Goal: Information Seeking & Learning: Learn about a topic

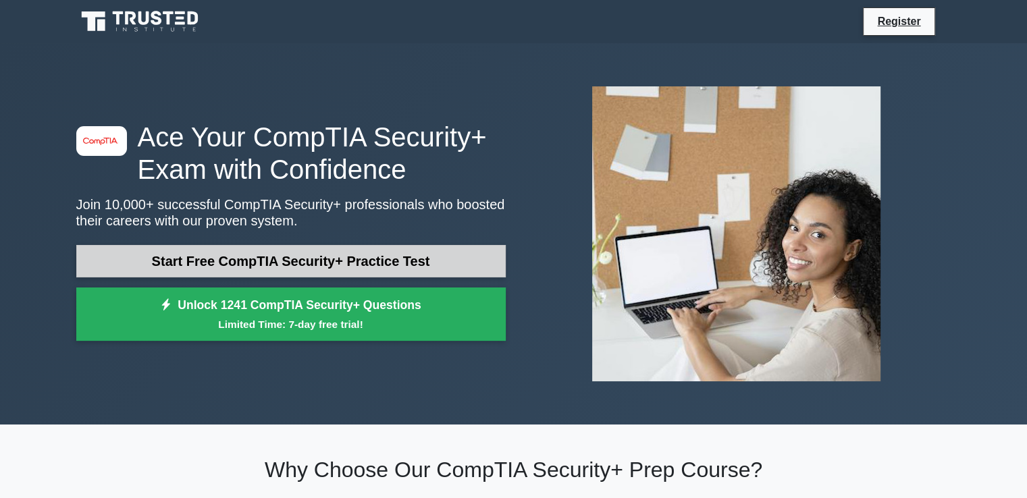
click at [221, 258] on link "Start Free CompTIA Security+ Practice Test" at bounding box center [290, 261] width 429 height 32
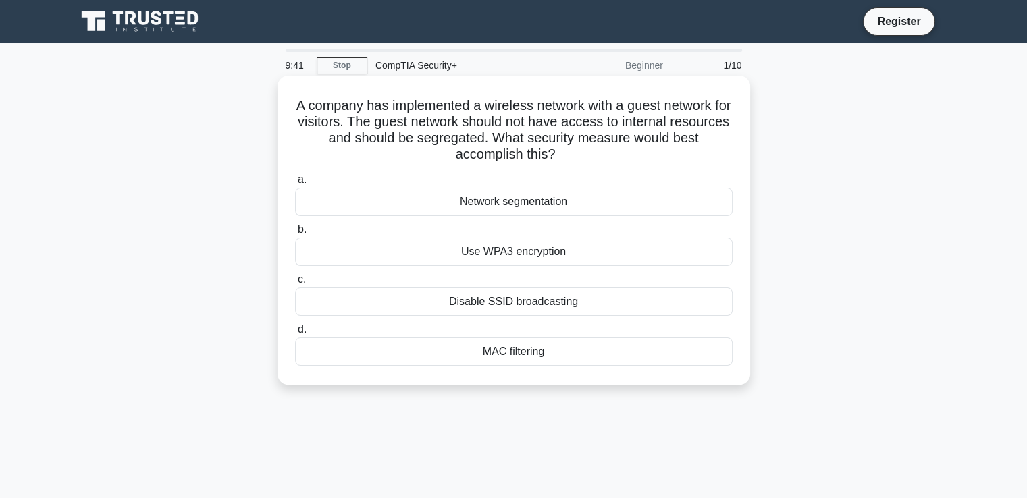
click at [481, 207] on div "Network segmentation" at bounding box center [513, 202] width 437 height 28
click at [295, 184] on input "a. Network segmentation" at bounding box center [295, 179] width 0 height 9
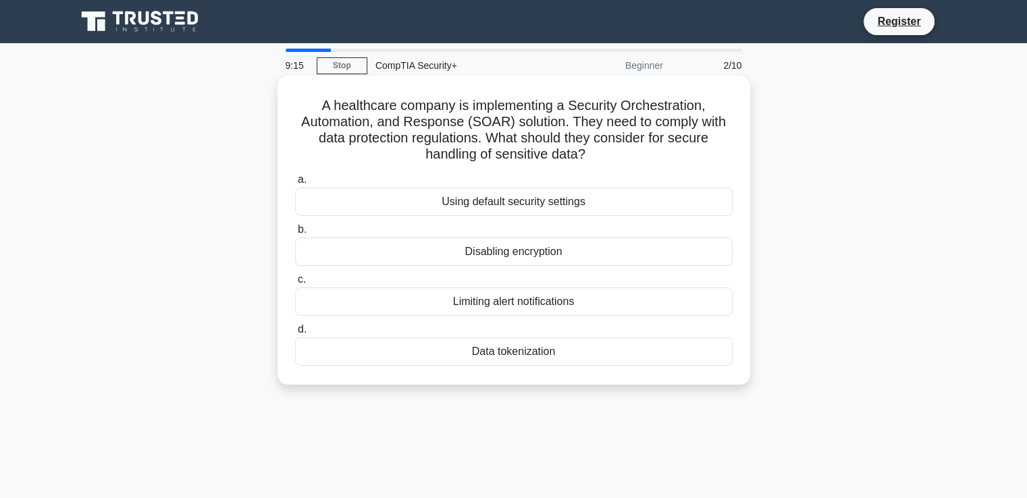
click at [490, 347] on div "Data tokenization" at bounding box center [513, 351] width 437 height 28
click at [295, 334] on input "d. Data tokenization" at bounding box center [295, 329] width 0 height 9
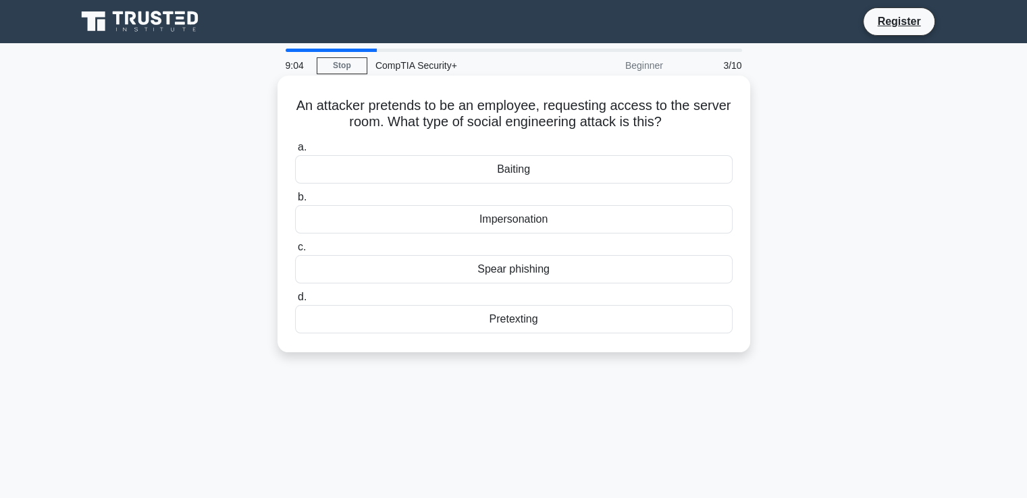
click at [422, 219] on div "Impersonation" at bounding box center [513, 219] width 437 height 28
click at [295, 202] on input "b. Impersonation" at bounding box center [295, 197] width 0 height 9
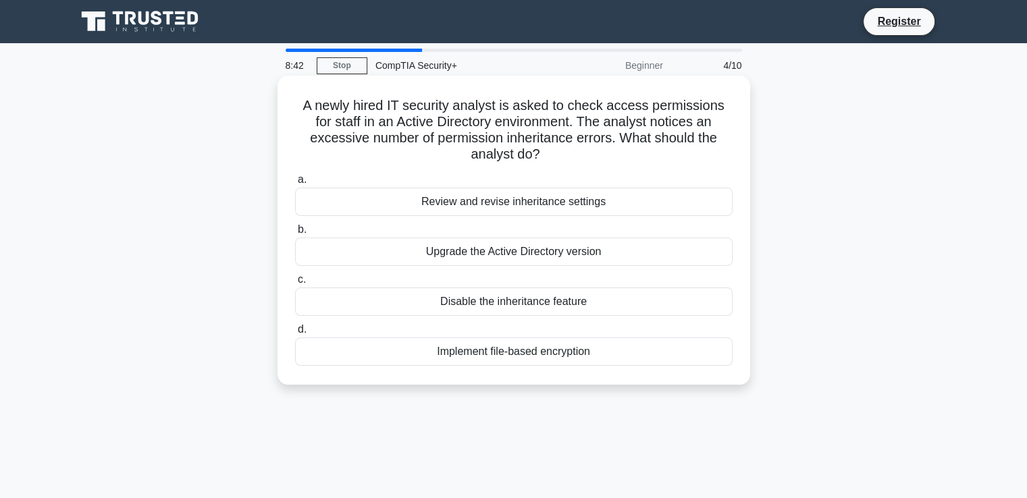
click at [423, 211] on div "Review and revise inheritance settings" at bounding box center [513, 202] width 437 height 28
click at [295, 184] on input "a. Review and revise inheritance settings" at bounding box center [295, 179] width 0 height 9
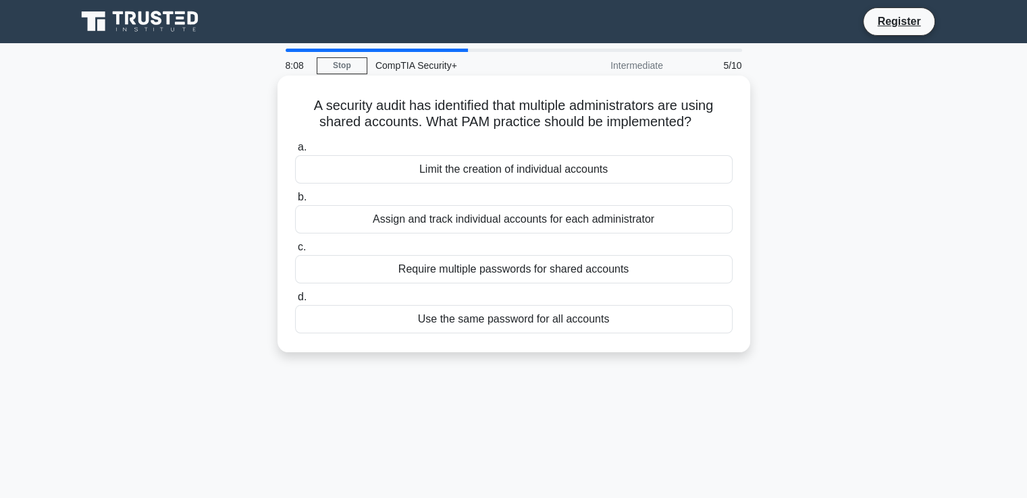
click at [440, 211] on div "Assign and track individual accounts for each administrator" at bounding box center [513, 219] width 437 height 28
click at [295, 202] on input "b. Assign and track individual accounts for each administrator" at bounding box center [295, 197] width 0 height 9
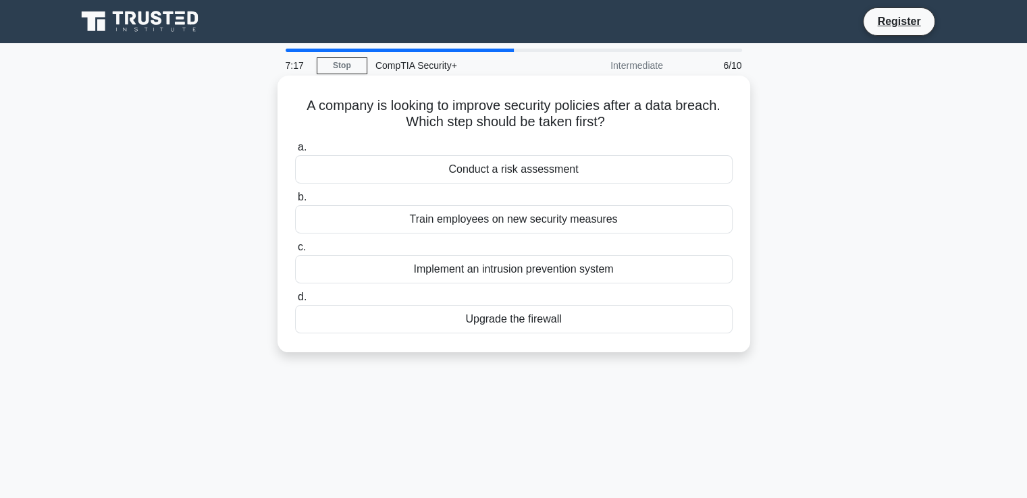
click at [462, 173] on div "Conduct a risk assessment" at bounding box center [513, 169] width 437 height 28
click at [295, 152] on input "a. Conduct a risk assessment" at bounding box center [295, 147] width 0 height 9
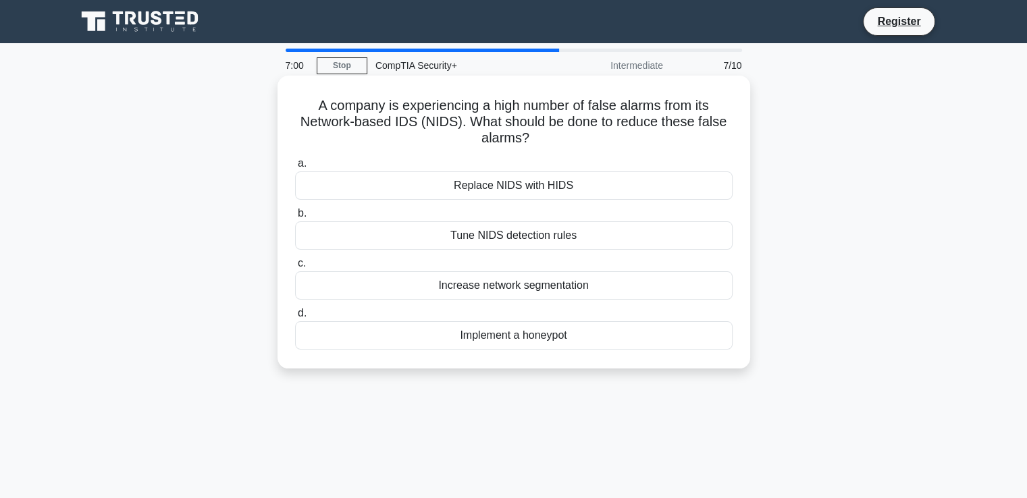
click at [458, 233] on div "Tune NIDS detection rules" at bounding box center [513, 235] width 437 height 28
click at [295, 218] on input "b. Tune NIDS detection rules" at bounding box center [295, 213] width 0 height 9
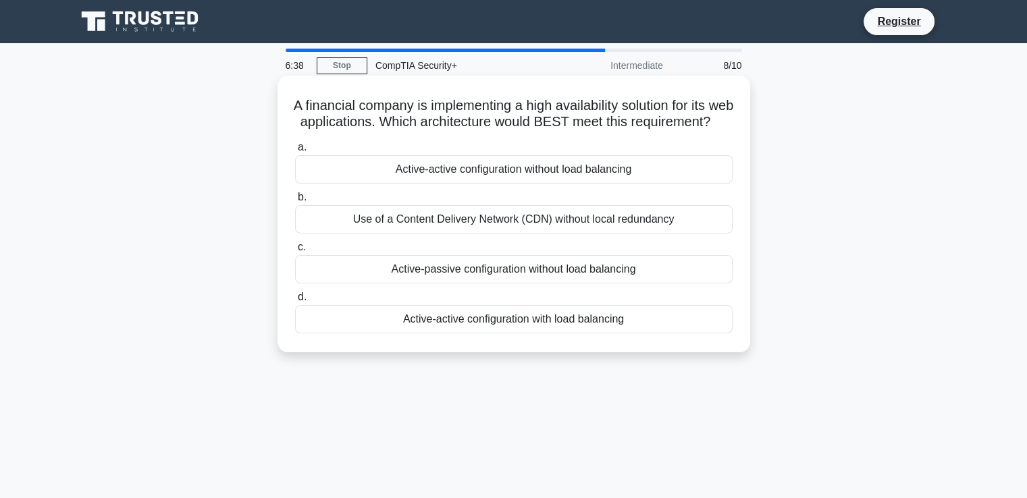
click at [472, 283] on div "Active-passive configuration without load balancing" at bounding box center [513, 269] width 437 height 28
click at [295, 252] on input "c. Active-passive configuration without load balancing" at bounding box center [295, 247] width 0 height 9
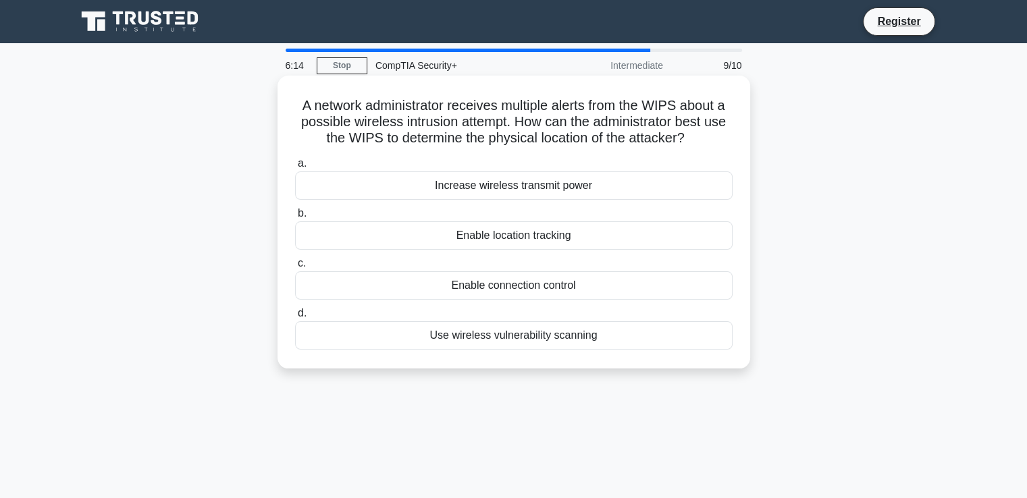
click at [480, 244] on div "Enable location tracking" at bounding box center [513, 235] width 437 height 28
click at [295, 218] on input "b. Enable location tracking" at bounding box center [295, 213] width 0 height 9
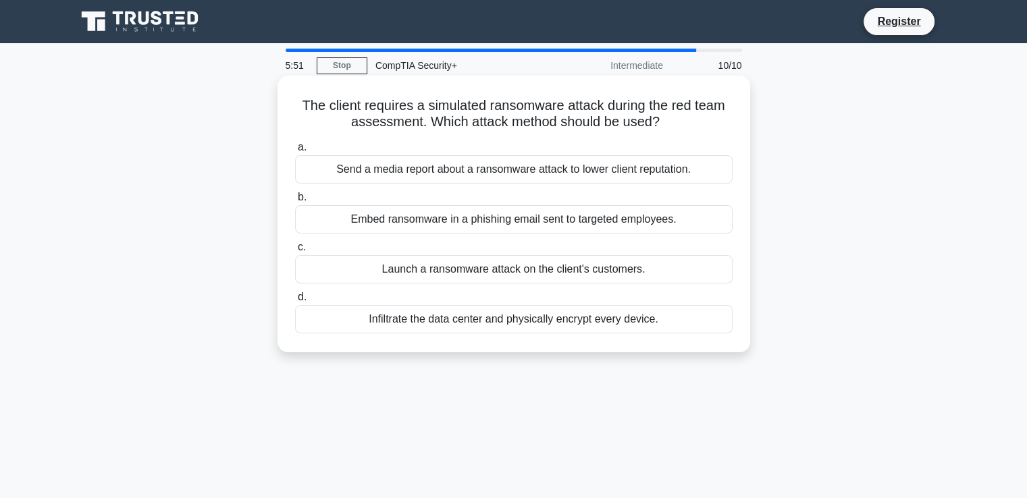
click at [481, 223] on div "Embed ransomware in a phishing email sent to targeted employees." at bounding box center [513, 219] width 437 height 28
click at [295, 202] on input "b. Embed ransomware in a phishing email sent to targeted employees." at bounding box center [295, 197] width 0 height 9
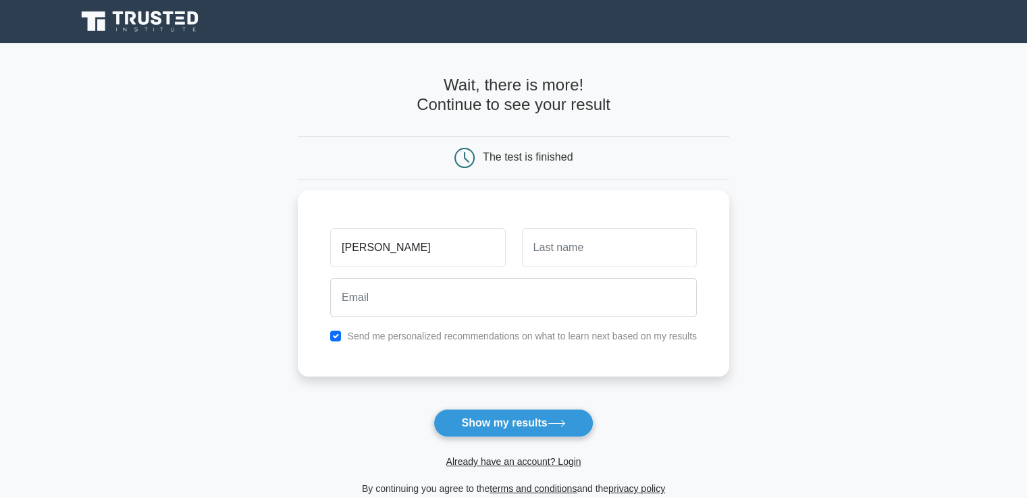
type input "[PERSON_NAME]"
type input "doe"
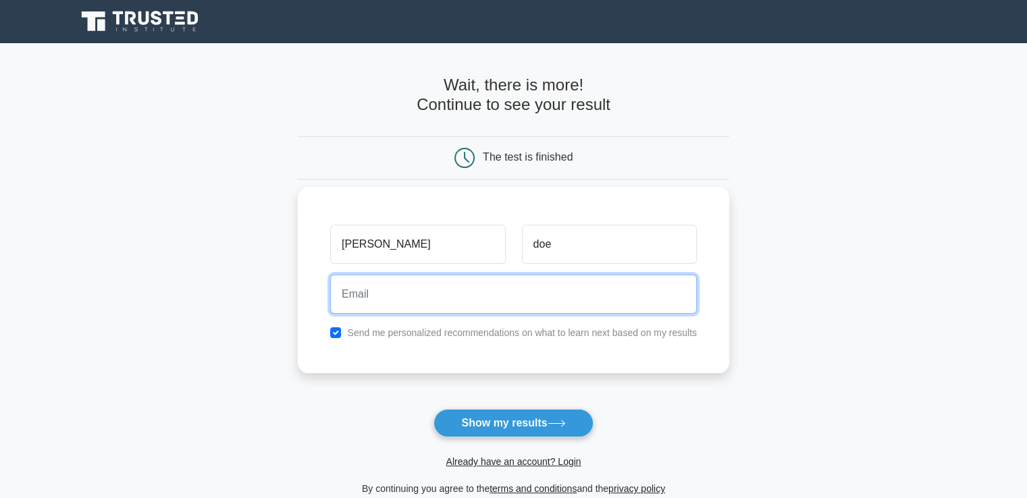
click at [391, 303] on input "email" at bounding box center [513, 294] width 366 height 39
paste input "yijona7882@baxidy.com"
type input "yijona7882@baxidy.com"
click at [433, 409] on button "Show my results" at bounding box center [512, 423] width 159 height 28
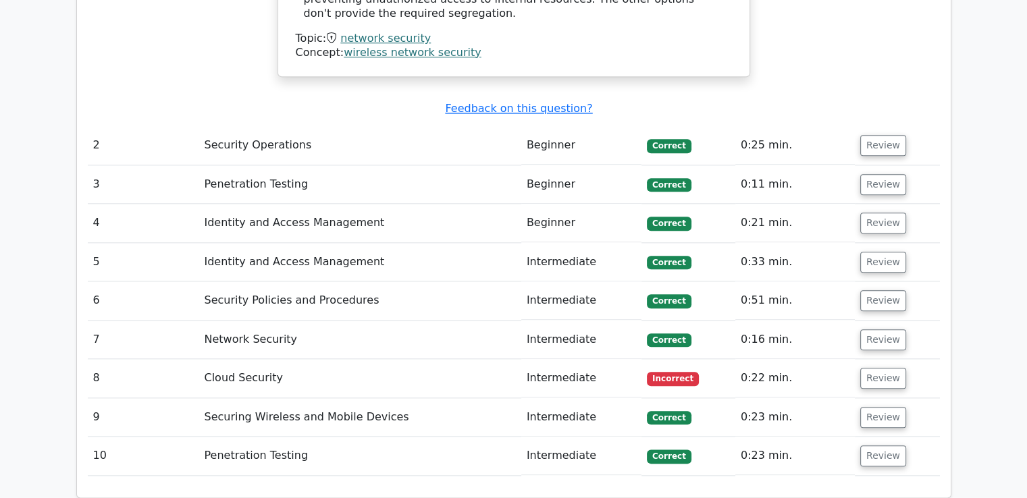
scroll to position [1485, 0]
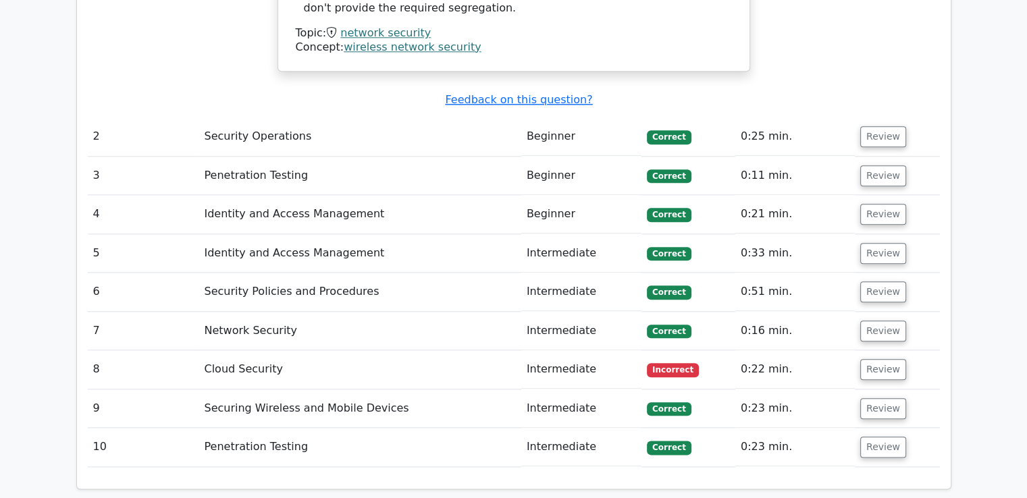
click at [383, 350] on td "Cloud Security" at bounding box center [359, 369] width 322 height 38
click at [863, 359] on button "Review" at bounding box center [883, 369] width 46 height 21
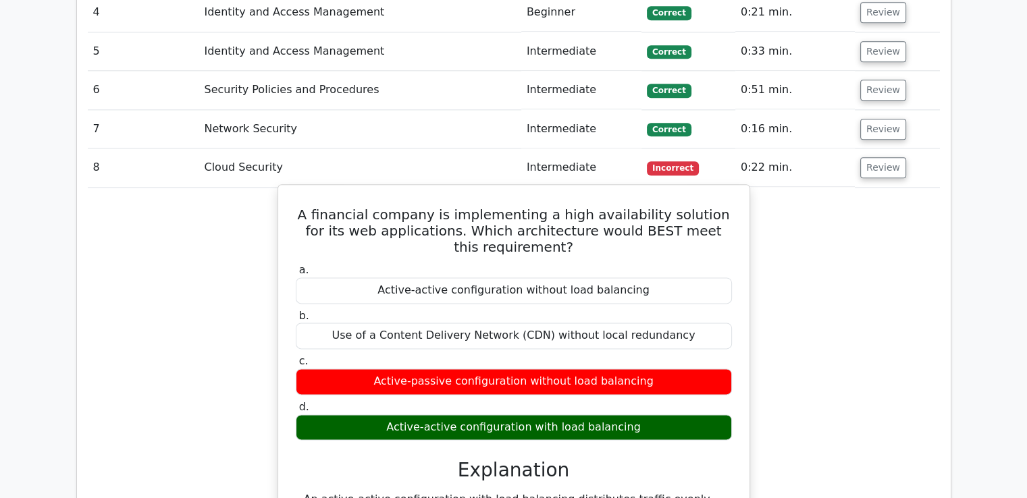
scroll to position [1687, 0]
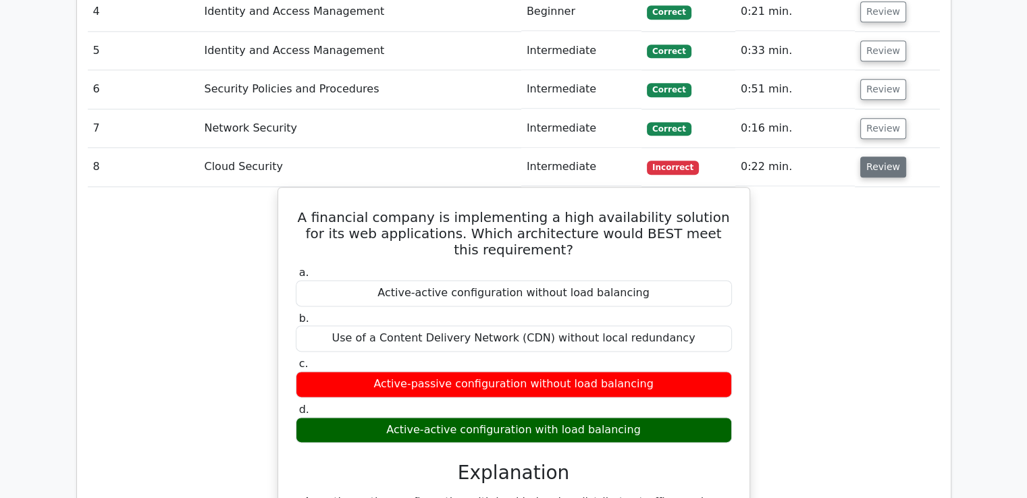
click at [880, 157] on button "Review" at bounding box center [883, 167] width 46 height 21
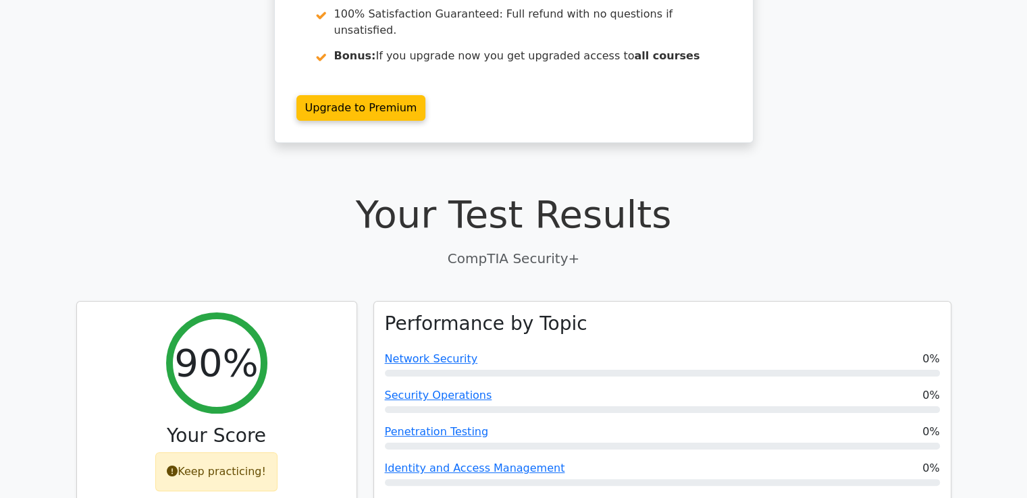
scroll to position [0, 0]
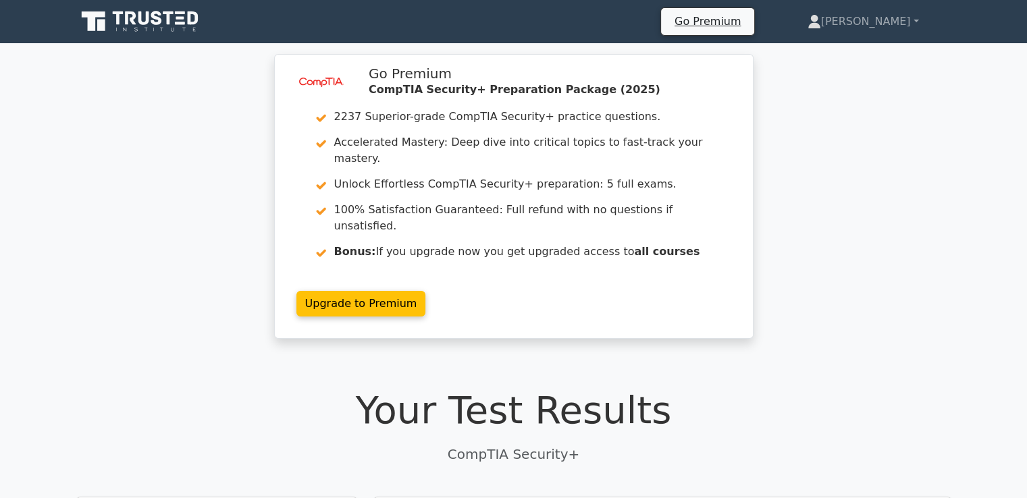
click at [181, 16] on icon at bounding box center [141, 22] width 130 height 26
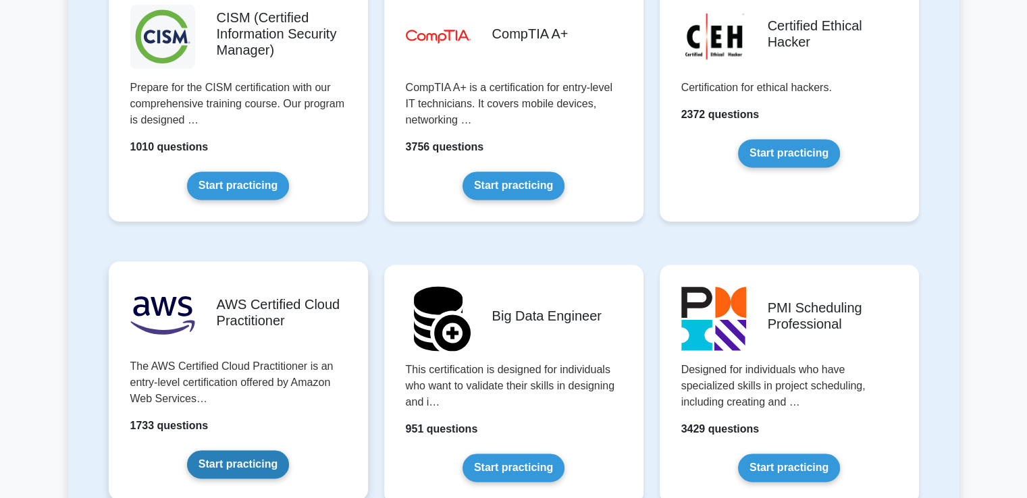
scroll to position [2362, 0]
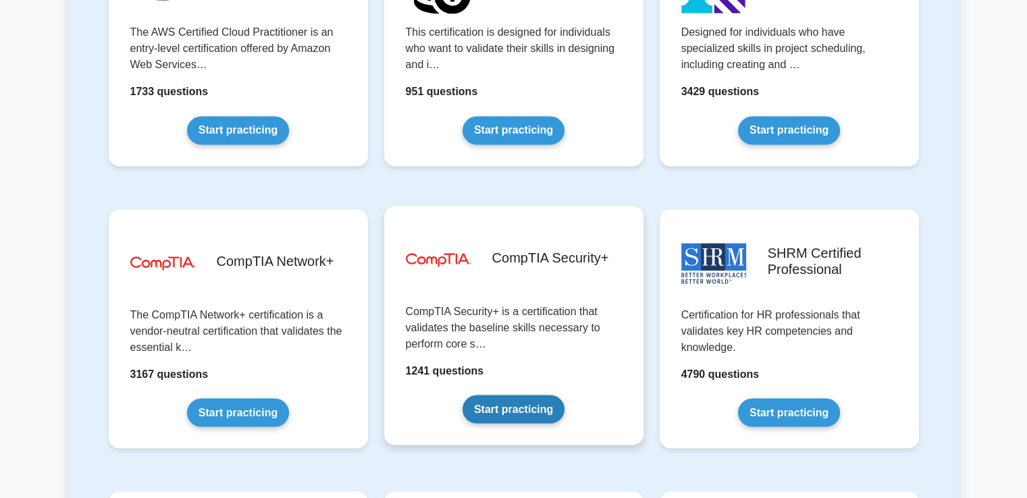
click at [478, 415] on link "Start practicing" at bounding box center [513, 409] width 102 height 28
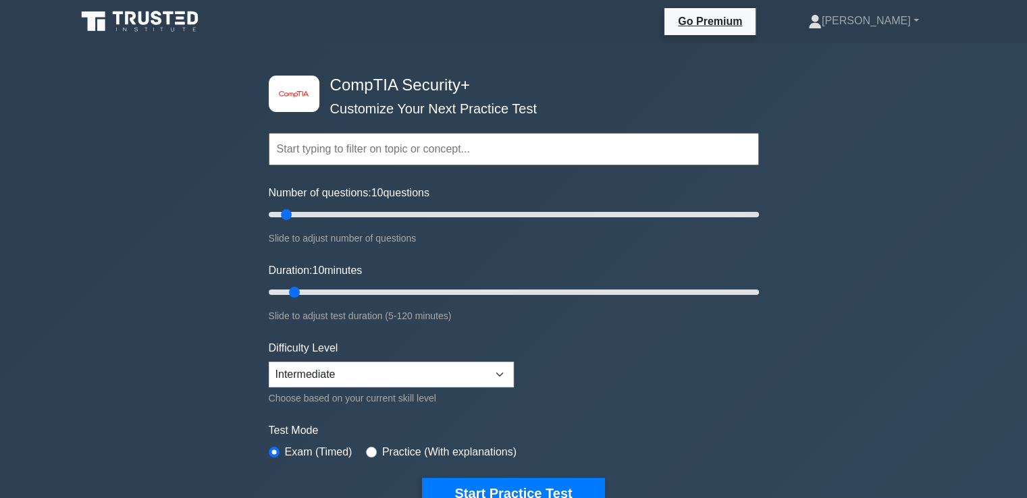
click at [342, 152] on input "text" at bounding box center [514, 149] width 490 height 32
click at [216, 160] on div "image/svg+xml CompTIA Security+ Customize Your Next Practice Test Topics Crypto…" at bounding box center [513, 427] width 1027 height 769
drag, startPoint x: 283, startPoint y: 213, endPoint x: 481, endPoint y: 216, distance: 197.8
type input "90"
click at [481, 216] on input "Number of questions: 90 questions" at bounding box center [514, 215] width 490 height 16
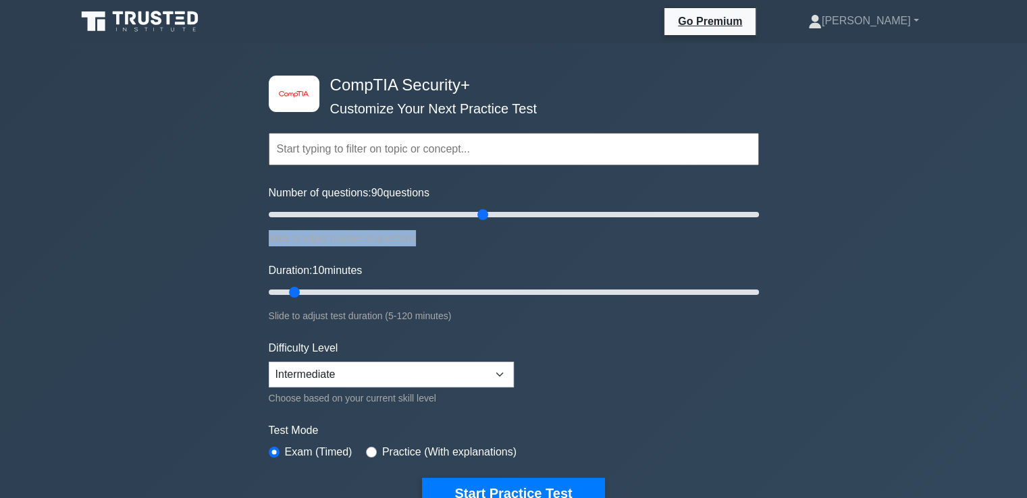
drag, startPoint x: 263, startPoint y: 239, endPoint x: 442, endPoint y: 242, distance: 178.9
click at [442, 242] on div "image/svg+xml CompTIA Security+ Customize Your Next Practice Test Topics Crypto…" at bounding box center [514, 292] width 506 height 498
click at [442, 242] on div "Slide to adjust number of questions" at bounding box center [514, 238] width 490 height 16
drag, startPoint x: 294, startPoint y: 288, endPoint x: 626, endPoint y: 287, distance: 332.7
type input "90"
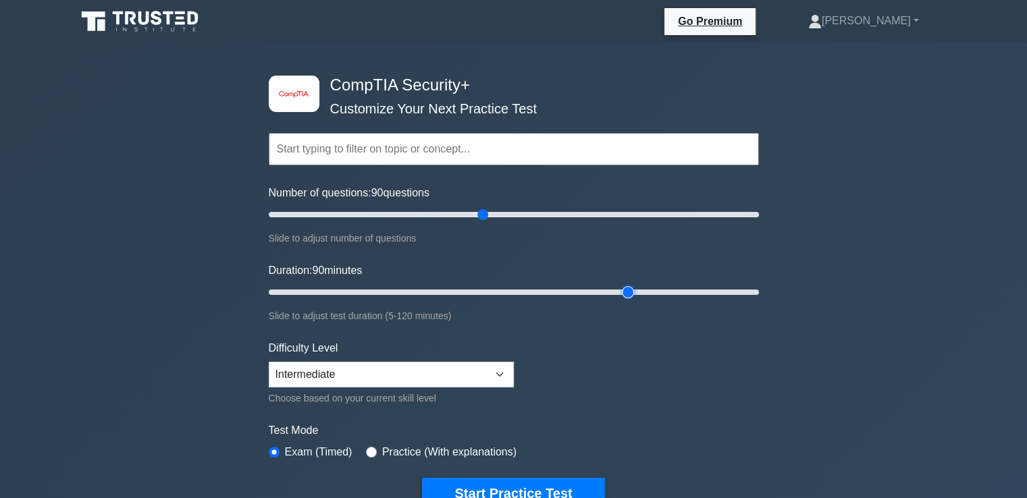
click at [626, 287] on input "Duration: 90 minutes" at bounding box center [514, 292] width 490 height 16
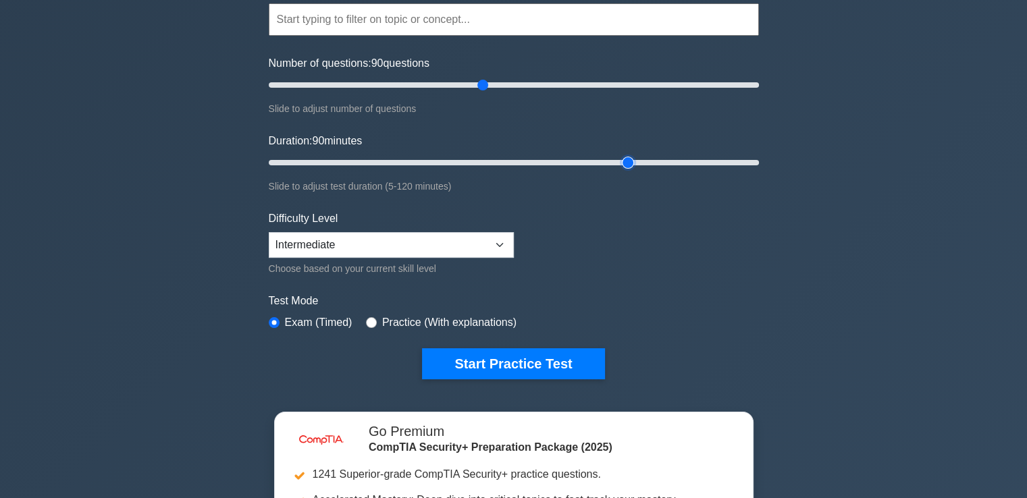
scroll to position [135, 0]
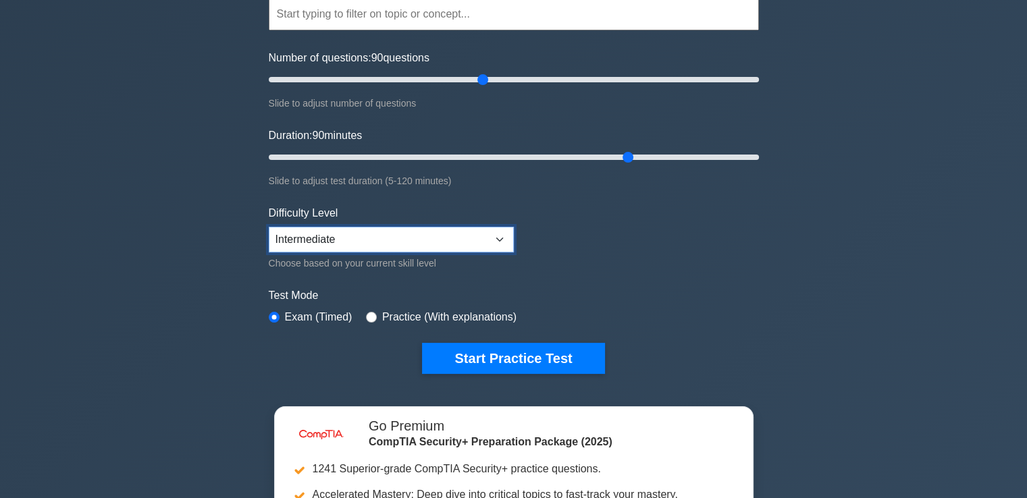
click at [337, 242] on select "Beginner Intermediate Expert" at bounding box center [391, 240] width 245 height 26
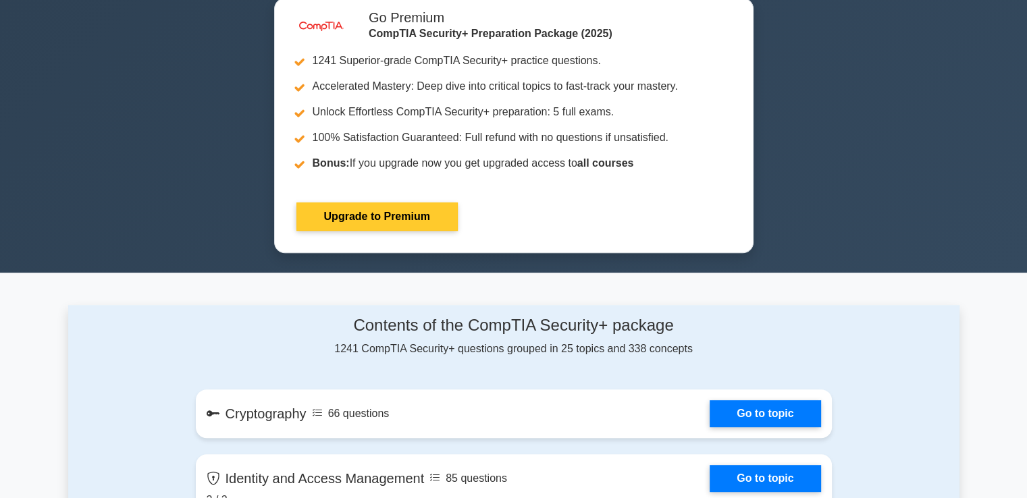
scroll to position [405, 0]
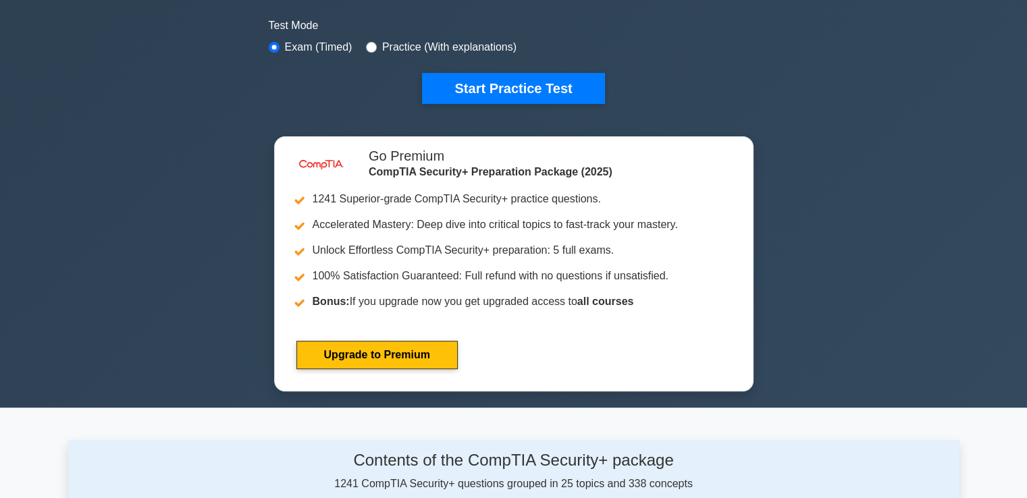
click at [201, 325] on div "image/svg+xml CompTIA Security+ Customize Your Next Practice Test Topics Crypto…" at bounding box center [513, 22] width 1027 height 769
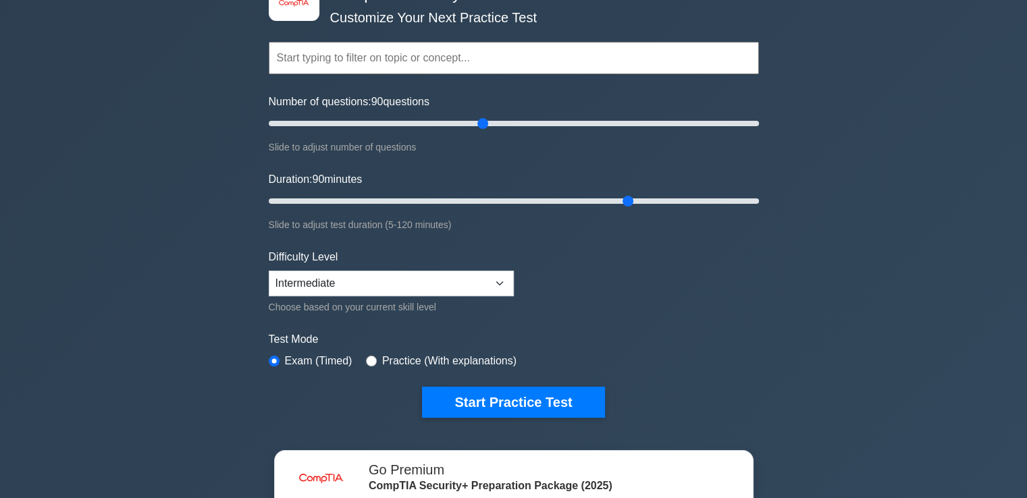
scroll to position [202, 0]
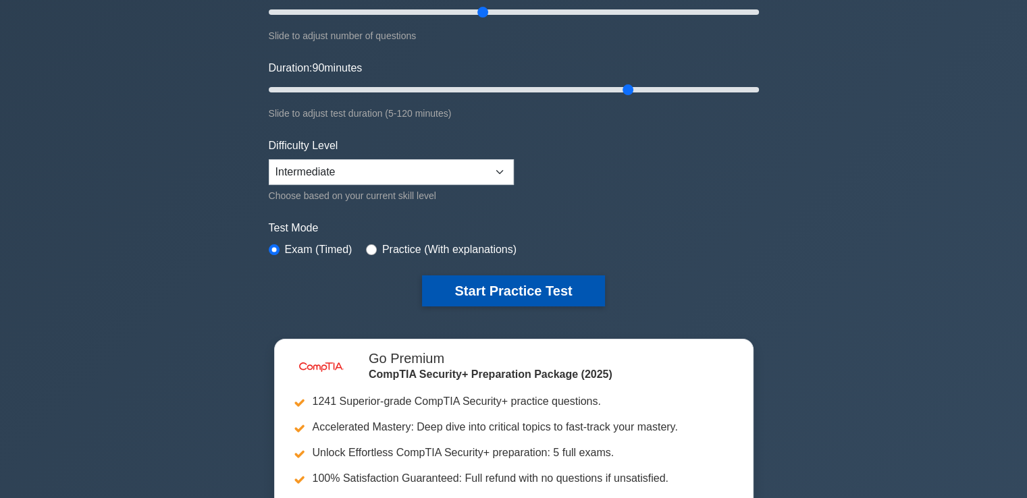
click at [470, 290] on button "Start Practice Test" at bounding box center [513, 290] width 182 height 31
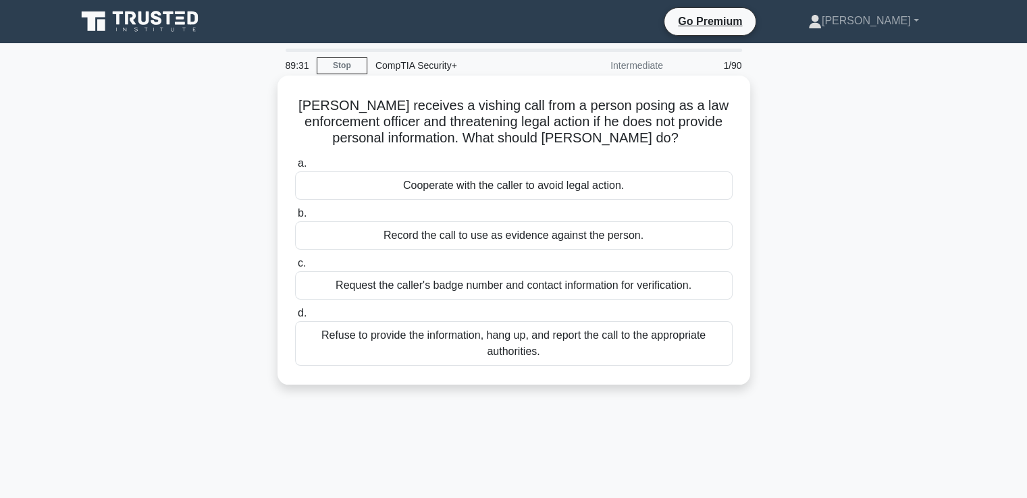
click at [465, 339] on div "Refuse to provide the information, hang up, and report the call to the appropri…" at bounding box center [513, 343] width 437 height 45
click at [295, 318] on input "d. Refuse to provide the information, hang up, and report the call to the appro…" at bounding box center [295, 313] width 0 height 9
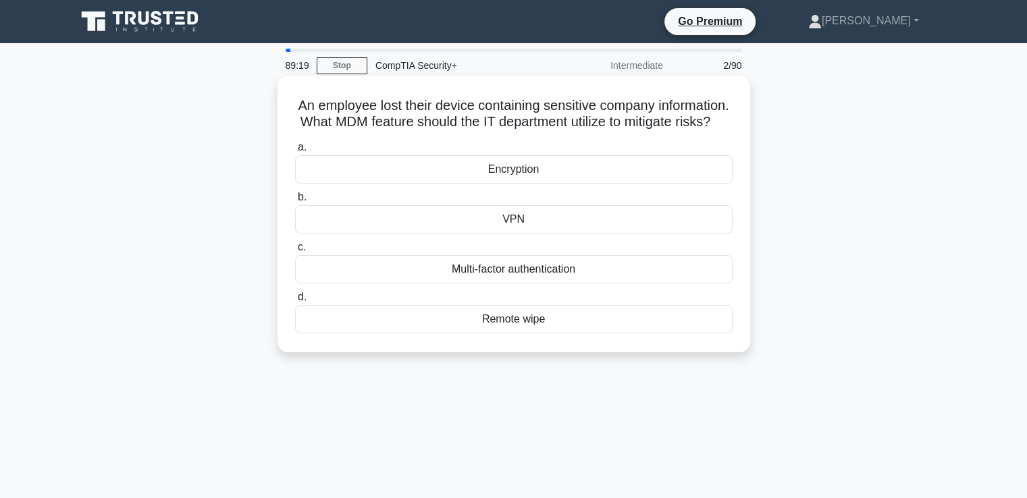
click at [502, 333] on div "Remote wipe" at bounding box center [513, 319] width 437 height 28
click at [295, 302] on input "d. Remote wipe" at bounding box center [295, 297] width 0 height 9
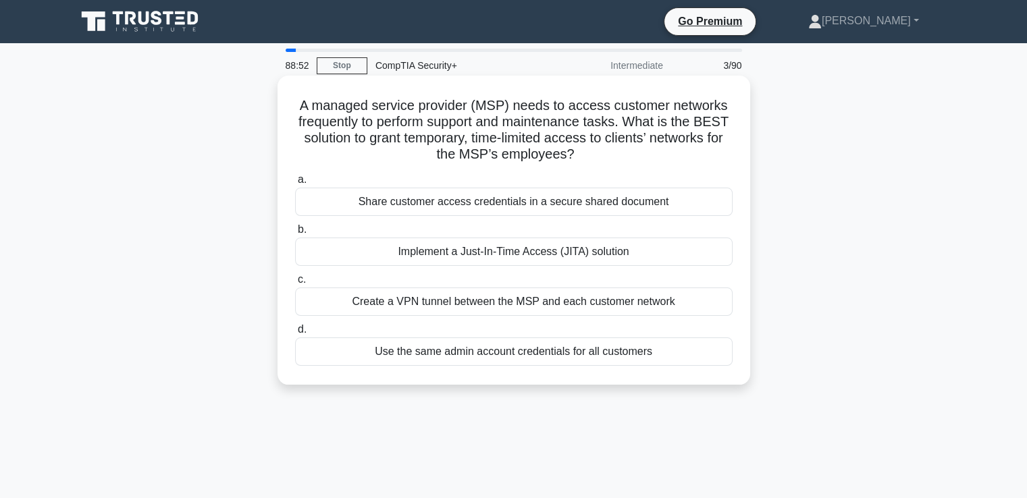
click at [454, 306] on div "Create a VPN tunnel between the MSP and each customer network" at bounding box center [513, 302] width 437 height 28
click at [295, 284] on input "c. Create a VPN tunnel between the MSP and each customer network" at bounding box center [295, 279] width 0 height 9
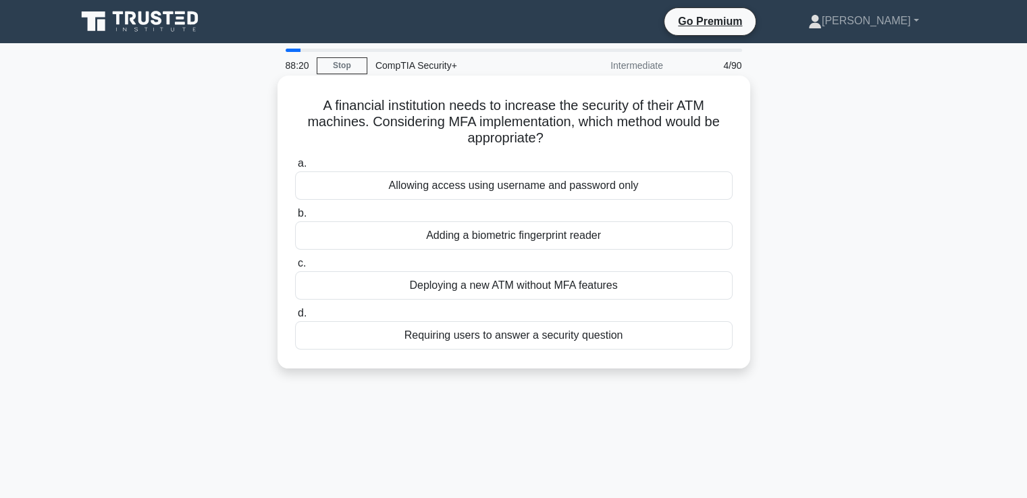
click at [451, 240] on div "Adding a biometric fingerprint reader" at bounding box center [513, 235] width 437 height 28
click at [295, 218] on input "b. Adding a biometric fingerprint reader" at bounding box center [295, 213] width 0 height 9
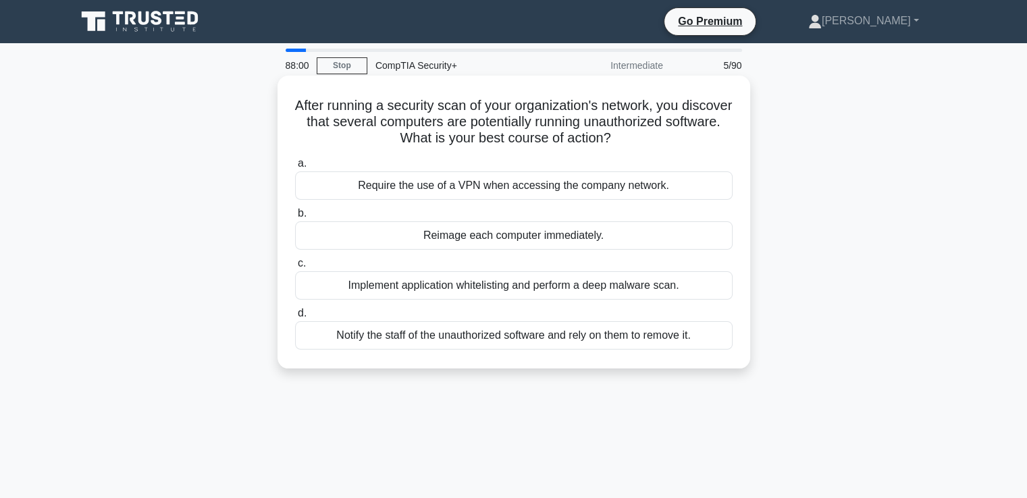
click at [471, 293] on div "Implement application whitelisting and perform a deep malware scan." at bounding box center [513, 285] width 437 height 28
click at [295, 268] on input "c. Implement application whitelisting and perform a deep malware scan." at bounding box center [295, 263] width 0 height 9
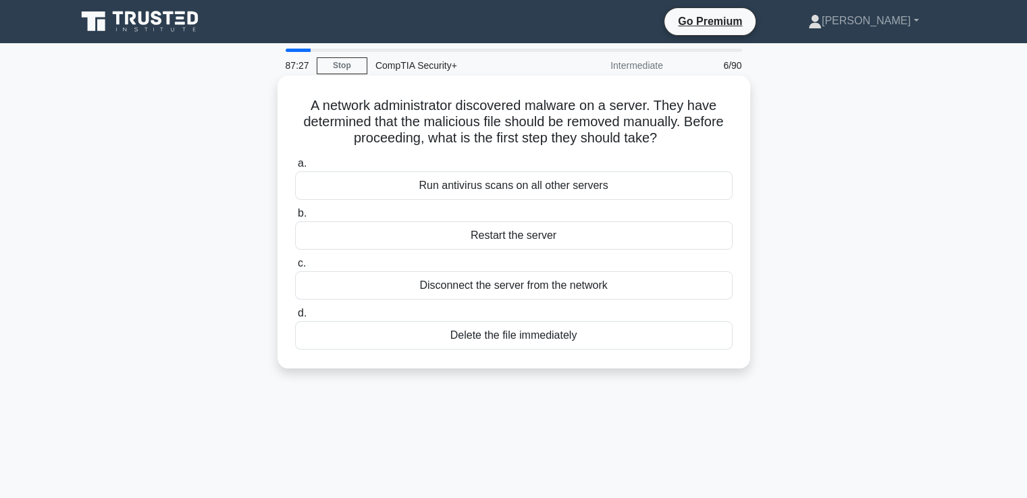
click at [471, 297] on div "Disconnect the server from the network" at bounding box center [513, 285] width 437 height 28
click at [295, 268] on input "c. Disconnect the server from the network" at bounding box center [295, 263] width 0 height 9
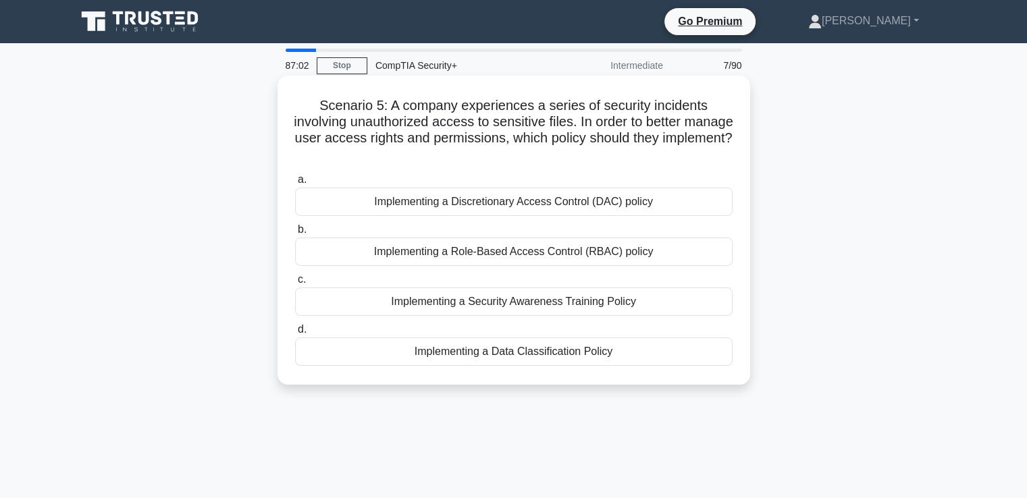
click at [456, 257] on div "Implementing a Role-Based Access Control (RBAC) policy" at bounding box center [513, 252] width 437 height 28
click at [295, 234] on input "b. Implementing a Role-Based Access Control (RBAC) policy" at bounding box center [295, 229] width 0 height 9
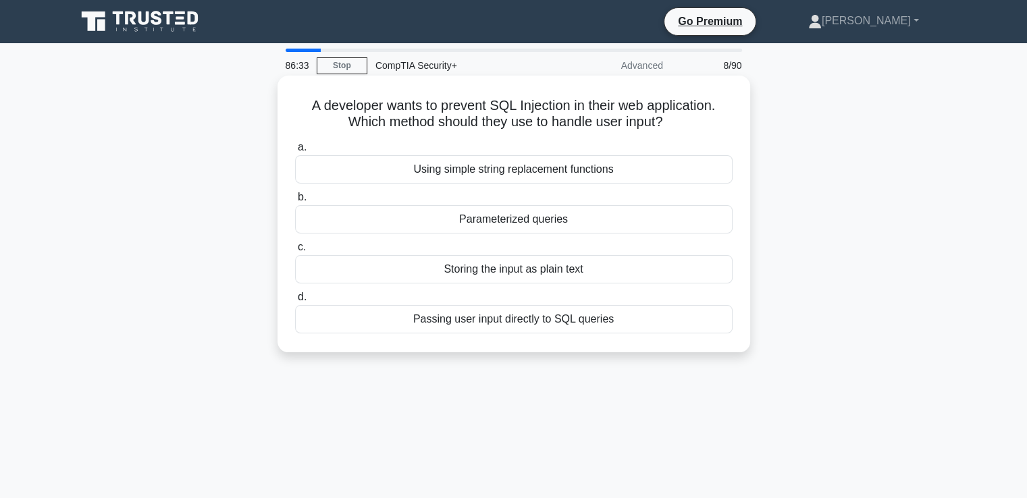
click at [435, 229] on div "Parameterized queries" at bounding box center [513, 219] width 437 height 28
click at [295, 202] on input "b. Parameterized queries" at bounding box center [295, 197] width 0 height 9
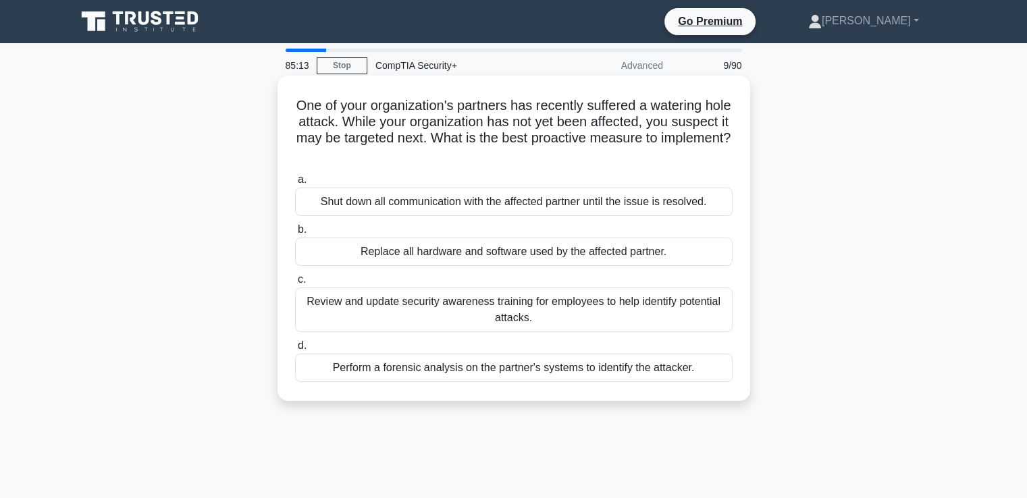
click at [392, 319] on div "Review and update security awareness training for employees to help identify po…" at bounding box center [513, 310] width 437 height 45
click at [295, 284] on input "c. Review and update security awareness training for employees to help identify…" at bounding box center [295, 279] width 0 height 9
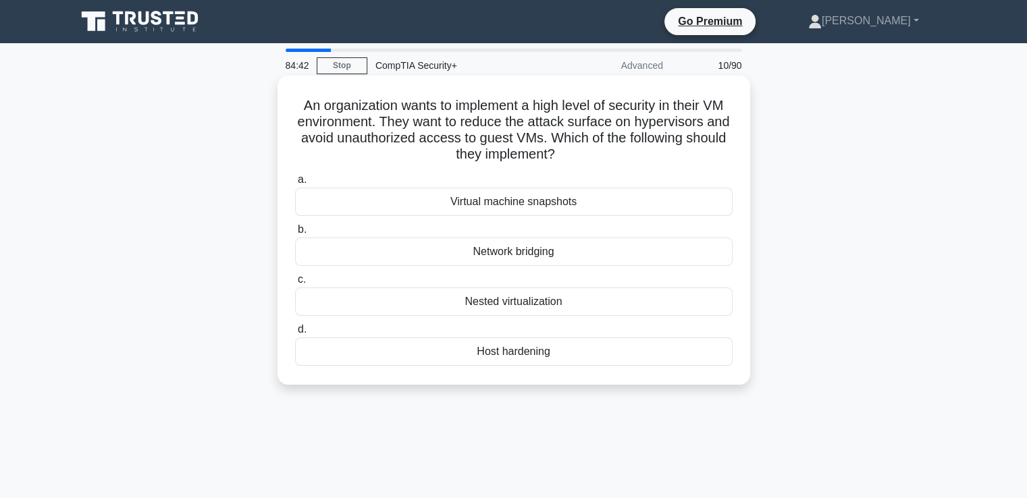
click at [503, 256] on div "Network bridging" at bounding box center [513, 252] width 437 height 28
click at [295, 234] on input "b. Network bridging" at bounding box center [295, 229] width 0 height 9
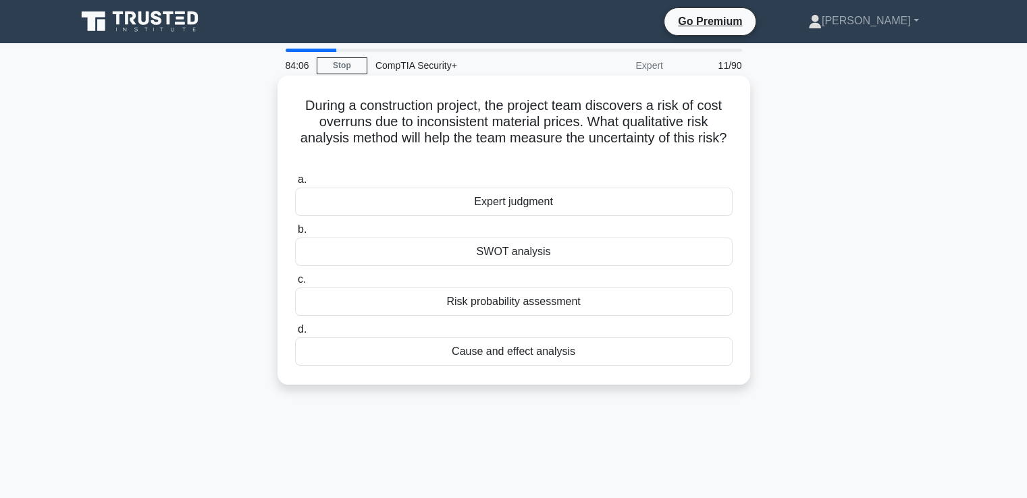
click at [458, 250] on div "SWOT analysis" at bounding box center [513, 252] width 437 height 28
click at [295, 234] on input "b. SWOT analysis" at bounding box center [295, 229] width 0 height 9
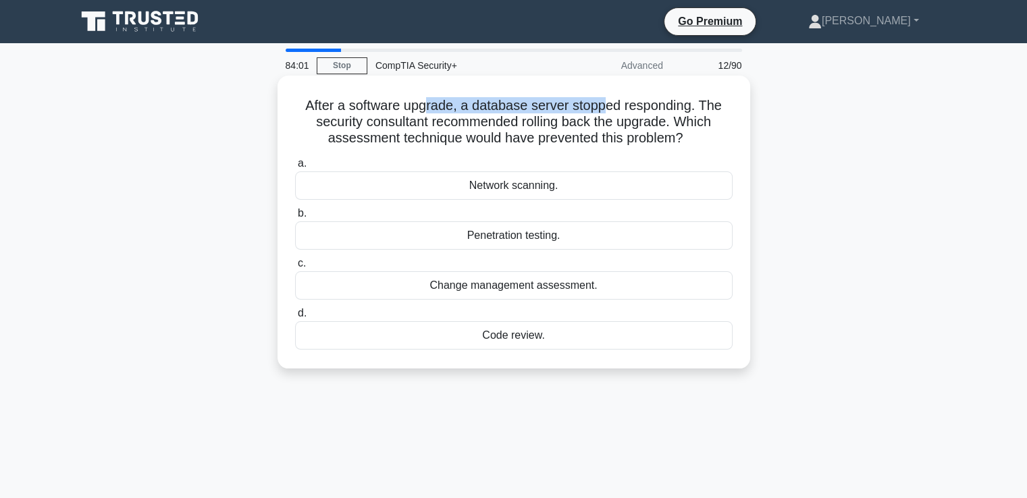
drag, startPoint x: 425, startPoint y: 103, endPoint x: 604, endPoint y: 104, distance: 179.5
click at [604, 104] on h5 "After a software upgrade, a database server stopped responding. The security co…" at bounding box center [514, 122] width 440 height 50
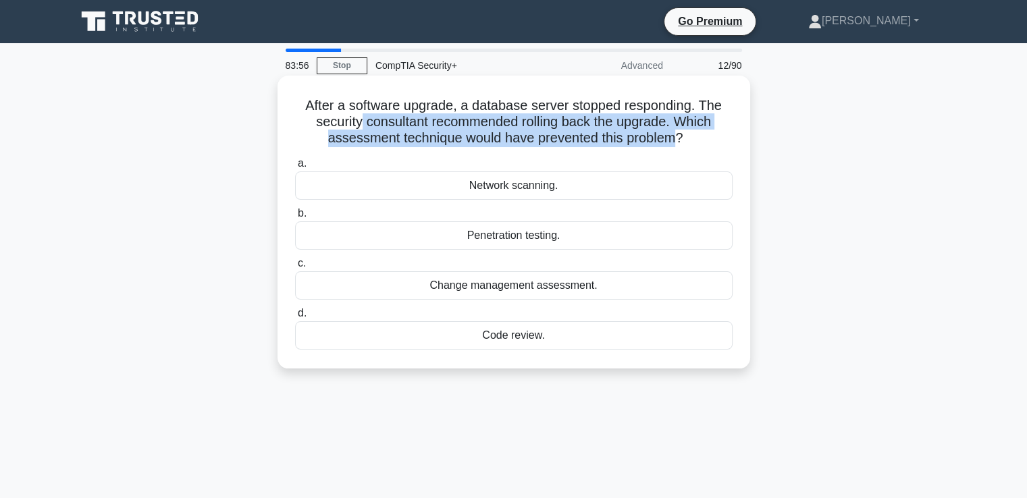
drag, startPoint x: 354, startPoint y: 125, endPoint x: 680, endPoint y: 136, distance: 326.2
click at [680, 136] on h5 "After a software upgrade, a database server stopped responding. The security co…" at bounding box center [514, 122] width 440 height 50
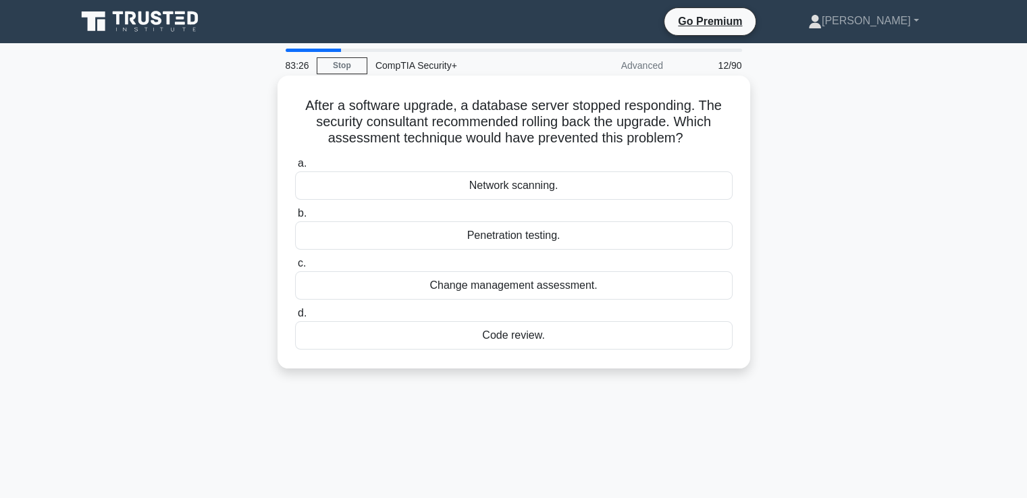
click at [489, 337] on div "Code review." at bounding box center [513, 335] width 437 height 28
click at [295, 318] on input "d. Code review." at bounding box center [295, 313] width 0 height 9
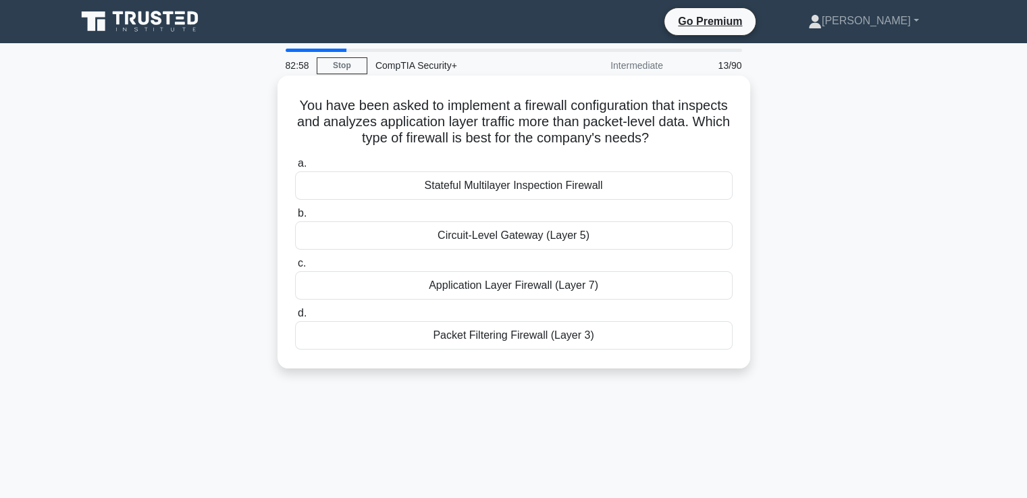
click at [396, 182] on div "Stateful Multilayer Inspection Firewall" at bounding box center [513, 185] width 437 height 28
click at [295, 168] on input "a. Stateful Multilayer Inspection Firewall" at bounding box center [295, 163] width 0 height 9
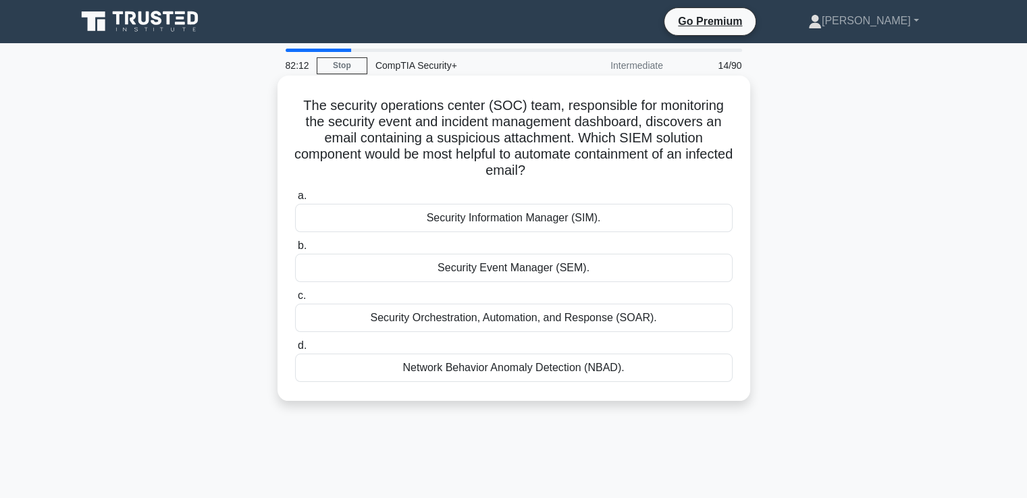
click at [464, 321] on div "Security Orchestration, Automation, and Response (SOAR)." at bounding box center [513, 318] width 437 height 28
click at [295, 300] on input "c. Security Orchestration, Automation, and Response (SOAR)." at bounding box center [295, 296] width 0 height 9
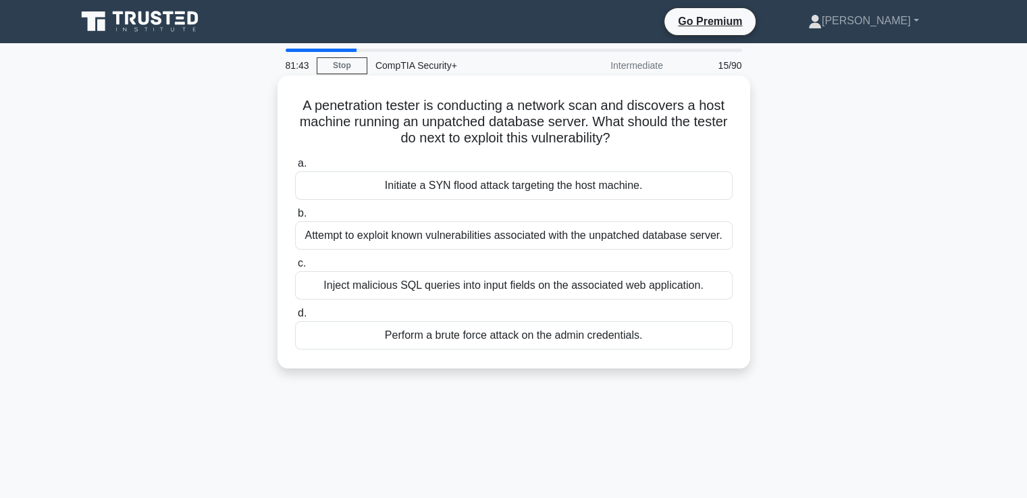
click at [417, 238] on div "Attempt to exploit known vulnerabilities associated with the unpatched database…" at bounding box center [513, 235] width 437 height 28
click at [295, 218] on input "b. Attempt to exploit known vulnerabilities associated with the unpatched datab…" at bounding box center [295, 213] width 0 height 9
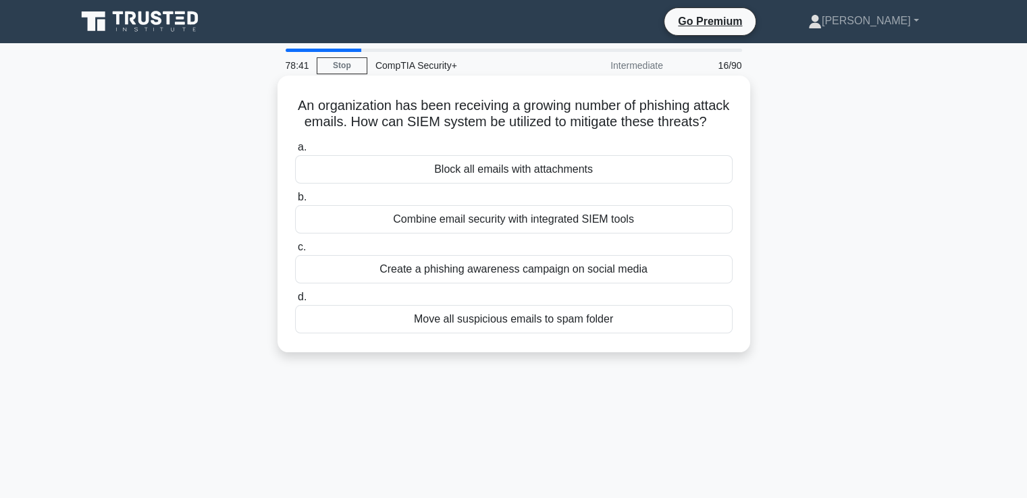
click at [475, 234] on div "Combine email security with integrated SIEM tools" at bounding box center [513, 219] width 437 height 28
click at [295, 202] on input "b. Combine email security with integrated SIEM tools" at bounding box center [295, 197] width 0 height 9
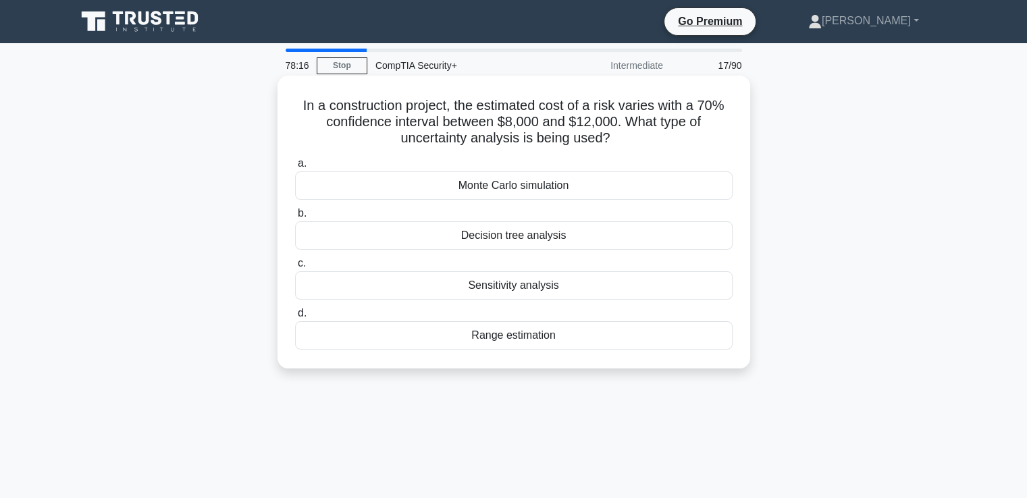
click at [468, 338] on div "Range estimation" at bounding box center [513, 335] width 437 height 28
click at [295, 318] on input "d. Range estimation" at bounding box center [295, 313] width 0 height 9
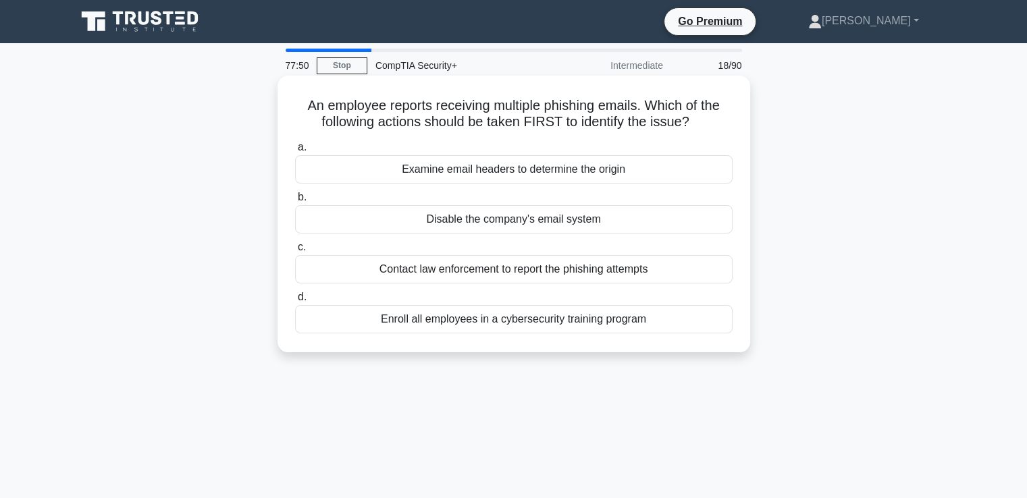
click at [512, 166] on div "Examine email headers to determine the origin" at bounding box center [513, 169] width 437 height 28
click at [295, 152] on input "a. Examine email headers to determine the origin" at bounding box center [295, 147] width 0 height 9
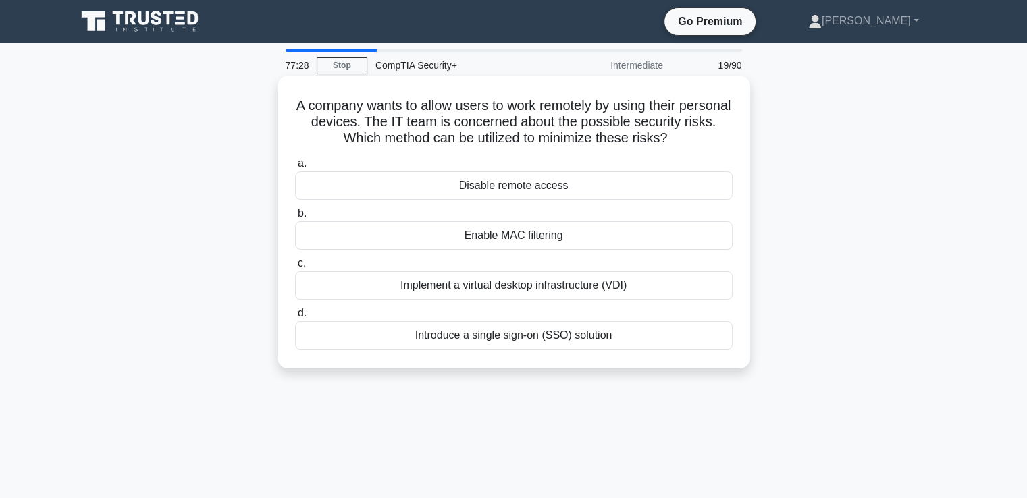
click at [495, 227] on div "Enable MAC filtering" at bounding box center [513, 235] width 437 height 28
click at [295, 218] on input "b. Enable MAC filtering" at bounding box center [295, 213] width 0 height 9
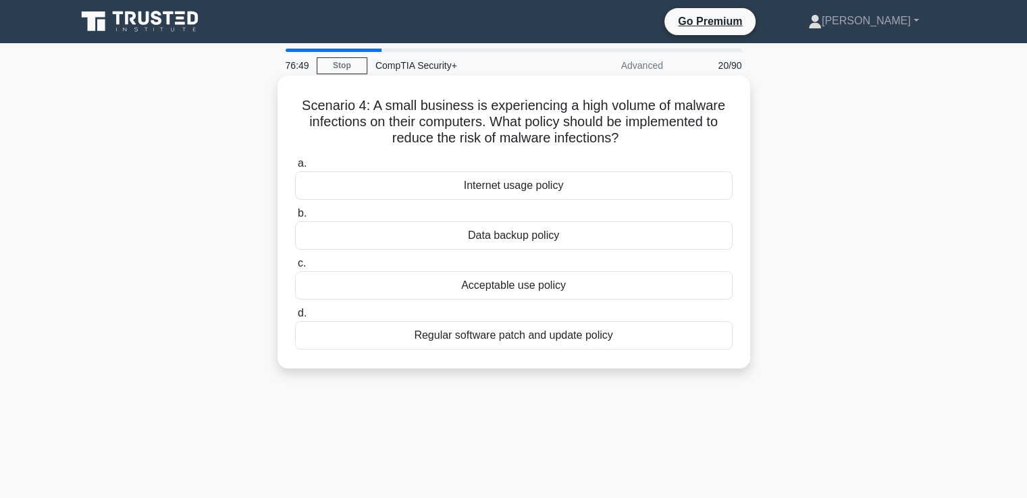
click at [494, 187] on div "Internet usage policy" at bounding box center [513, 185] width 437 height 28
click at [295, 168] on input "a. Internet usage policy" at bounding box center [295, 163] width 0 height 9
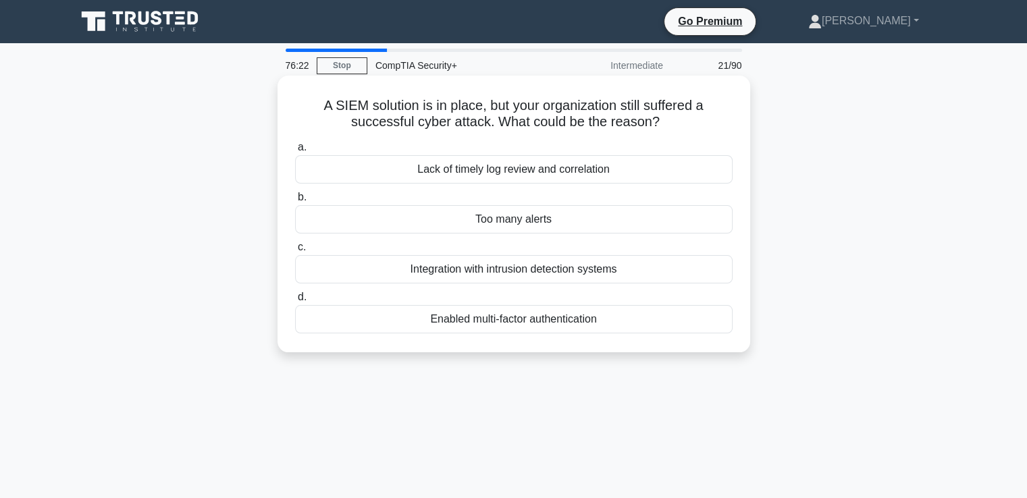
click at [513, 173] on div "Lack of timely log review and correlation" at bounding box center [513, 169] width 437 height 28
click at [295, 152] on input "a. Lack of timely log review and correlation" at bounding box center [295, 147] width 0 height 9
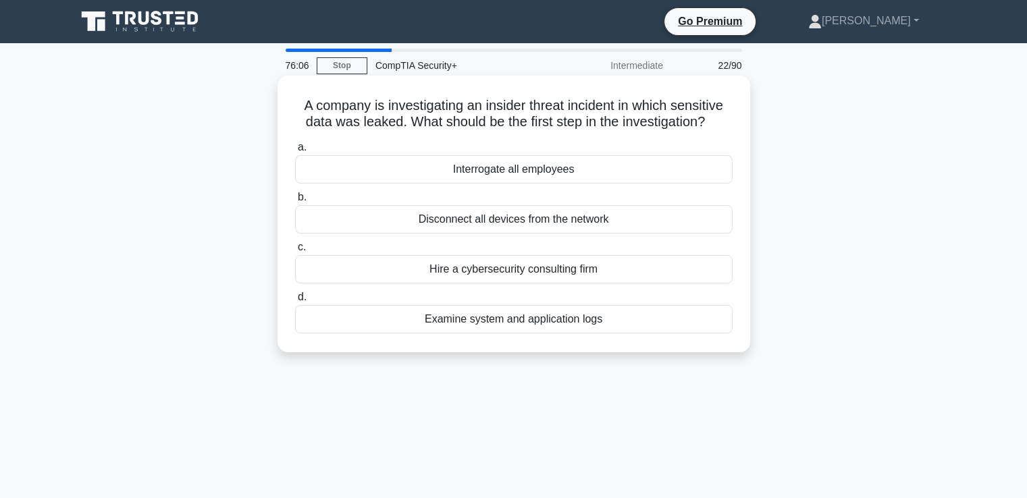
click at [548, 319] on div "Examine system and application logs" at bounding box center [513, 319] width 437 height 28
click at [295, 302] on input "d. Examine system and application logs" at bounding box center [295, 297] width 0 height 9
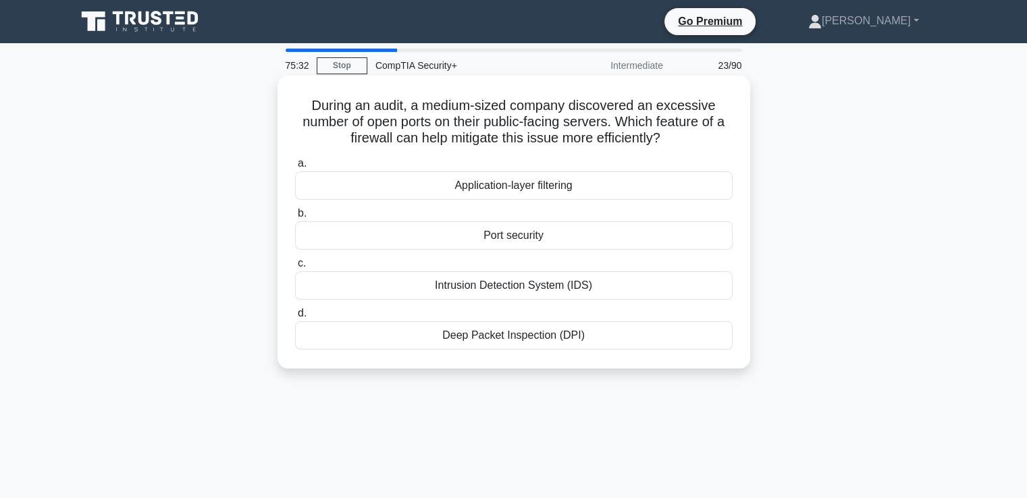
click at [482, 231] on div "Port security" at bounding box center [513, 235] width 437 height 28
click at [295, 218] on input "b. Port security" at bounding box center [295, 213] width 0 height 9
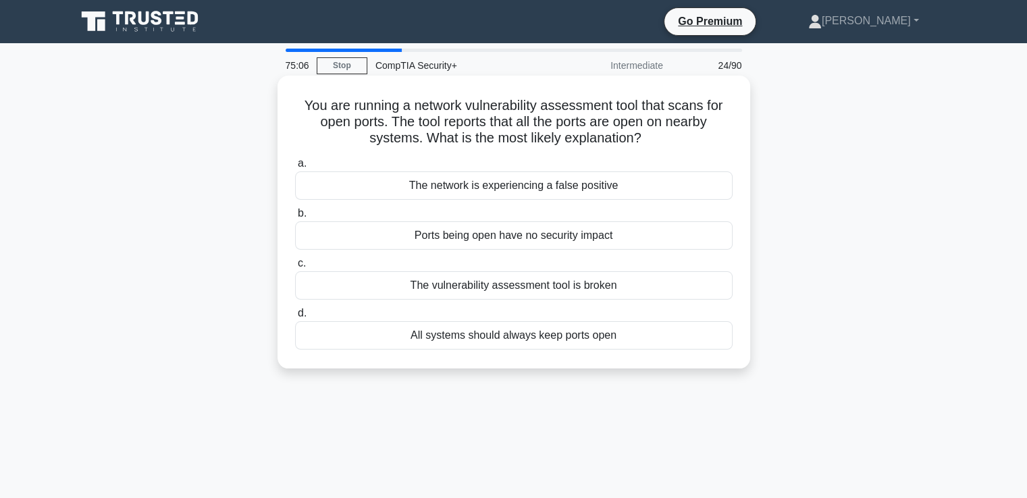
click at [503, 187] on div "The network is experiencing a false positive" at bounding box center [513, 185] width 437 height 28
click at [295, 168] on input "a. The network is experiencing a false positive" at bounding box center [295, 163] width 0 height 9
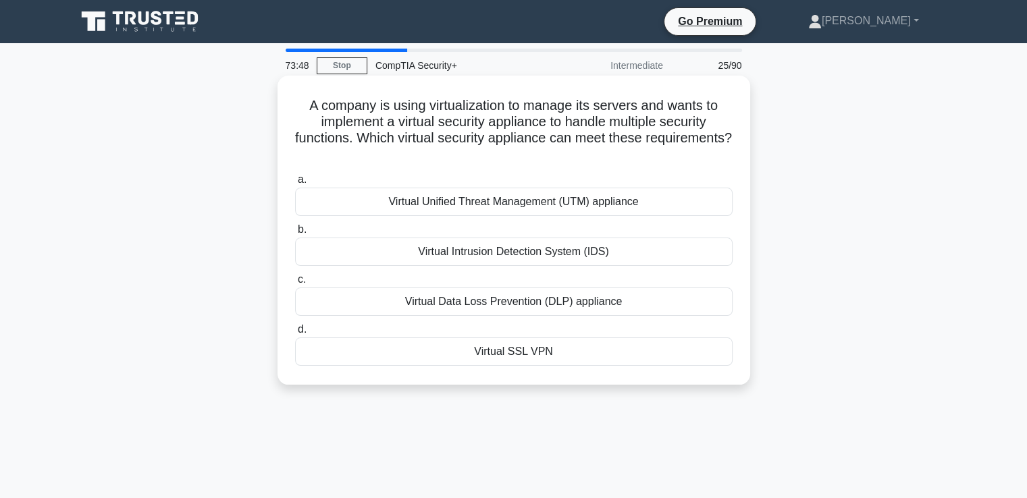
click at [472, 206] on div "Virtual Unified Threat Management (UTM) appliance" at bounding box center [513, 202] width 437 height 28
click at [295, 184] on input "a. Virtual Unified Threat Management (UTM) appliance" at bounding box center [295, 179] width 0 height 9
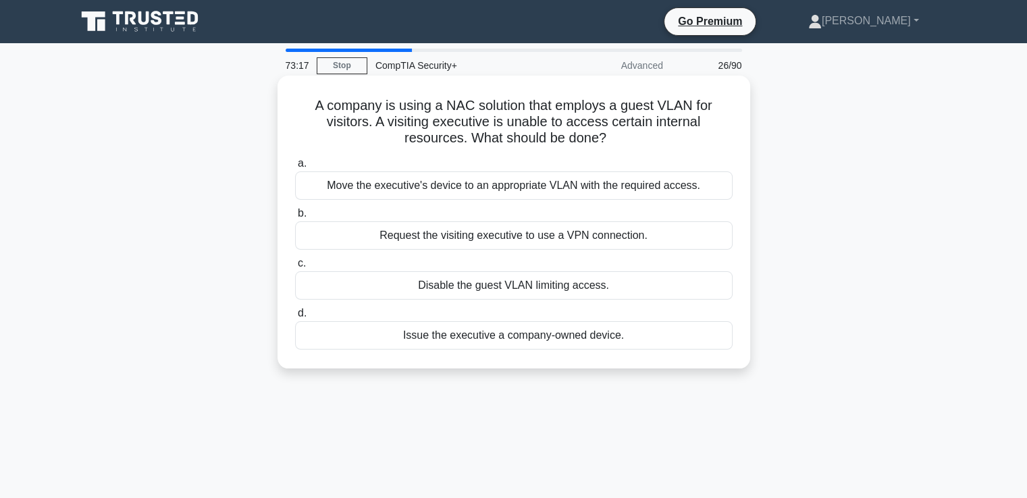
click at [445, 238] on div "Request the visiting executive to use a VPN connection." at bounding box center [513, 235] width 437 height 28
click at [295, 218] on input "b. Request the visiting executive to use a VPN connection." at bounding box center [295, 213] width 0 height 9
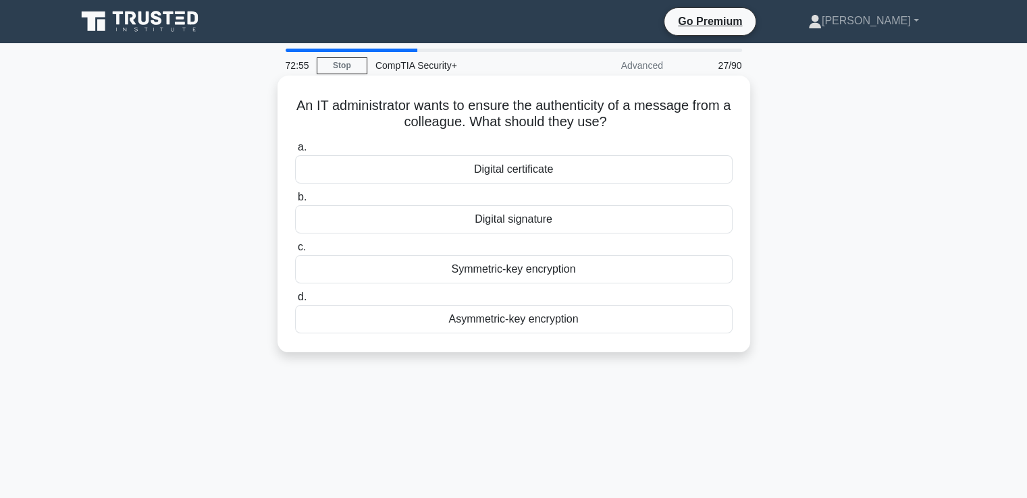
click at [499, 219] on div "Digital signature" at bounding box center [513, 219] width 437 height 28
click at [295, 202] on input "b. Digital signature" at bounding box center [295, 197] width 0 height 9
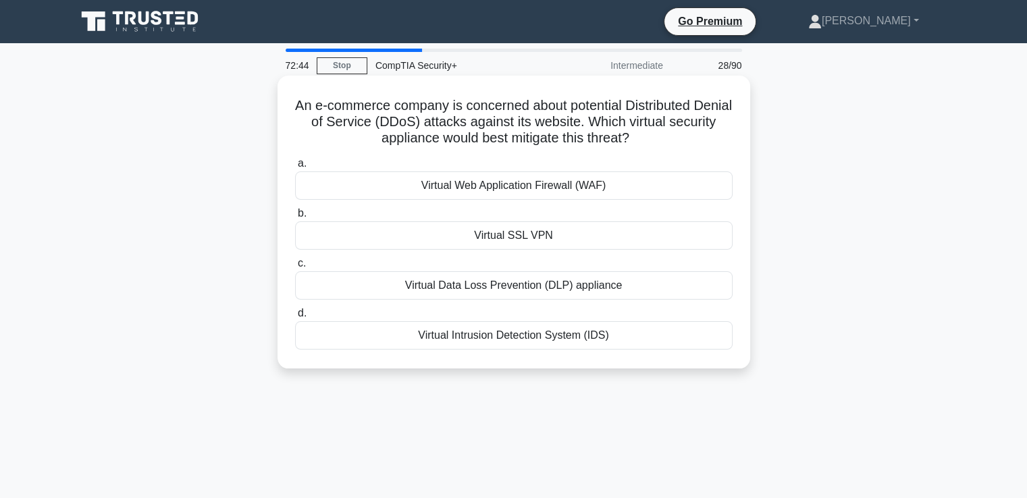
click at [483, 187] on div "Virtual Web Application Firewall (WAF)" at bounding box center [513, 185] width 437 height 28
click at [295, 168] on input "a. Virtual Web Application Firewall (WAF)" at bounding box center [295, 163] width 0 height 9
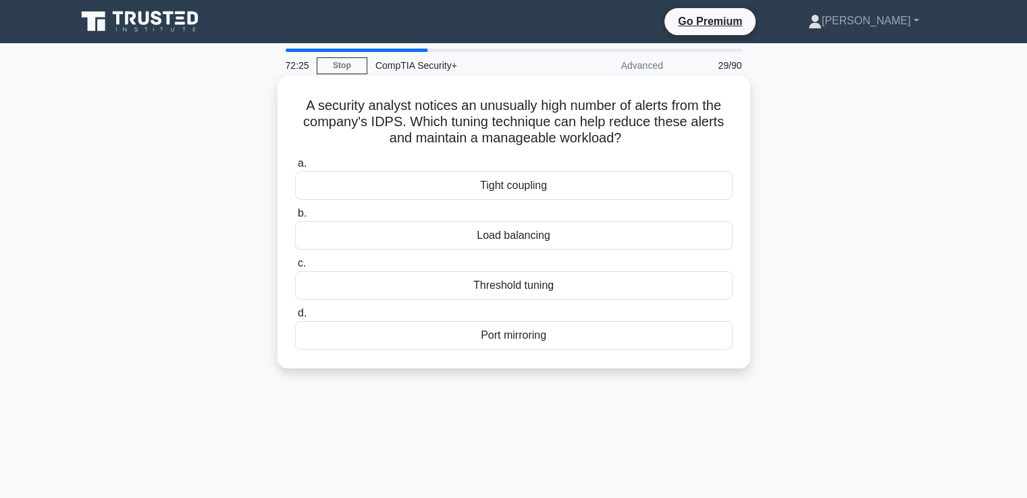
click at [501, 287] on div "Threshold tuning" at bounding box center [513, 285] width 437 height 28
click at [295, 268] on input "c. Threshold tuning" at bounding box center [295, 263] width 0 height 9
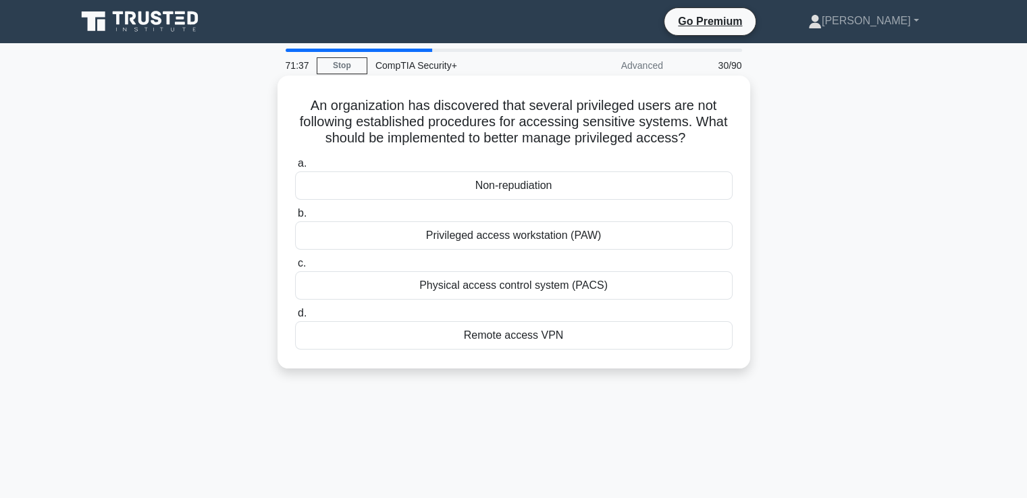
click at [494, 191] on div "Non-repudiation" at bounding box center [513, 185] width 437 height 28
click at [295, 168] on input "a. Non-repudiation" at bounding box center [295, 163] width 0 height 9
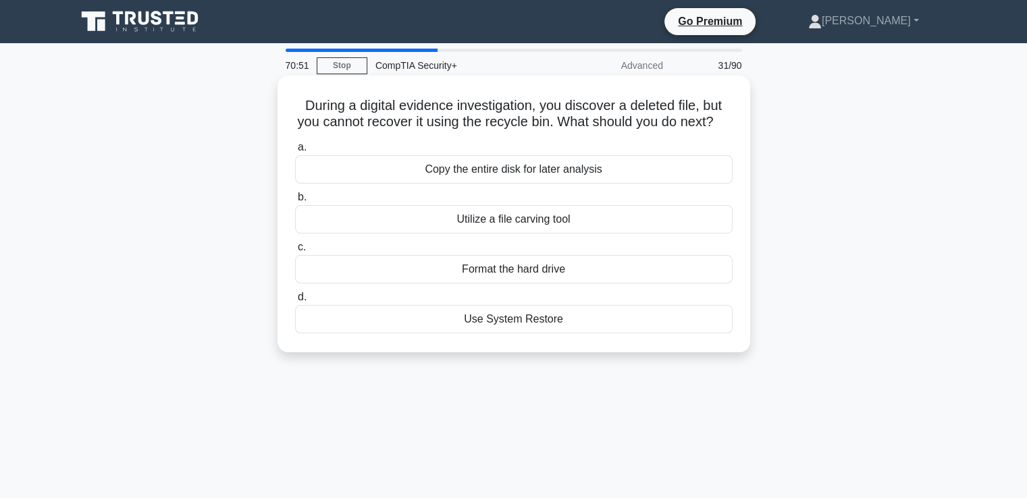
click at [460, 231] on div "Utilize a file carving tool" at bounding box center [513, 219] width 437 height 28
click at [295, 202] on input "b. Utilize a file carving tool" at bounding box center [295, 197] width 0 height 9
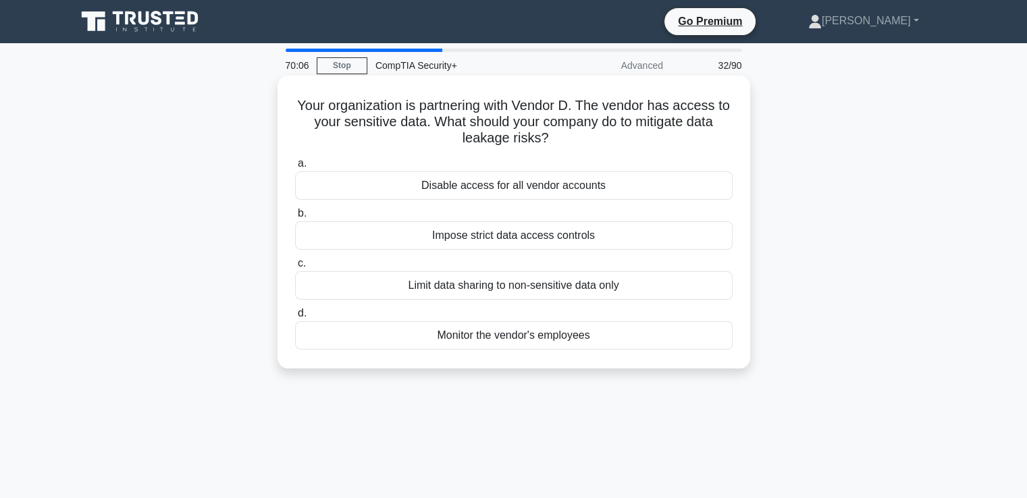
click at [464, 280] on div "Limit data sharing to non-sensitive data only" at bounding box center [513, 285] width 437 height 28
click at [295, 268] on input "c. Limit data sharing to non-sensitive data only" at bounding box center [295, 263] width 0 height 9
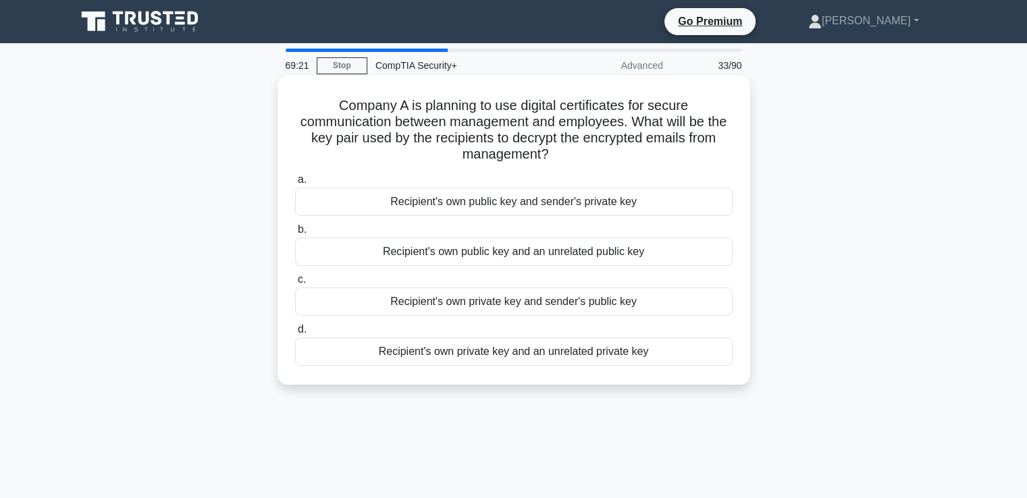
click at [437, 304] on div "Recipient's own private key and sender's public key" at bounding box center [513, 302] width 437 height 28
click at [295, 284] on input "c. Recipient's own private key and sender's public key" at bounding box center [295, 279] width 0 height 9
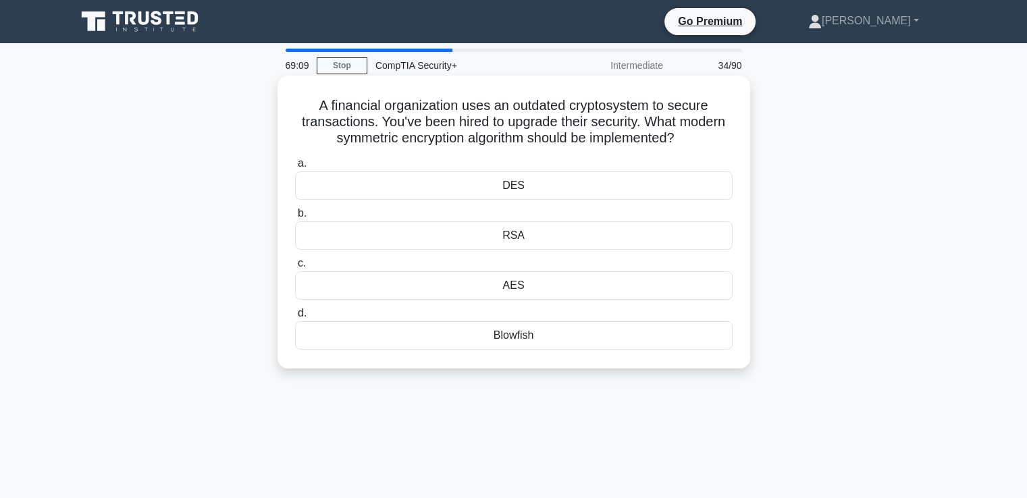
drag, startPoint x: 414, startPoint y: 137, endPoint x: 706, endPoint y: 134, distance: 291.6
click at [706, 134] on h5 "A financial organization uses an outdated cryptosystem to secure transactions. …" at bounding box center [514, 122] width 440 height 50
click at [522, 290] on div "AES" at bounding box center [513, 285] width 437 height 28
click at [295, 268] on input "c. AES" at bounding box center [295, 263] width 0 height 9
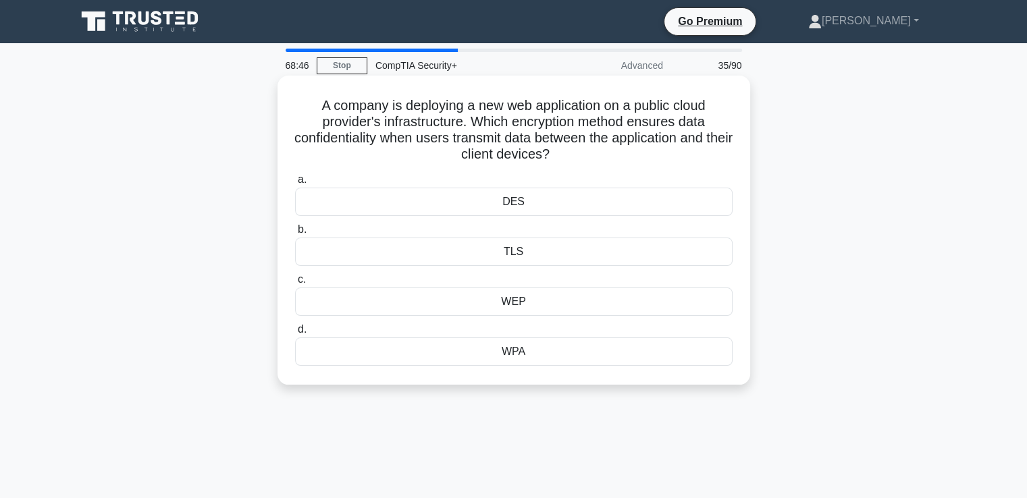
click at [506, 252] on div "TLS" at bounding box center [513, 252] width 437 height 28
click at [295, 234] on input "b. TLS" at bounding box center [295, 229] width 0 height 9
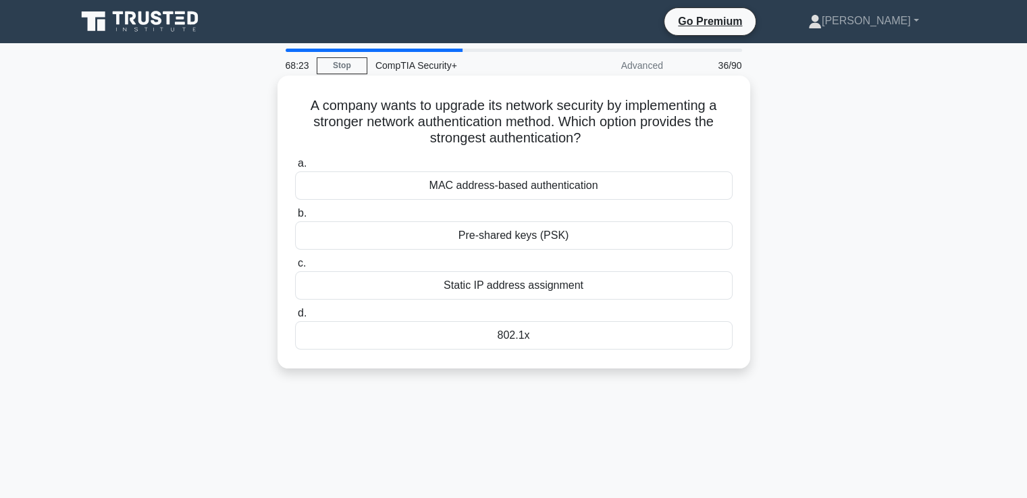
click at [530, 185] on div "MAC address-based authentication" at bounding box center [513, 185] width 437 height 28
click at [295, 168] on input "a. MAC address-based authentication" at bounding box center [295, 163] width 0 height 9
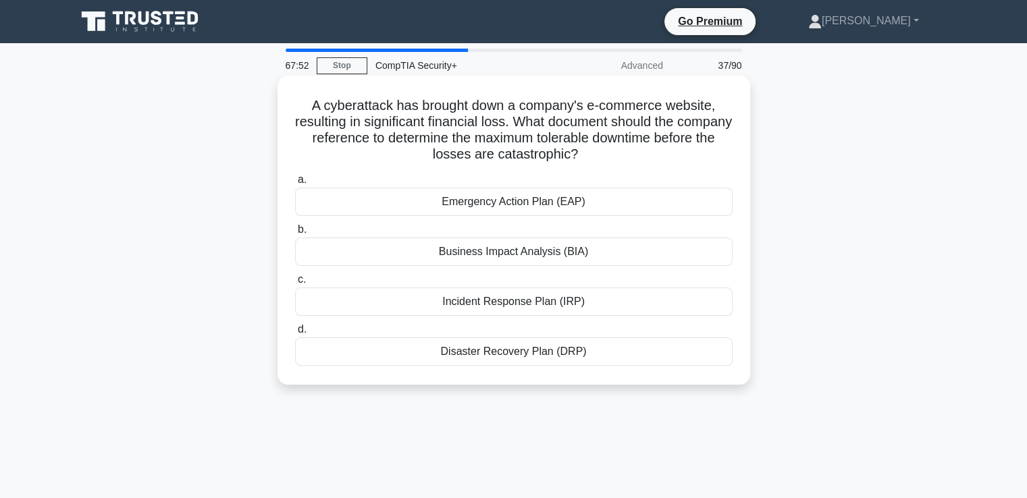
drag, startPoint x: 305, startPoint y: 107, endPoint x: 669, endPoint y: 148, distance: 366.2
click at [669, 148] on h5 "A cyberattack has brought down a company's e-commerce website, resulting in sig…" at bounding box center [514, 130] width 440 height 66
click at [569, 349] on label "d. Disaster Recovery Plan (DRP)" at bounding box center [513, 343] width 437 height 45
click at [551, 257] on div "Business Impact Analysis (BIA)" at bounding box center [513, 252] width 437 height 28
click at [295, 234] on input "b. Business Impact Analysis (BIA)" at bounding box center [295, 229] width 0 height 9
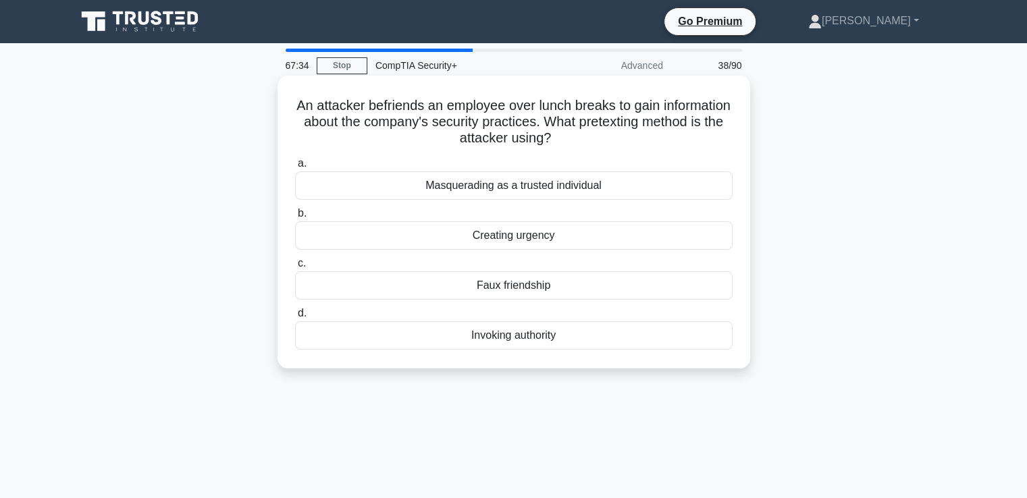
drag, startPoint x: 602, startPoint y: 138, endPoint x: 298, endPoint y: 104, distance: 305.7
click at [298, 104] on h5 "An attacker befriends an employee over lunch breaks to gain information about t…" at bounding box center [514, 122] width 440 height 50
click at [472, 291] on div "Faux friendship" at bounding box center [513, 285] width 437 height 28
click at [295, 268] on input "c. Faux friendship" at bounding box center [295, 263] width 0 height 9
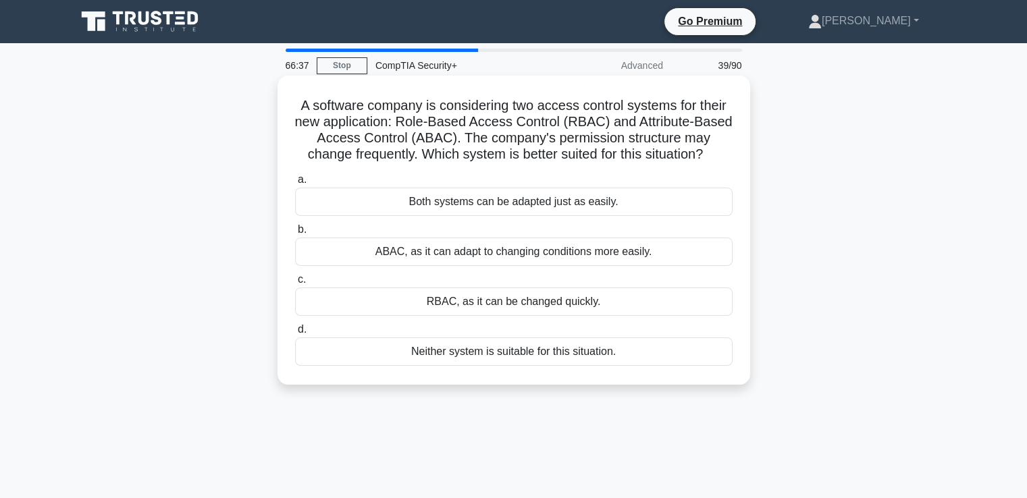
click at [467, 213] on div "Both systems can be adapted just as easily." at bounding box center [513, 202] width 437 height 28
click at [295, 184] on input "a. Both systems can be adapted just as easily." at bounding box center [295, 179] width 0 height 9
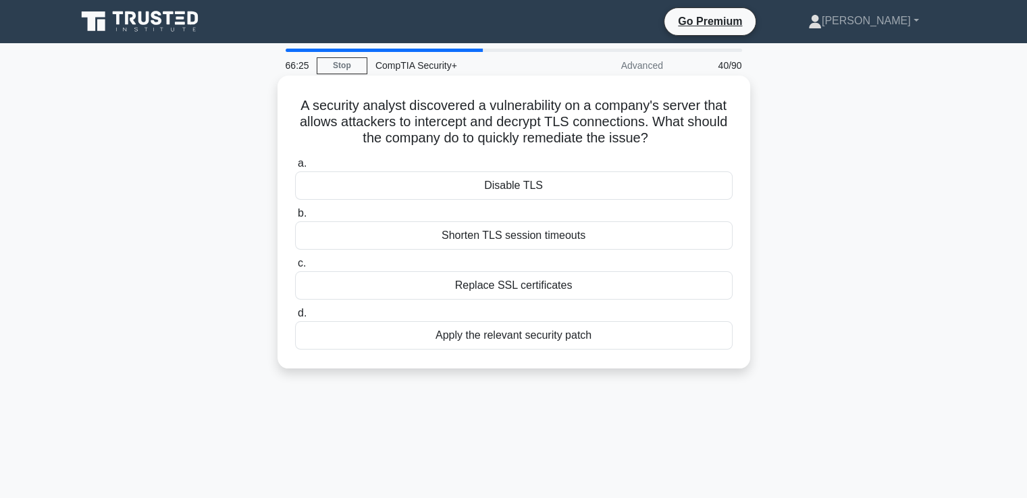
drag, startPoint x: 297, startPoint y: 105, endPoint x: 656, endPoint y: 141, distance: 360.8
click at [656, 141] on h5 "A security analyst discovered a vulnerability on a company's server that allows…" at bounding box center [514, 122] width 440 height 50
click at [528, 283] on div "Replace SSL certificates" at bounding box center [513, 285] width 437 height 28
click at [295, 268] on input "c. Replace SSL certificates" at bounding box center [295, 263] width 0 height 9
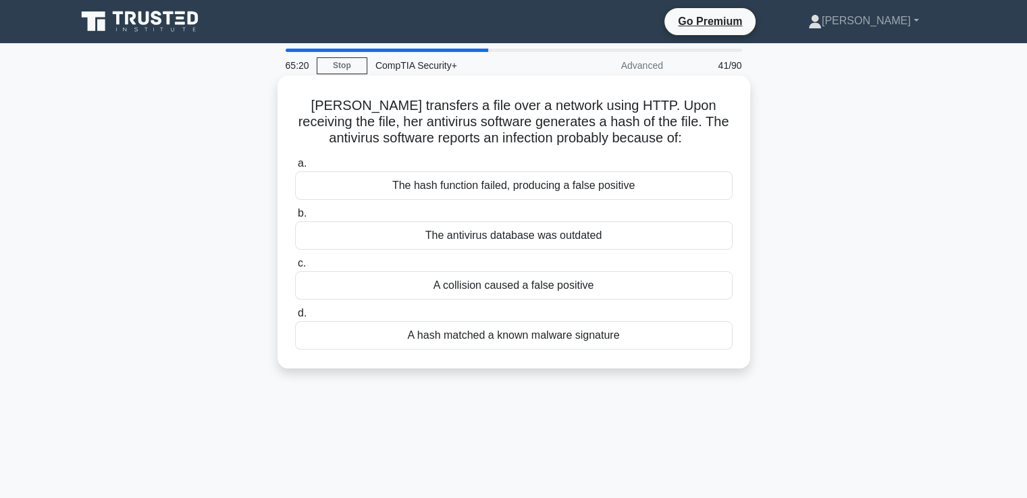
click at [523, 327] on div "A hash matched a known malware signature" at bounding box center [513, 335] width 437 height 28
click at [295, 318] on input "d. A hash matched a known malware signature" at bounding box center [295, 313] width 0 height 9
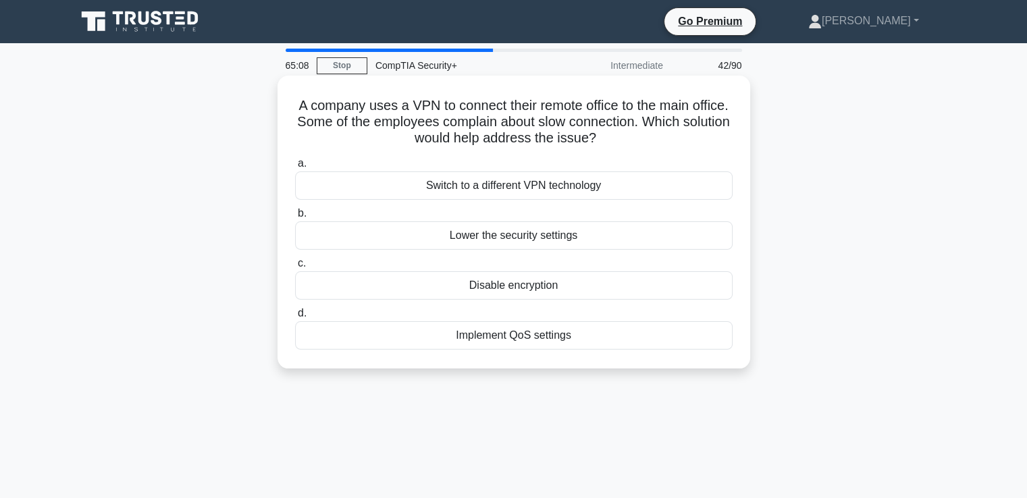
drag, startPoint x: 312, startPoint y: 107, endPoint x: 651, endPoint y: 138, distance: 340.2
click at [651, 138] on h5 "A company uses a VPN to connect their remote office to the main office. Some of…" at bounding box center [514, 122] width 440 height 50
click at [495, 339] on div "Implement QoS settings" at bounding box center [513, 335] width 437 height 28
click at [295, 318] on input "d. Implement QoS settings" at bounding box center [295, 313] width 0 height 9
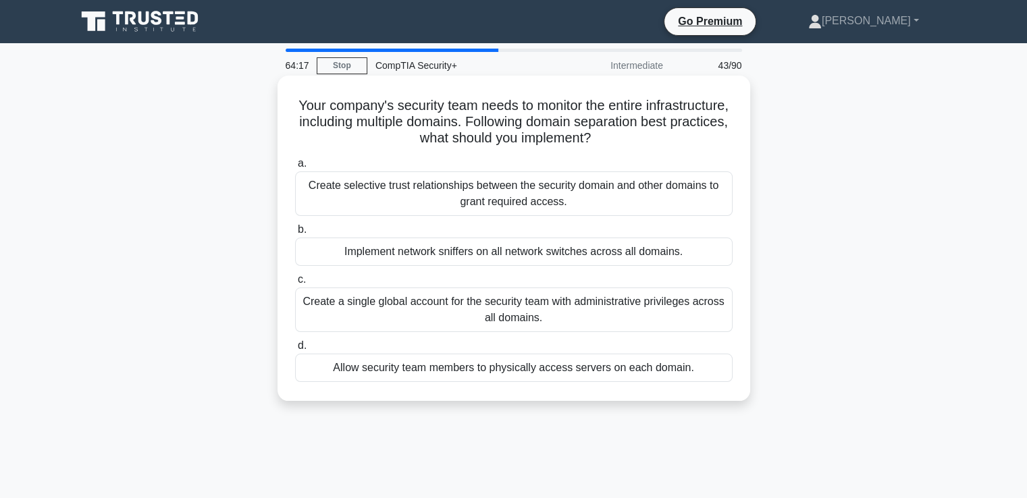
drag, startPoint x: 336, startPoint y: 104, endPoint x: 690, endPoint y: 143, distance: 356.5
click at [690, 143] on h5 "Your company's security team needs to monitor the entire infrastructure, includ…" at bounding box center [514, 122] width 440 height 50
click at [423, 199] on div "Create selective trust relationships between the security domain and other doma…" at bounding box center [513, 193] width 437 height 45
click at [295, 168] on input "a. Create selective trust relationships between the security domain and other d…" at bounding box center [295, 163] width 0 height 9
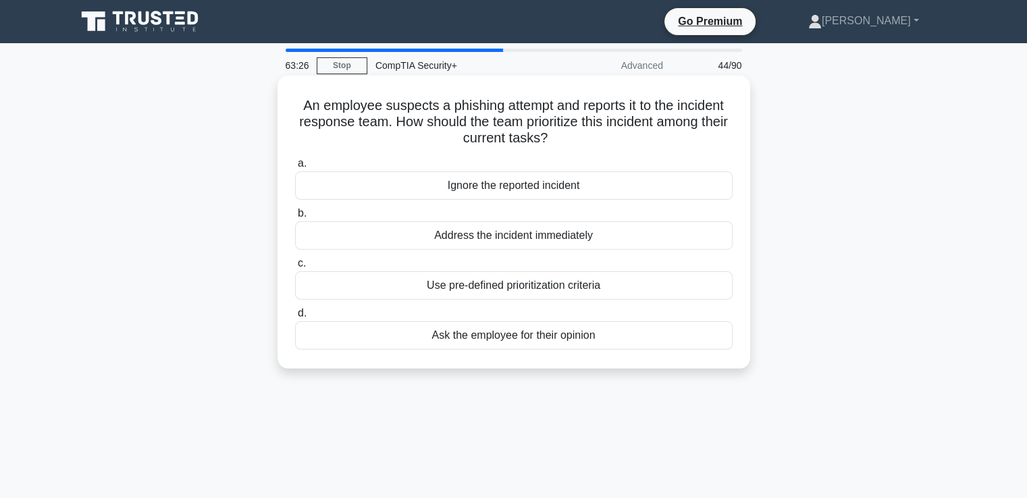
drag, startPoint x: 455, startPoint y: 103, endPoint x: 587, endPoint y: 136, distance: 136.2
click at [587, 136] on h5 "An employee suspects a phishing attempt and reports it to the incident response…" at bounding box center [514, 122] width 440 height 50
click at [501, 290] on div "Use pre-defined prioritization criteria" at bounding box center [513, 285] width 437 height 28
click at [295, 268] on input "c. Use pre-defined prioritization criteria" at bounding box center [295, 263] width 0 height 9
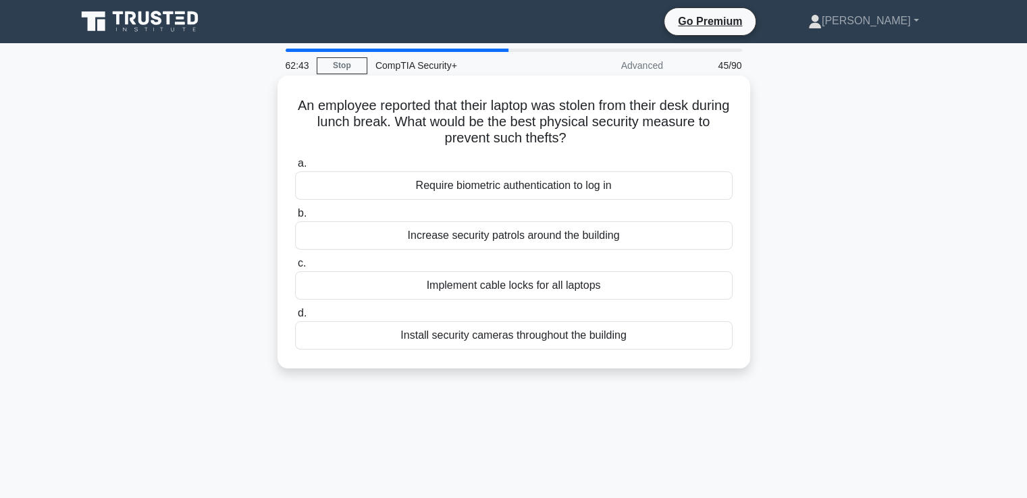
click at [454, 227] on div "Increase security patrols around the building" at bounding box center [513, 235] width 437 height 28
click at [295, 218] on input "b. Increase security patrols around the building" at bounding box center [295, 213] width 0 height 9
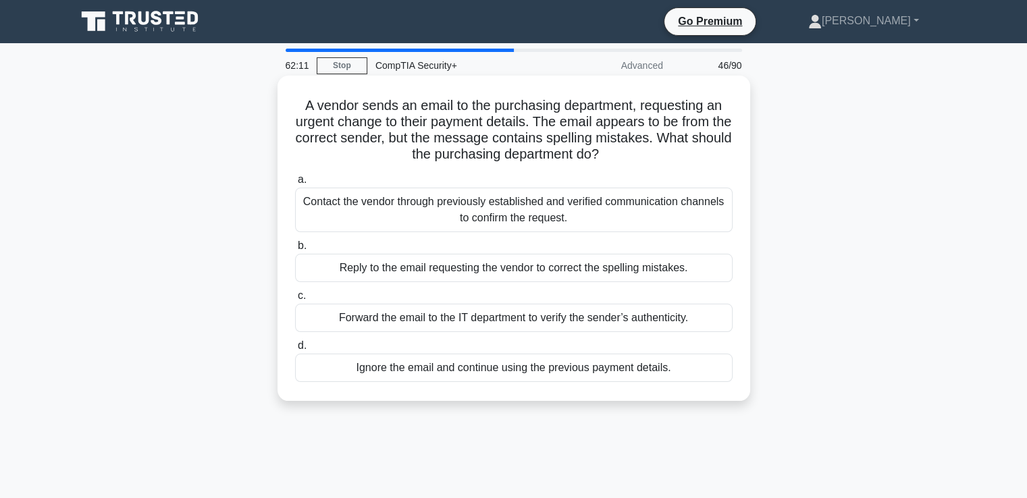
click at [445, 211] on div "Contact the vendor through previously established and verified communication ch…" at bounding box center [513, 210] width 437 height 45
click at [295, 184] on input "a. Contact the vendor through previously established and verified communication…" at bounding box center [295, 179] width 0 height 9
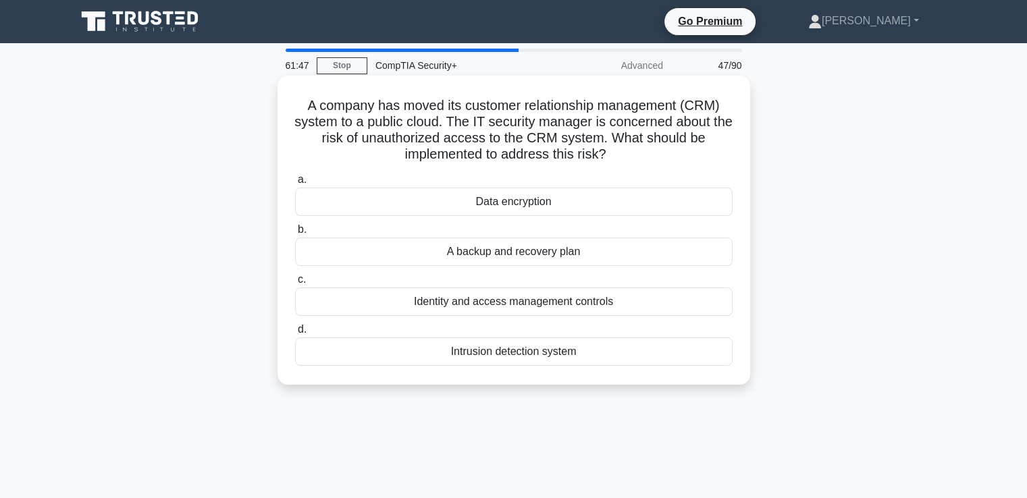
click at [483, 302] on div "Identity and access management controls" at bounding box center [513, 302] width 437 height 28
click at [295, 284] on input "c. Identity and access management controls" at bounding box center [295, 279] width 0 height 9
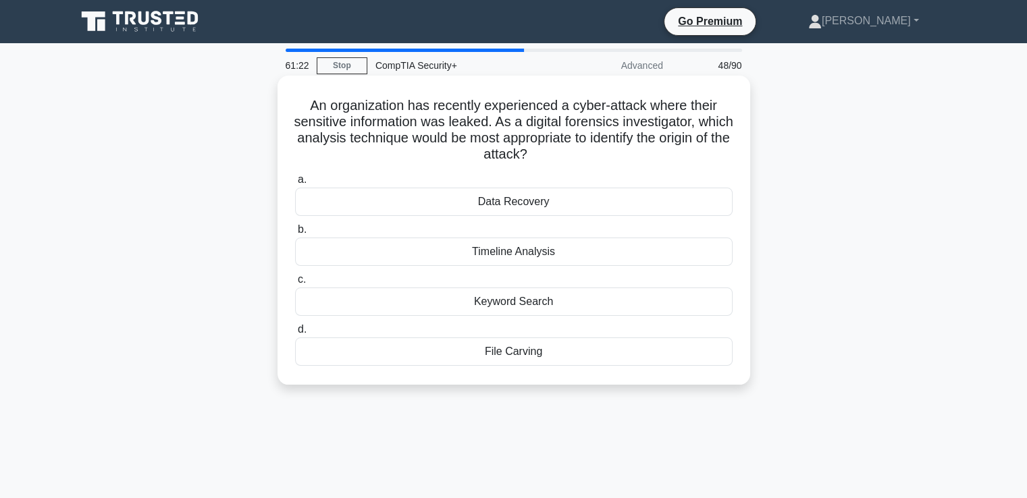
drag, startPoint x: 311, startPoint y: 104, endPoint x: 622, endPoint y: 157, distance: 315.6
click at [622, 157] on h5 "An organization has recently experienced a cyber-attack where their sensitive i…" at bounding box center [514, 130] width 440 height 66
click at [526, 258] on div "Timeline Analysis" at bounding box center [513, 252] width 437 height 28
click at [295, 234] on input "b. Timeline Analysis" at bounding box center [295, 229] width 0 height 9
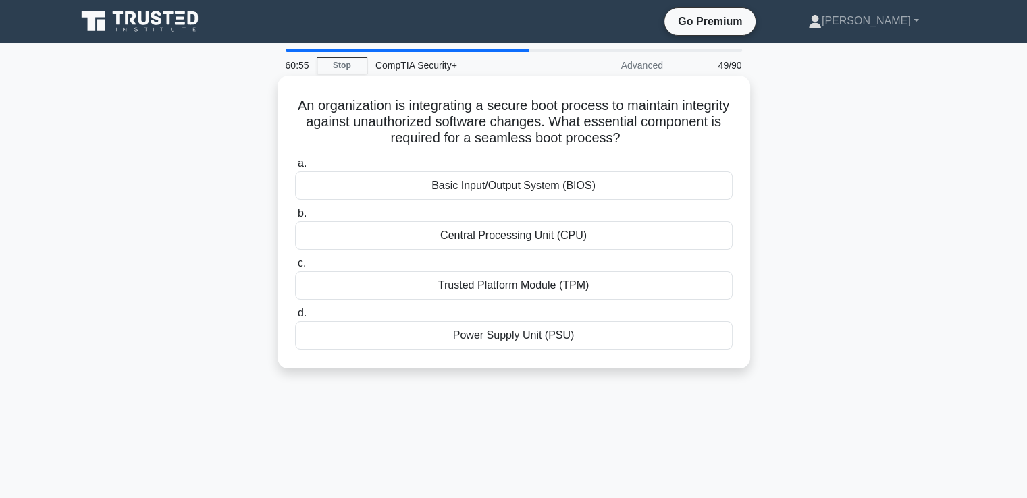
click at [506, 282] on div "Trusted Platform Module (TPM)" at bounding box center [513, 285] width 437 height 28
click at [295, 268] on input "c. Trusted Platform Module (TPM)" at bounding box center [295, 263] width 0 height 9
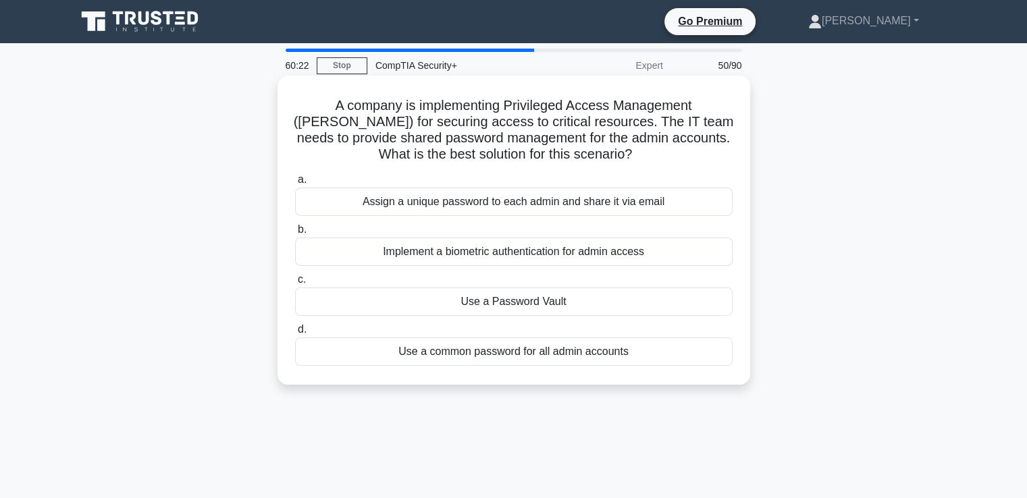
click at [467, 201] on div "Assign a unique password to each admin and share it via email" at bounding box center [513, 202] width 437 height 28
click at [295, 184] on input "a. Assign a unique password to each admin and share it via email" at bounding box center [295, 179] width 0 height 9
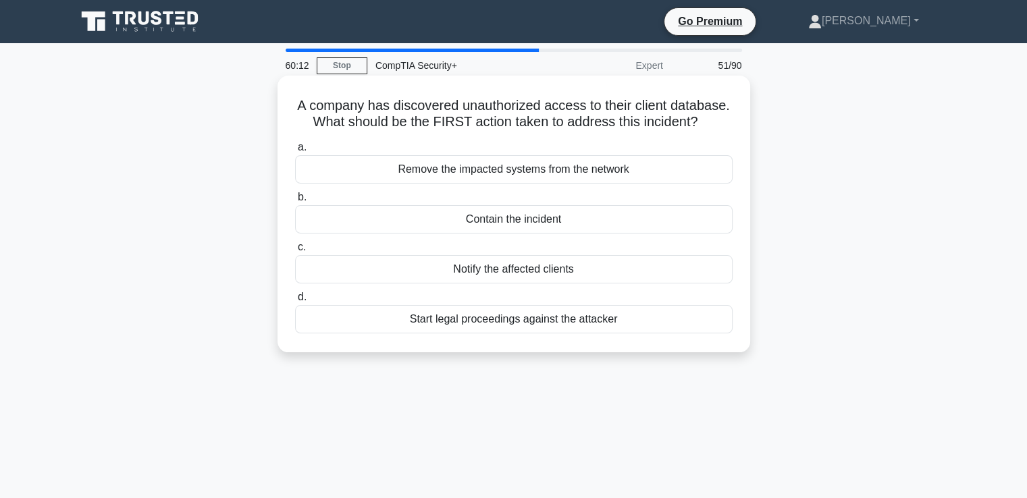
drag, startPoint x: 436, startPoint y: 124, endPoint x: 709, endPoint y: 118, distance: 273.4
click at [709, 118] on h5 "A company has discovered unauthorized access to their client database. What sho…" at bounding box center [514, 114] width 440 height 34
click at [516, 279] on div "Notify the affected clients" at bounding box center [513, 269] width 437 height 28
click at [295, 252] on input "c. Notify the affected clients" at bounding box center [295, 247] width 0 height 9
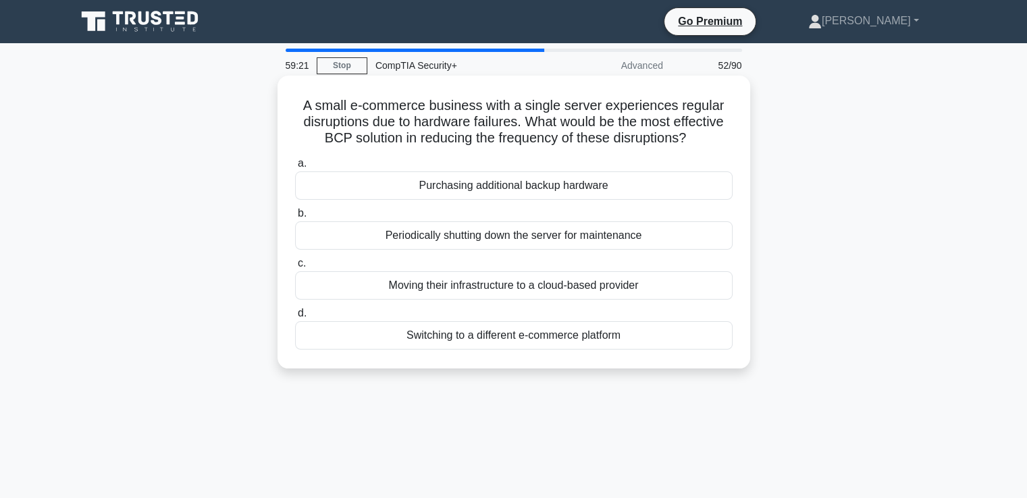
click at [494, 190] on div "Purchasing additional backup hardware" at bounding box center [513, 185] width 437 height 28
click at [295, 168] on input "a. Purchasing additional backup hardware" at bounding box center [295, 163] width 0 height 9
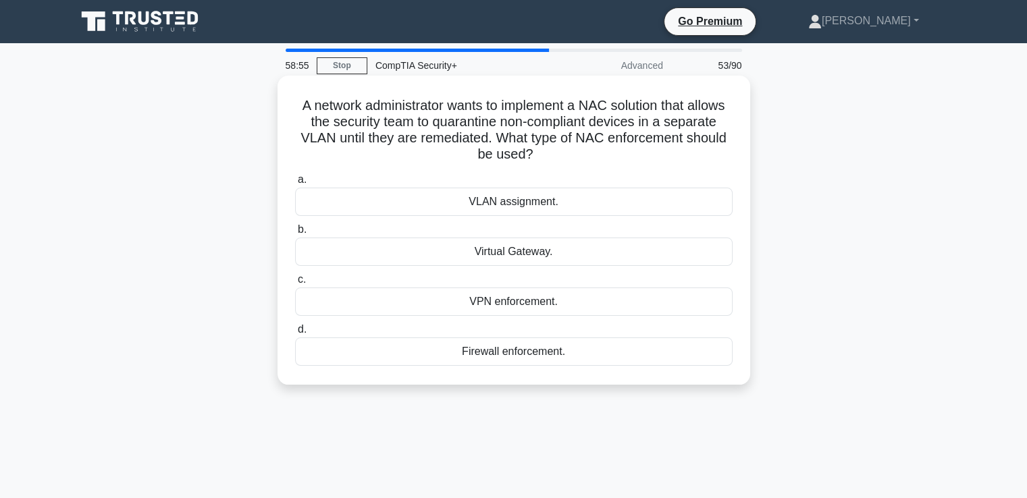
drag, startPoint x: 605, startPoint y: 107, endPoint x: 595, endPoint y: 152, distance: 46.2
click at [595, 152] on h5 "A network administrator wants to implement a NAC solution that allows the secur…" at bounding box center [514, 130] width 440 height 66
click at [514, 203] on div "VLAN assignment." at bounding box center [513, 202] width 437 height 28
click at [295, 184] on input "a. VLAN assignment." at bounding box center [295, 179] width 0 height 9
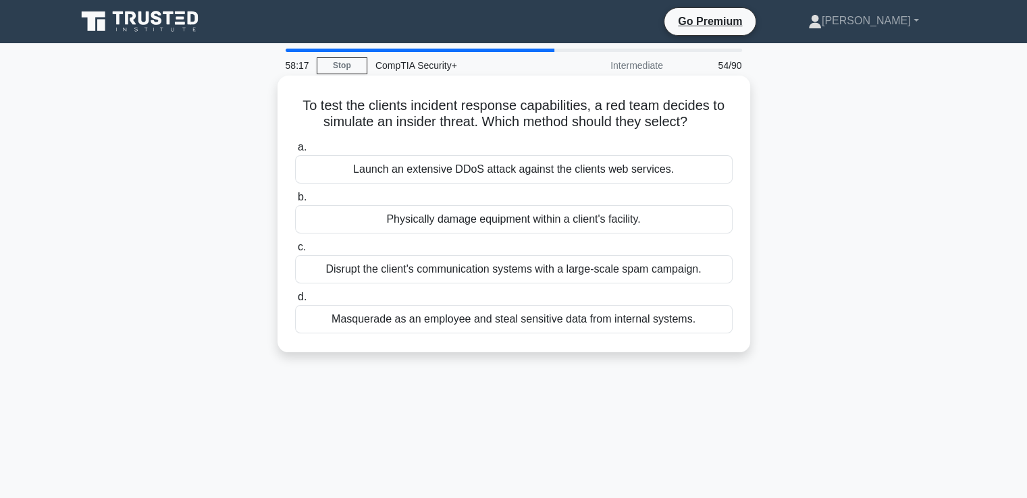
drag, startPoint x: 310, startPoint y: 105, endPoint x: 691, endPoint y: 124, distance: 381.1
click at [691, 124] on h5 "To test the clients incident response capabilities, a red team decides to simul…" at bounding box center [514, 114] width 440 height 34
click at [464, 268] on div "Disrupt the client's communication systems with a large-scale spam campaign." at bounding box center [513, 269] width 437 height 28
click at [295, 252] on input "c. Disrupt the client's communication systems with a large-scale spam campaign." at bounding box center [295, 247] width 0 height 9
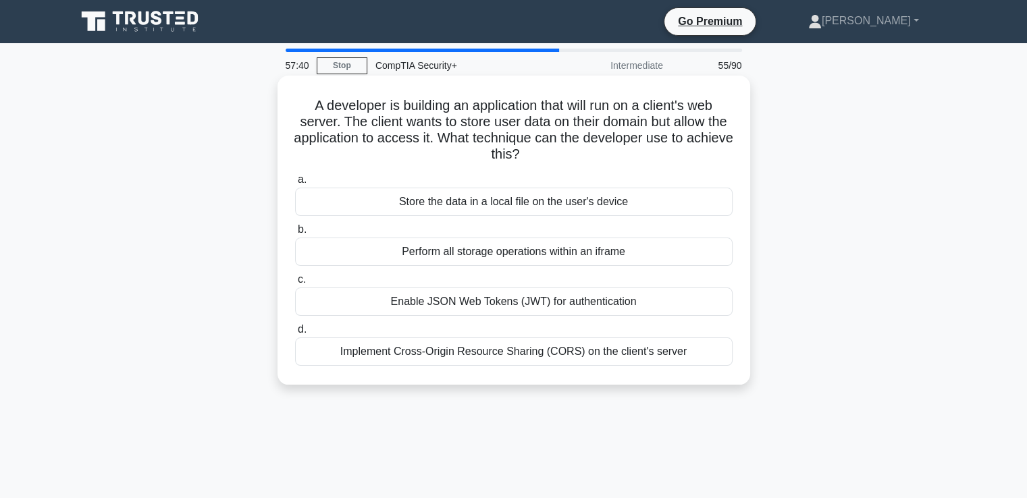
drag, startPoint x: 540, startPoint y: 103, endPoint x: 554, endPoint y: 146, distance: 45.5
click at [554, 146] on h5 "A developer is building an application that will run on a client's web server. …" at bounding box center [514, 130] width 440 height 66
click at [470, 354] on div "Implement Cross-Origin Resource Sharing (CORS) on the client's server" at bounding box center [513, 351] width 437 height 28
click at [295, 334] on input "d. Implement Cross-Origin Resource Sharing (CORS) on the client's server" at bounding box center [295, 329] width 0 height 9
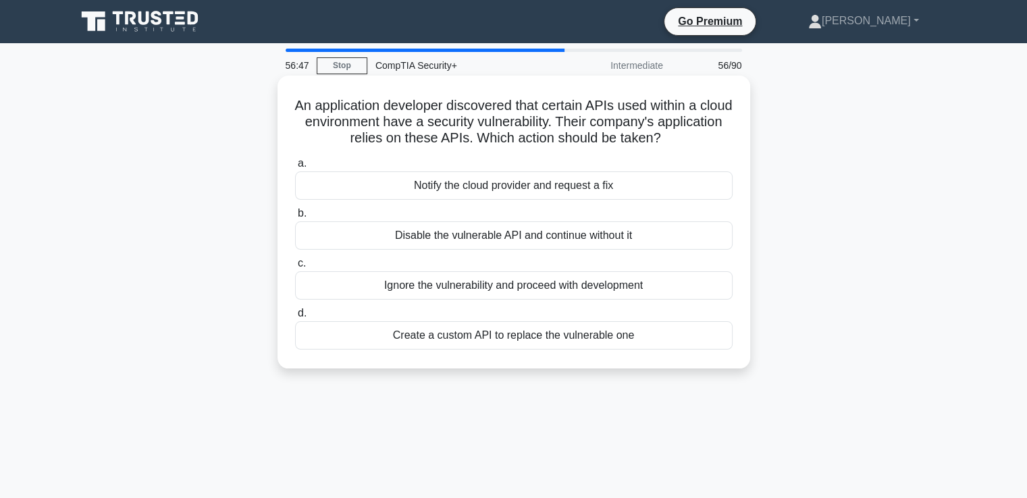
click at [641, 338] on div "Create a custom API to replace the vulnerable one" at bounding box center [513, 335] width 437 height 28
click at [295, 318] on input "d. Create a custom API to replace the vulnerable one" at bounding box center [295, 313] width 0 height 9
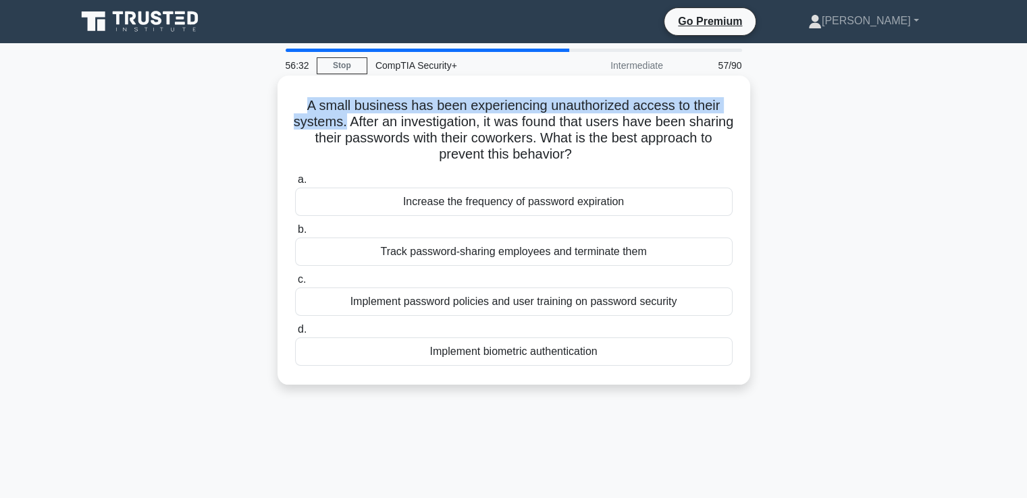
drag, startPoint x: 364, startPoint y: 125, endPoint x: 290, endPoint y: 99, distance: 79.4
click at [290, 99] on div "A small business has been experiencing unauthorized access to their systems. Af…" at bounding box center [514, 230] width 462 height 298
drag, startPoint x: 368, startPoint y: 123, endPoint x: 626, endPoint y: 161, distance: 261.2
click at [626, 161] on h5 "A small business has been experiencing unauthorized access to their systems. Af…" at bounding box center [514, 130] width 440 height 66
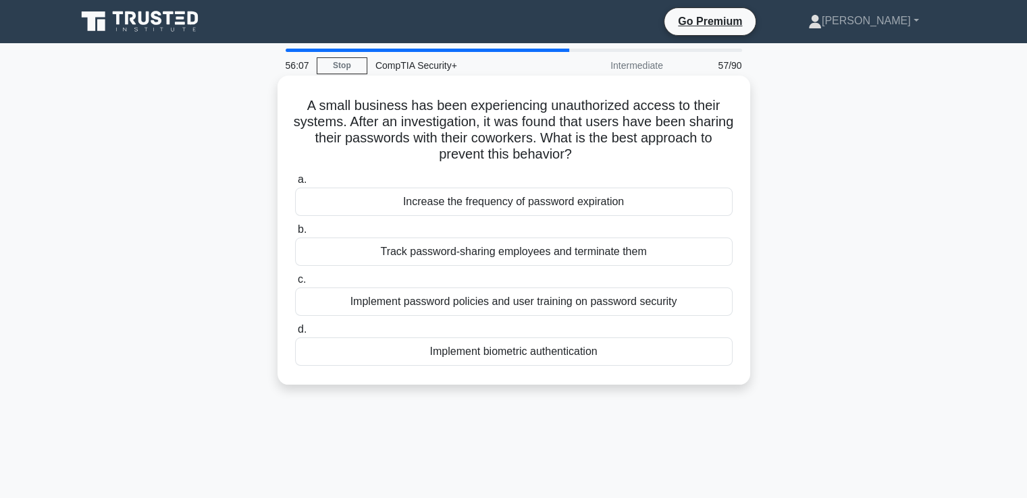
click at [421, 302] on div "Implement password policies and user training on password security" at bounding box center [513, 302] width 437 height 28
click at [295, 284] on input "c. Implement password policies and user training on password security" at bounding box center [295, 279] width 0 height 9
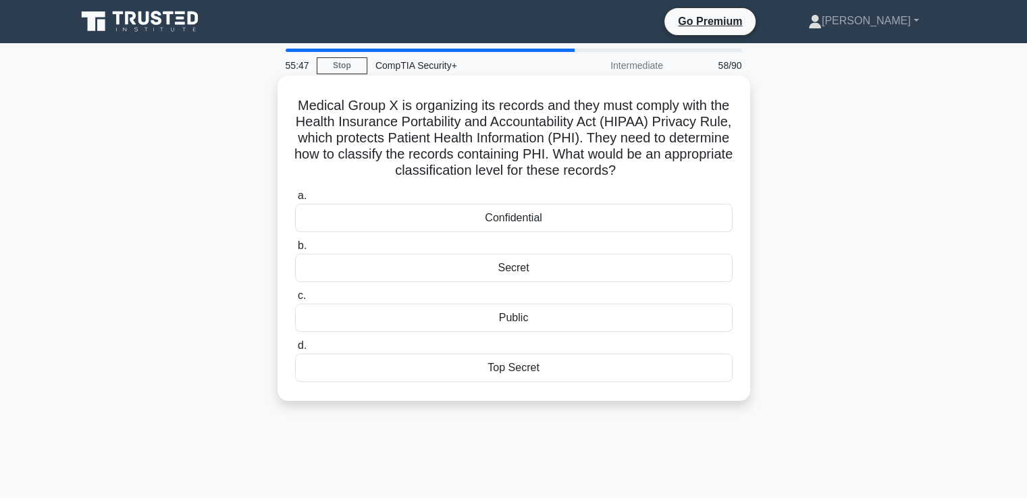
drag, startPoint x: 302, startPoint y: 105, endPoint x: 667, endPoint y: 173, distance: 371.4
click at [667, 173] on h5 "Medical Group X is organizing its records and they must comply with the Health …" at bounding box center [514, 138] width 440 height 82
click at [509, 224] on div "Confidential" at bounding box center [513, 218] width 437 height 28
click at [295, 200] on input "a. Confidential" at bounding box center [295, 196] width 0 height 9
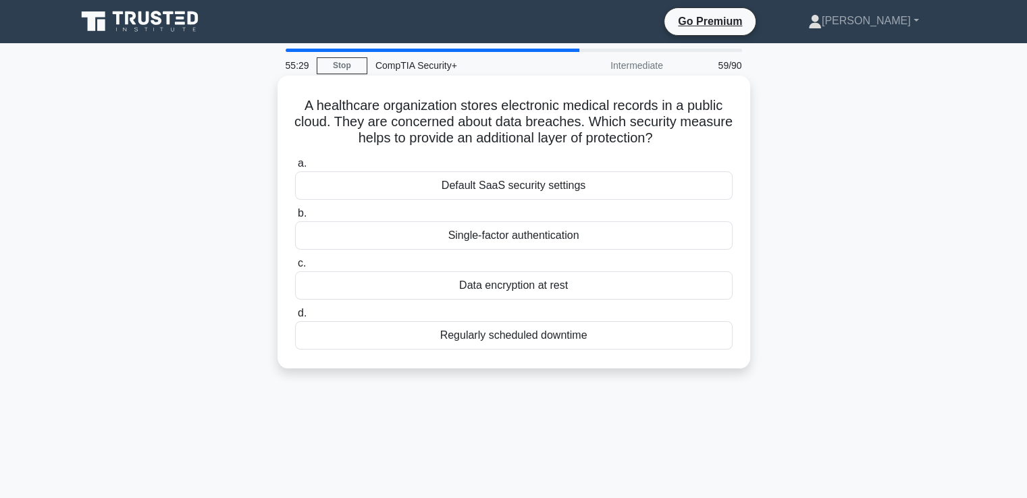
drag, startPoint x: 366, startPoint y: 121, endPoint x: 707, endPoint y: 136, distance: 341.2
click at [707, 136] on h5 "A healthcare organization stores electronic medical records in a public cloud. …" at bounding box center [514, 122] width 440 height 50
click at [498, 284] on div "Data encryption at rest" at bounding box center [513, 285] width 437 height 28
click at [295, 268] on input "c. Data encryption at rest" at bounding box center [295, 263] width 0 height 9
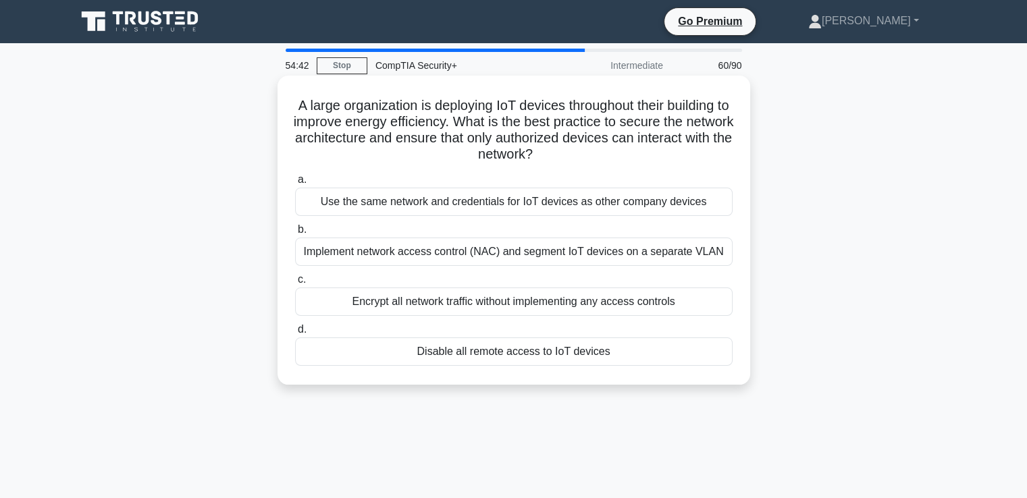
click at [390, 260] on div "Implement network access control (NAC) and segment IoT devices on a separate VL…" at bounding box center [513, 252] width 437 height 28
click at [295, 234] on input "b. Implement network access control (NAC) and segment IoT devices on a separate…" at bounding box center [295, 229] width 0 height 9
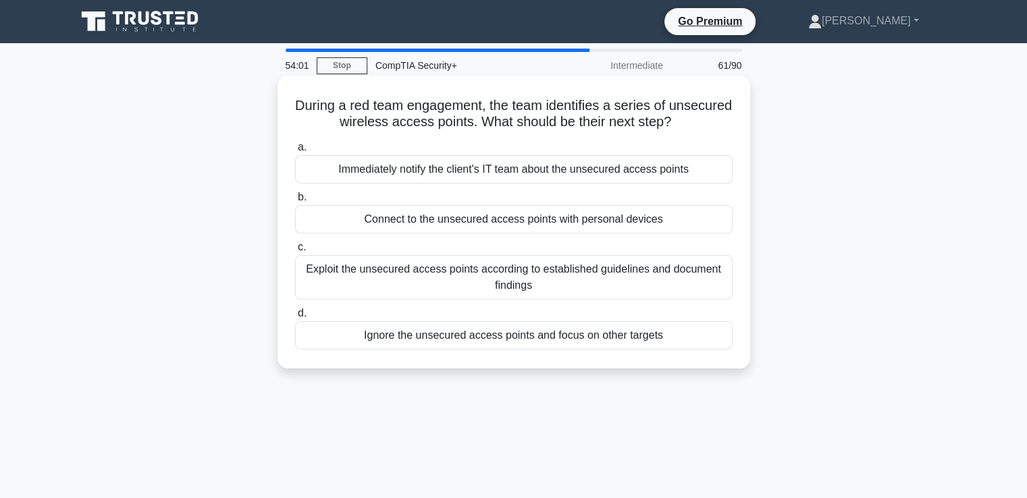
click at [391, 273] on div "Exploit the unsecured access points according to established guidelines and doc…" at bounding box center [513, 277] width 437 height 45
click at [295, 252] on input "c. Exploit the unsecured access points according to established guidelines and …" at bounding box center [295, 247] width 0 height 9
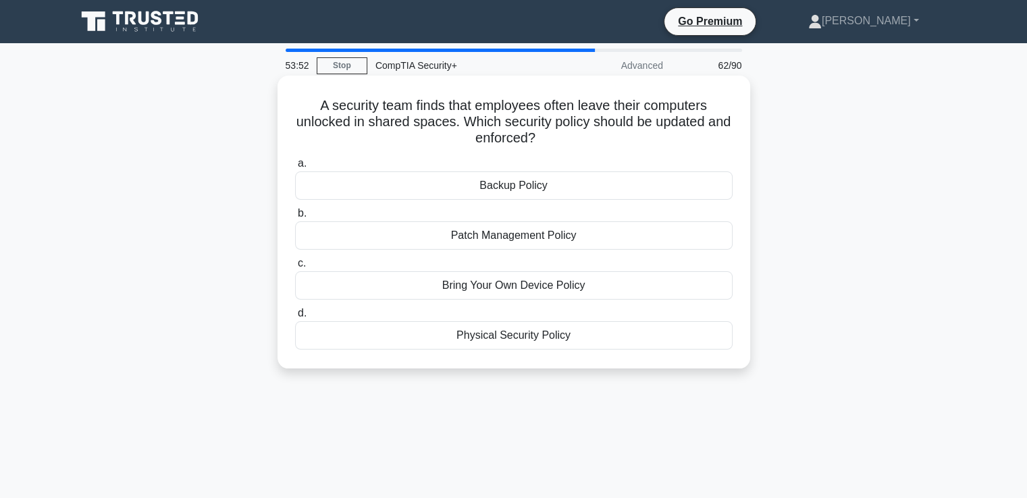
drag, startPoint x: 311, startPoint y: 109, endPoint x: 687, endPoint y: 133, distance: 376.7
click at [687, 133] on h5 "A security team finds that employees often leave their computers unlocked in sh…" at bounding box center [514, 122] width 440 height 50
click at [503, 333] on div "Physical Security Policy" at bounding box center [513, 335] width 437 height 28
click at [295, 318] on input "d. Physical Security Policy" at bounding box center [295, 313] width 0 height 9
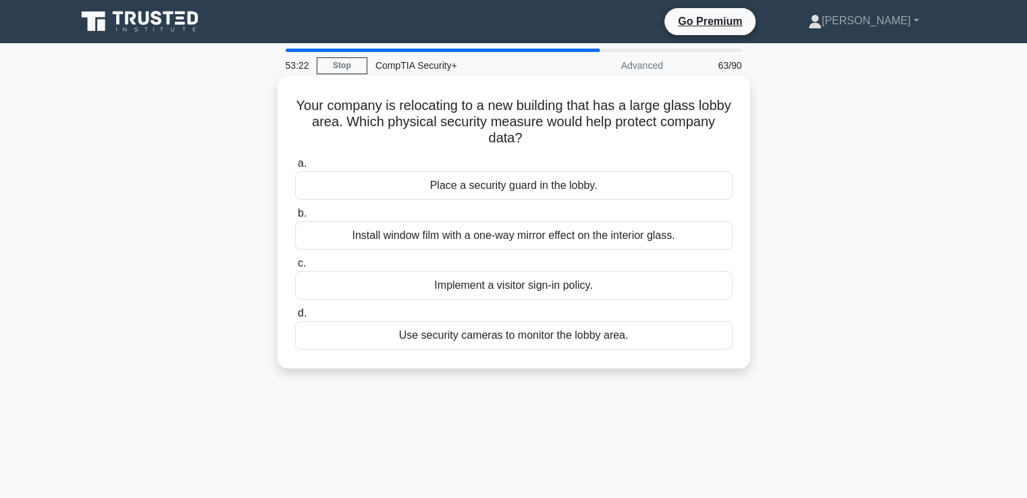
drag, startPoint x: 312, startPoint y: 103, endPoint x: 661, endPoint y: 134, distance: 350.3
click at [661, 134] on h5 "Your company is relocating to a new building that has a large glass lobby area.…" at bounding box center [514, 122] width 440 height 50
click at [562, 238] on div "Install window film with a one-way mirror effect on the interior glass." at bounding box center [513, 235] width 437 height 28
click at [295, 218] on input "b. Install window film with a one-way mirror effect on the interior glass." at bounding box center [295, 213] width 0 height 9
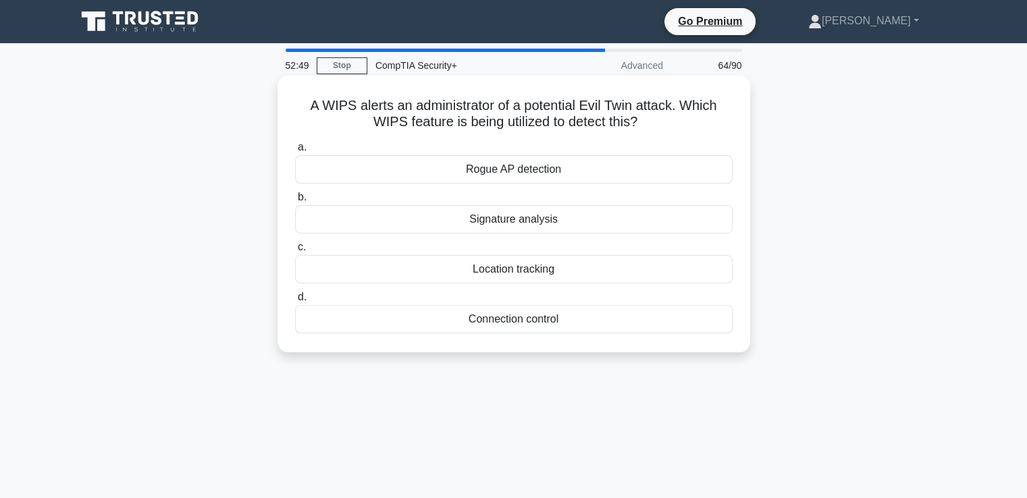
click at [510, 175] on div "Rogue AP detection" at bounding box center [513, 169] width 437 height 28
click at [295, 152] on input "a. Rogue AP detection" at bounding box center [295, 147] width 0 height 9
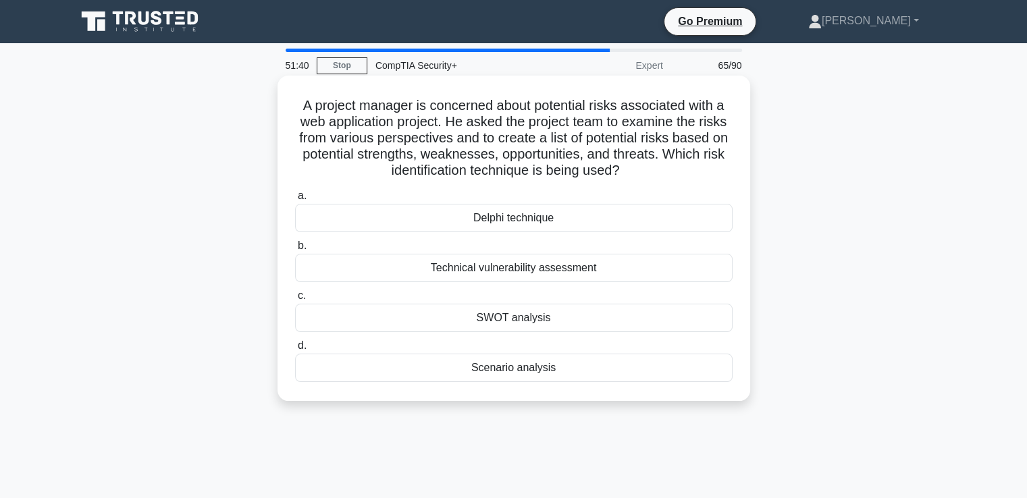
drag, startPoint x: 359, startPoint y: 111, endPoint x: 645, endPoint y: 175, distance: 292.7
click at [645, 175] on div "A project manager is concerned about potential risks associated with a web appl…" at bounding box center [514, 238] width 462 height 315
click at [567, 315] on div "SWOT analysis" at bounding box center [513, 318] width 437 height 28
click at [295, 300] on input "c. SWOT analysis" at bounding box center [295, 296] width 0 height 9
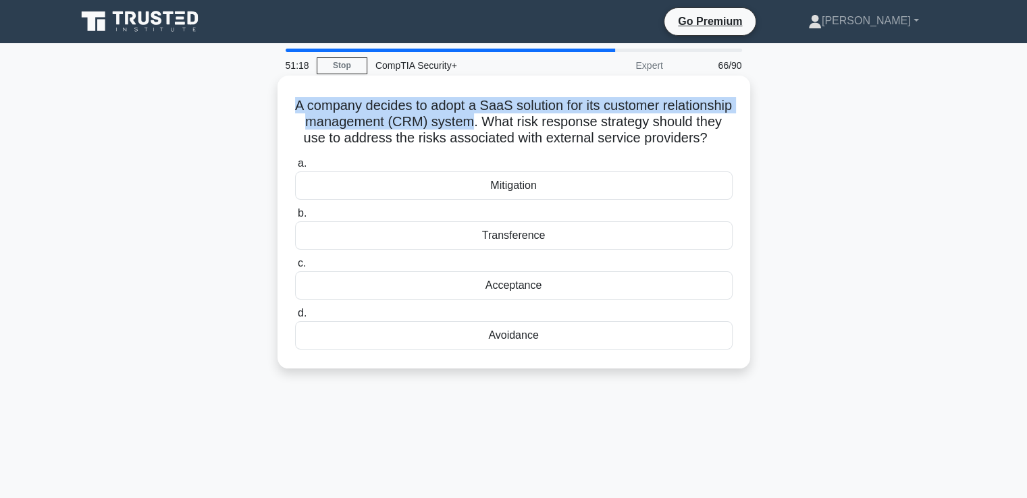
drag, startPoint x: 320, startPoint y: 104, endPoint x: 545, endPoint y: 120, distance: 226.0
click at [545, 120] on h5 "A company decides to adopt a SaaS solution for its customer relationship manage…" at bounding box center [514, 122] width 440 height 50
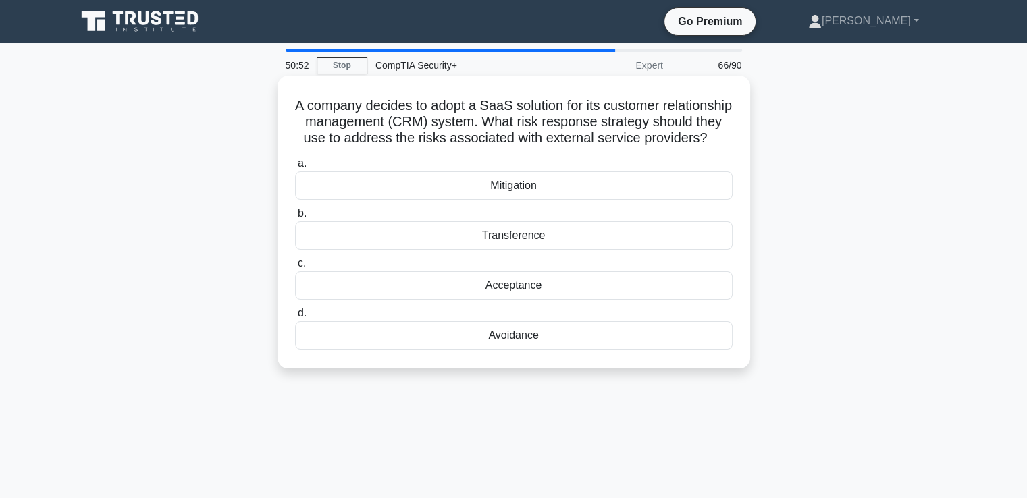
click at [490, 200] on div "Mitigation" at bounding box center [513, 185] width 437 height 28
click at [295, 168] on input "a. Mitigation" at bounding box center [295, 163] width 0 height 9
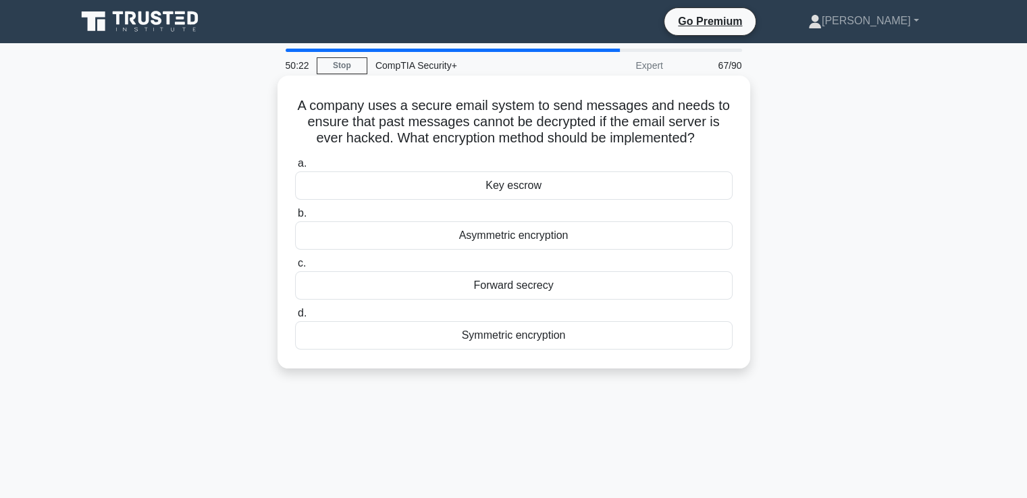
click at [499, 336] on div "Symmetric encryption" at bounding box center [513, 335] width 437 height 28
click at [295, 318] on input "d. Symmetric encryption" at bounding box center [295, 313] width 0 height 9
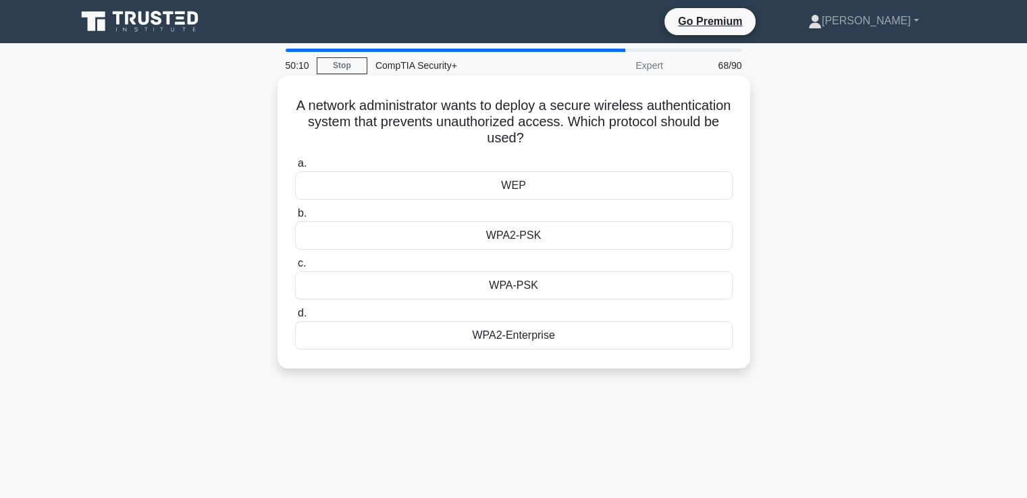
click at [508, 341] on div "WPA2-Enterprise" at bounding box center [513, 335] width 437 height 28
click at [295, 318] on input "d. WPA2-Enterprise" at bounding box center [295, 313] width 0 height 9
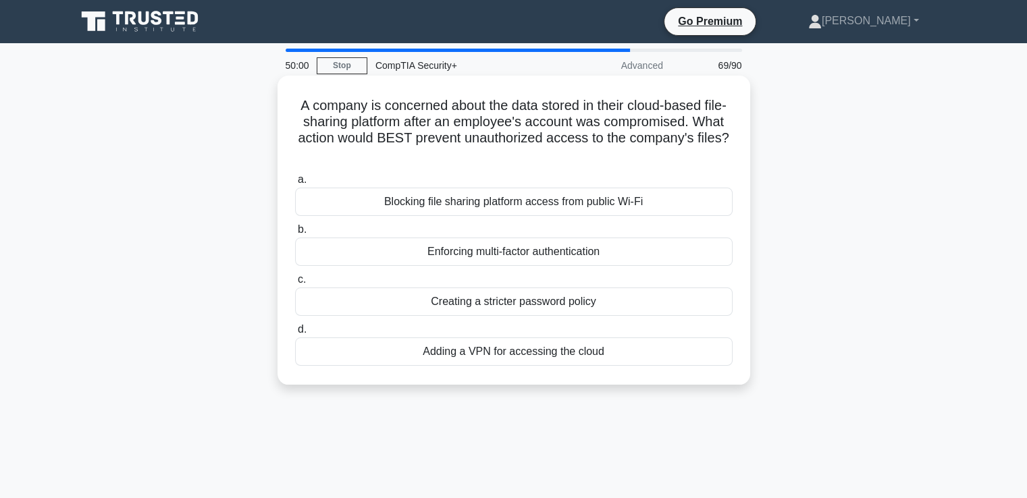
drag, startPoint x: 459, startPoint y: 105, endPoint x: 551, endPoint y: 146, distance: 100.6
click at [551, 146] on h5 "A company is concerned about the data stored in their cloud-based file-sharing …" at bounding box center [514, 130] width 440 height 66
click at [510, 354] on div "Adding a VPN for accessing the cloud" at bounding box center [513, 351] width 437 height 28
click at [295, 334] on input "d. Adding a VPN for accessing the cloud" at bounding box center [295, 329] width 0 height 9
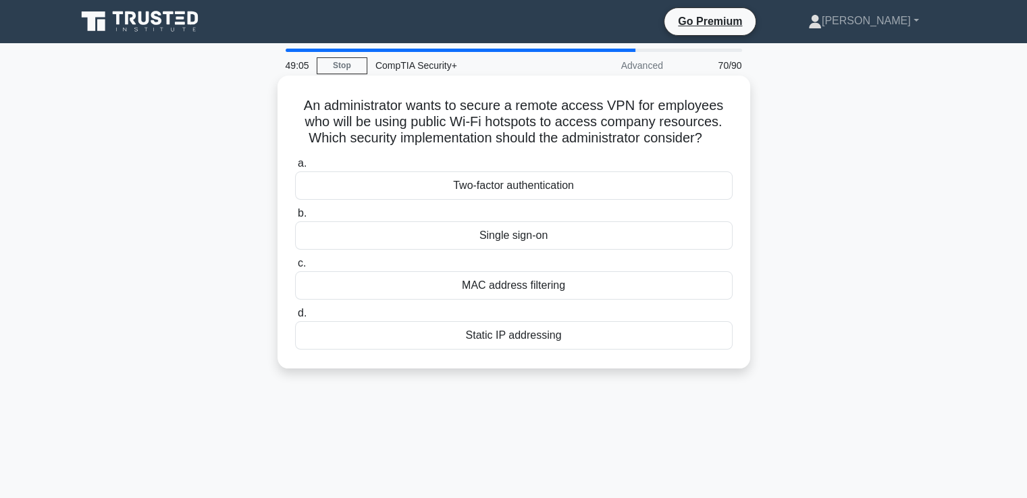
drag, startPoint x: 298, startPoint y: 107, endPoint x: 726, endPoint y: 140, distance: 428.4
click at [726, 140] on h5 "An administrator wants to secure a remote access VPN for employees who will be …" at bounding box center [514, 122] width 440 height 50
click at [424, 236] on div "Single sign-on" at bounding box center [513, 235] width 437 height 28
click at [295, 218] on input "b. Single sign-on" at bounding box center [295, 213] width 0 height 9
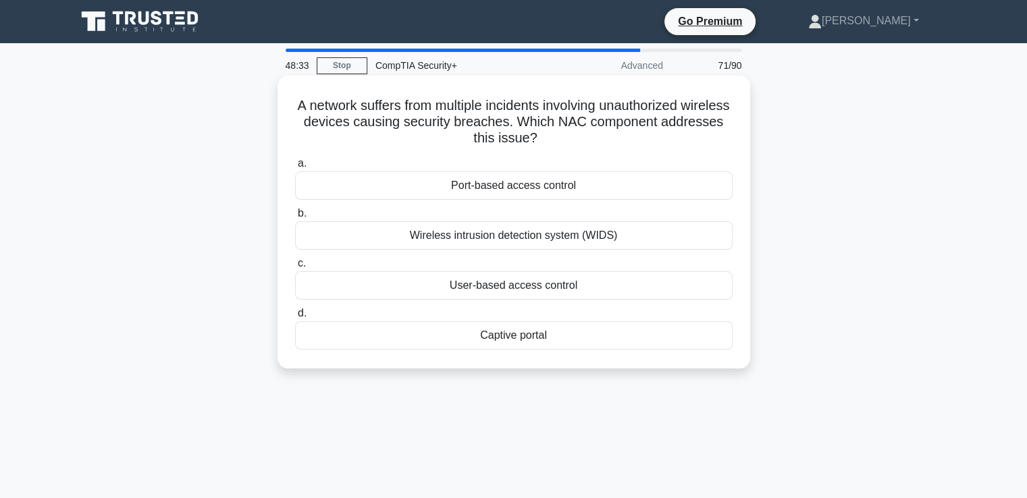
drag, startPoint x: 310, startPoint y: 107, endPoint x: 575, endPoint y: 138, distance: 267.1
click at [575, 138] on h5 "A network suffers from multiple incidents involving unauthorized wireless devic…" at bounding box center [514, 122] width 440 height 50
click at [560, 243] on div "Wireless intrusion detection system (WIDS)" at bounding box center [513, 235] width 437 height 28
click at [295, 218] on input "b. Wireless intrusion detection system (WIDS)" at bounding box center [295, 213] width 0 height 9
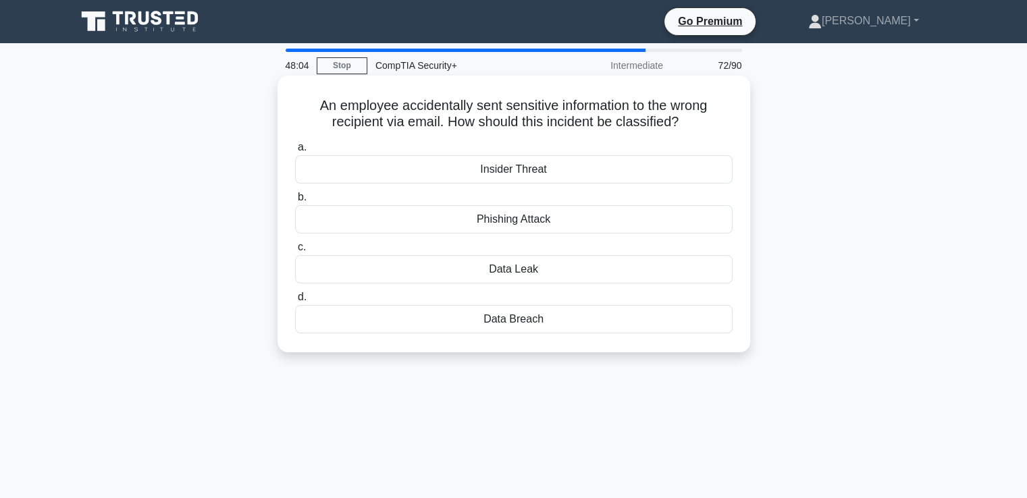
drag, startPoint x: 314, startPoint y: 103, endPoint x: 697, endPoint y: 121, distance: 383.1
click at [697, 121] on h5 "An employee accidentally sent sensitive information to the wrong recipient via …" at bounding box center [514, 114] width 440 height 34
click at [524, 269] on div "Data Leak" at bounding box center [513, 269] width 437 height 28
click at [295, 252] on input "c. Data Leak" at bounding box center [295, 247] width 0 height 9
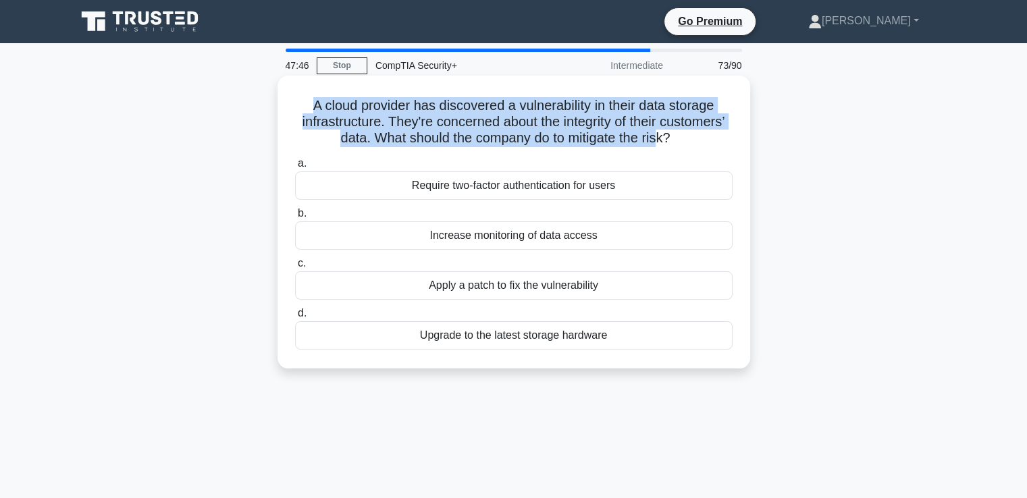
drag, startPoint x: 308, startPoint y: 101, endPoint x: 661, endPoint y: 144, distance: 355.6
click at [661, 144] on h5 "A cloud provider has discovered a vulnerability in their data storage infrastru…" at bounding box center [514, 122] width 440 height 50
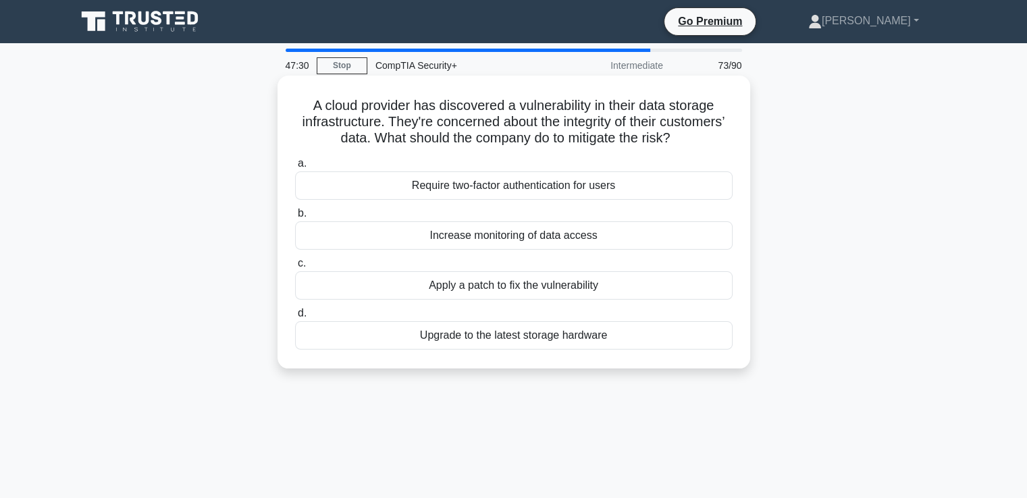
click at [521, 290] on div "Apply a patch to fix the vulnerability" at bounding box center [513, 285] width 437 height 28
click at [295, 268] on input "c. Apply a patch to fix the vulnerability" at bounding box center [295, 263] width 0 height 9
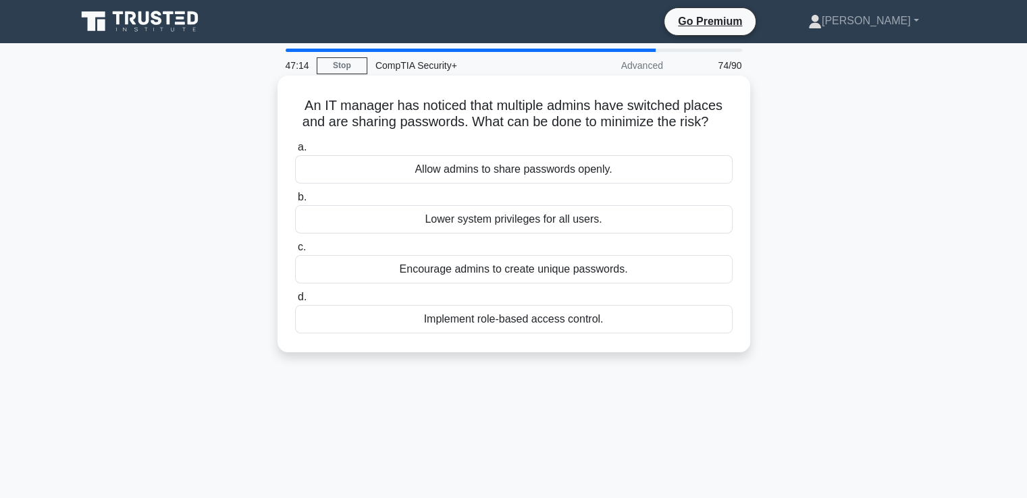
drag, startPoint x: 297, startPoint y: 108, endPoint x: 723, endPoint y: 115, distance: 425.9
click at [723, 115] on h5 "An IT manager has noticed that multiple admins have switched places and are sha…" at bounding box center [514, 114] width 440 height 34
click at [493, 323] on div "Implement role-based access control." at bounding box center [513, 319] width 437 height 28
click at [295, 302] on input "d. Implement role-based access control." at bounding box center [295, 297] width 0 height 9
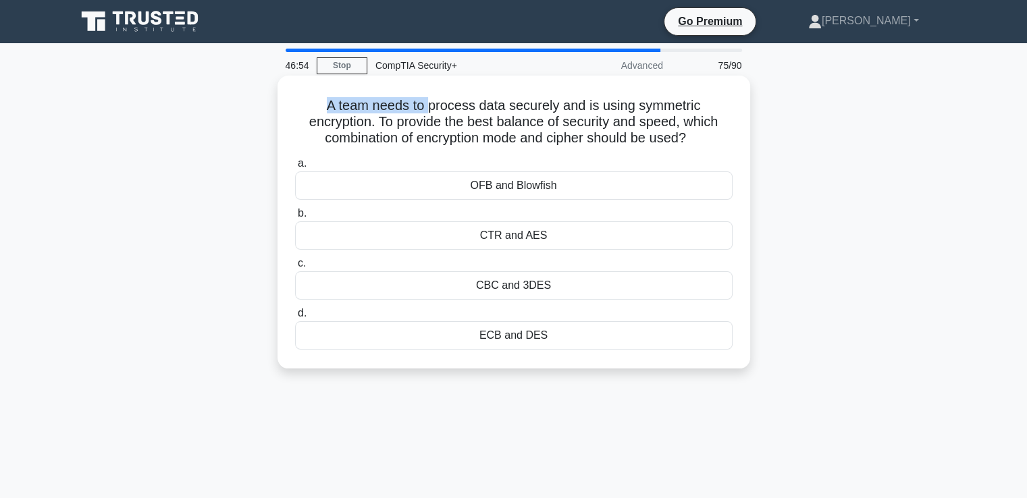
drag, startPoint x: 350, startPoint y: 107, endPoint x: 499, endPoint y: 99, distance: 149.3
click at [456, 105] on h5 "A team needs to process data securely and is using symmetric encryption. To pro…" at bounding box center [514, 122] width 440 height 50
click at [512, 100] on h5 "A team needs to process data securely and is using symmetric encryption. To pro…" at bounding box center [514, 122] width 440 height 50
drag, startPoint x: 691, startPoint y: 101, endPoint x: 375, endPoint y: 125, distance: 317.4
click at [375, 125] on h5 "A team needs to process data securely and is using symmetric encryption. To pro…" at bounding box center [514, 122] width 440 height 50
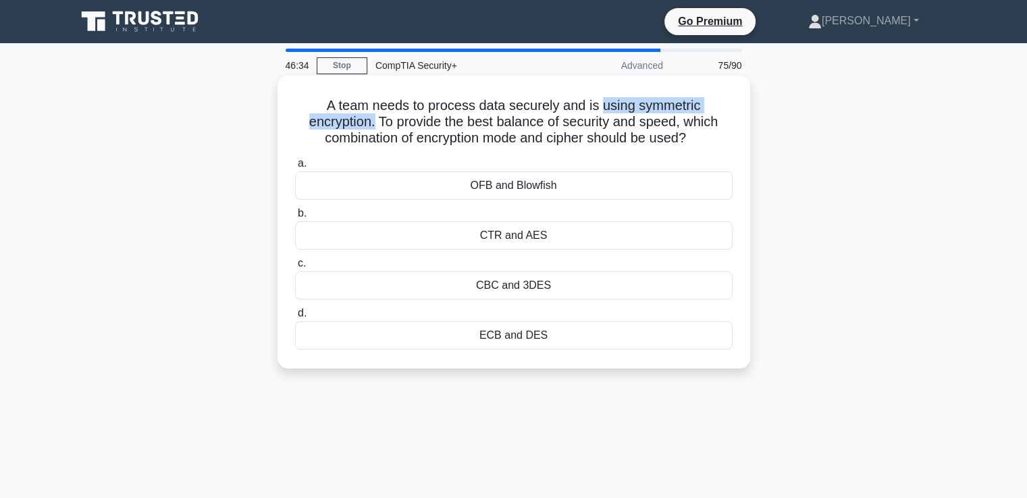
drag, startPoint x: 376, startPoint y: 124, endPoint x: 697, endPoint y: 136, distance: 320.8
click at [697, 136] on h5 "A team needs to process data securely and is using symmetric encryption. To pro…" at bounding box center [514, 122] width 440 height 50
click at [548, 235] on div "CTR and AES" at bounding box center [513, 235] width 437 height 28
click at [295, 218] on input "b. CTR and AES" at bounding box center [295, 213] width 0 height 9
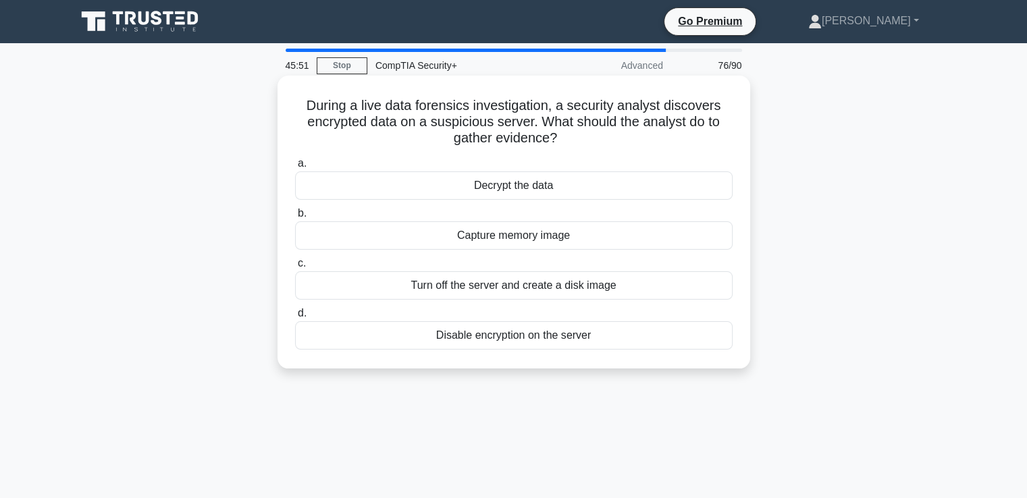
click at [472, 190] on div "Decrypt the data" at bounding box center [513, 185] width 437 height 28
click at [295, 168] on input "a. Decrypt the data" at bounding box center [295, 163] width 0 height 9
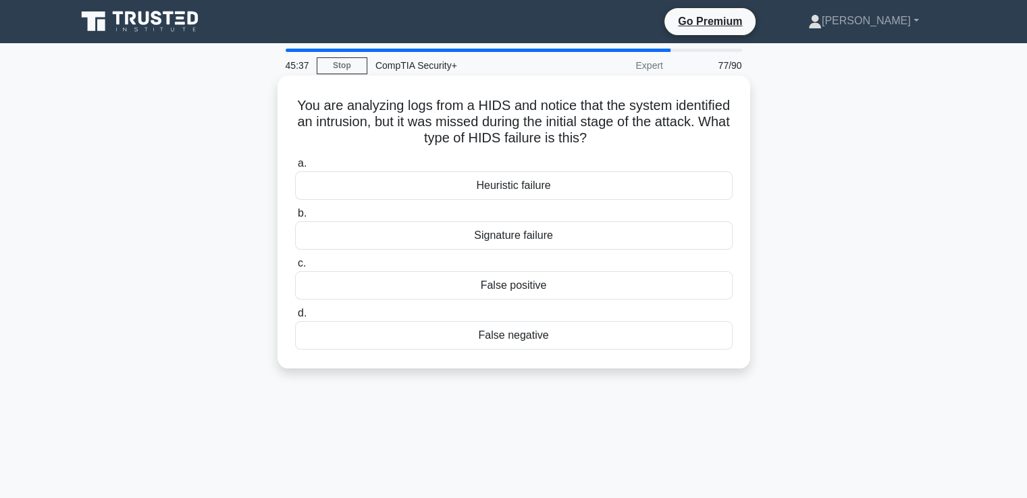
drag, startPoint x: 321, startPoint y: 108, endPoint x: 636, endPoint y: 136, distance: 317.1
click at [636, 136] on h5 "You are analyzing logs from a HIDS and notice that the system identified an int…" at bounding box center [514, 122] width 440 height 50
click at [537, 335] on div "False negative" at bounding box center [513, 335] width 437 height 28
click at [295, 318] on input "d. False negative" at bounding box center [295, 313] width 0 height 9
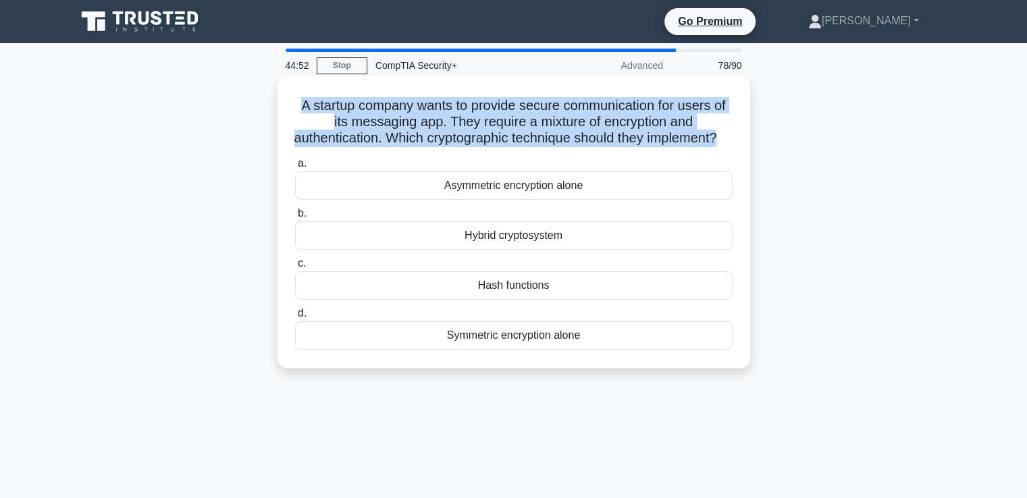
drag, startPoint x: 287, startPoint y: 104, endPoint x: 739, endPoint y: 138, distance: 453.4
click at [739, 138] on div "A startup company wants to provide secure communication for users of its messag…" at bounding box center [514, 222] width 462 height 282
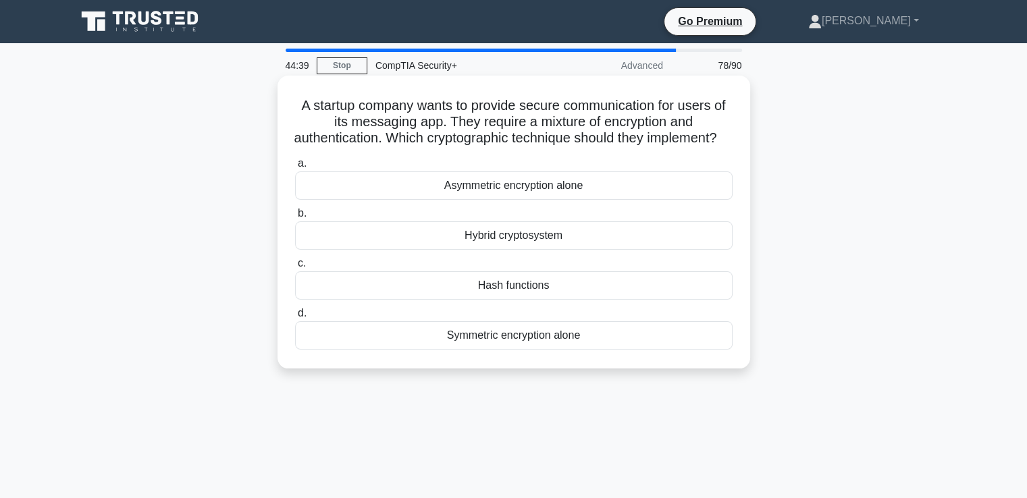
click at [557, 250] on div "Hybrid cryptosystem" at bounding box center [513, 235] width 437 height 28
click at [295, 218] on input "b. Hybrid cryptosystem" at bounding box center [295, 213] width 0 height 9
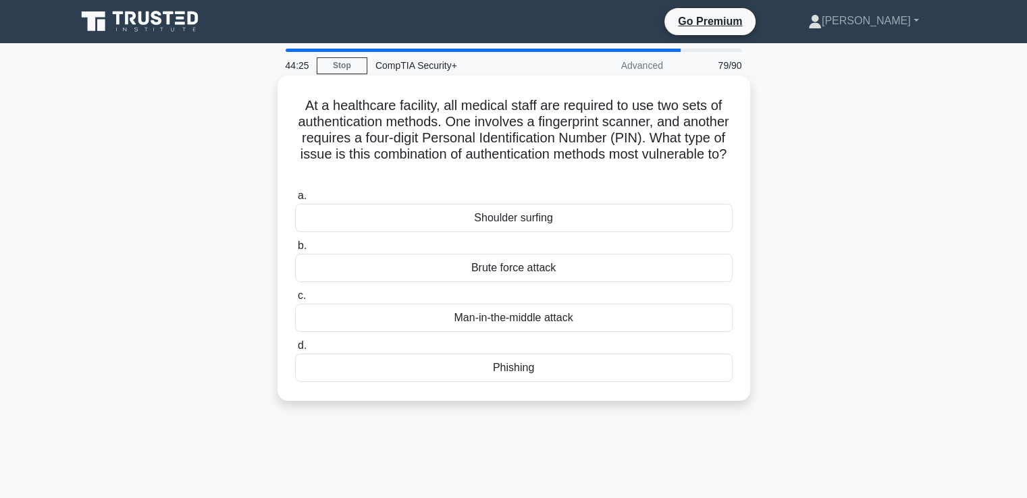
drag, startPoint x: 289, startPoint y: 110, endPoint x: 643, endPoint y: 175, distance: 359.5
click at [643, 175] on div "At a healthcare facility, all medical staff are required to use two sets of aut…" at bounding box center [514, 238] width 462 height 315
click at [500, 220] on div "Shoulder surfing" at bounding box center [513, 218] width 437 height 28
click at [295, 200] on input "a. Shoulder surfing" at bounding box center [295, 196] width 0 height 9
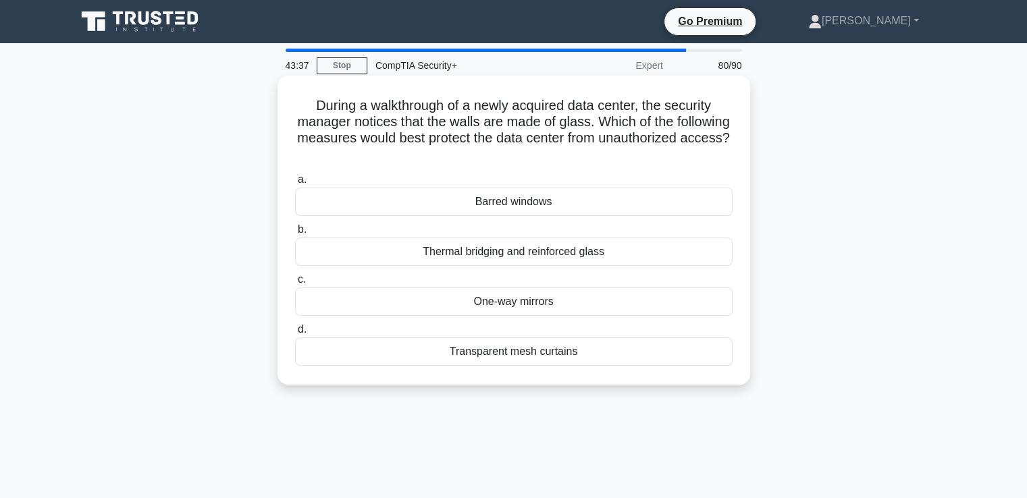
drag, startPoint x: 306, startPoint y: 107, endPoint x: 620, endPoint y: 157, distance: 317.9
click at [620, 157] on h5 "During a walkthrough of a newly acquired data center, the security manager noti…" at bounding box center [514, 130] width 440 height 66
click at [497, 253] on div "Thermal bridging and reinforced glass" at bounding box center [513, 252] width 437 height 28
click at [295, 234] on input "b. Thermal bridging and reinforced glass" at bounding box center [295, 229] width 0 height 9
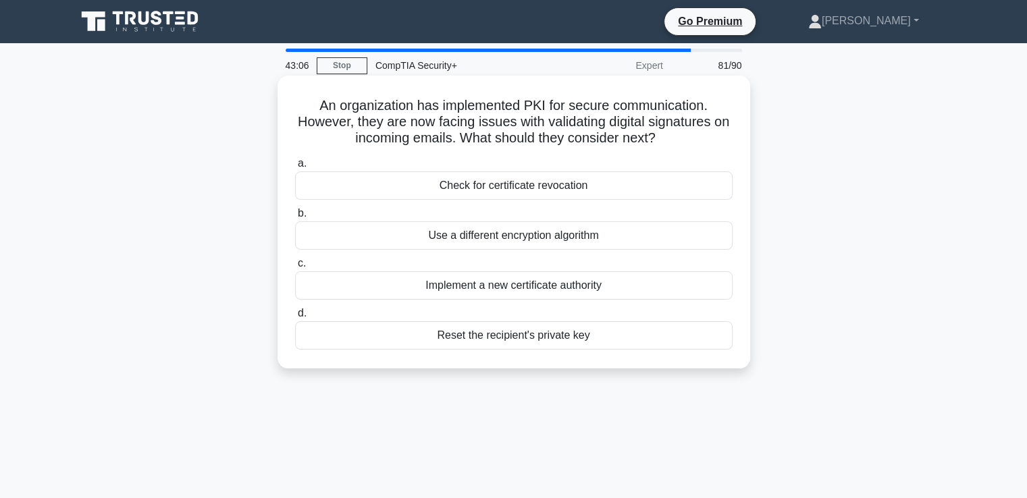
drag, startPoint x: 315, startPoint y: 96, endPoint x: 684, endPoint y: 138, distance: 370.9
click at [684, 138] on h5 "An organization has implemented PKI for secure communication. However, they are…" at bounding box center [514, 122] width 440 height 50
click at [530, 284] on div "Implement a new certificate authority" at bounding box center [513, 285] width 437 height 28
click at [295, 268] on input "c. Implement a new certificate authority" at bounding box center [295, 263] width 0 height 9
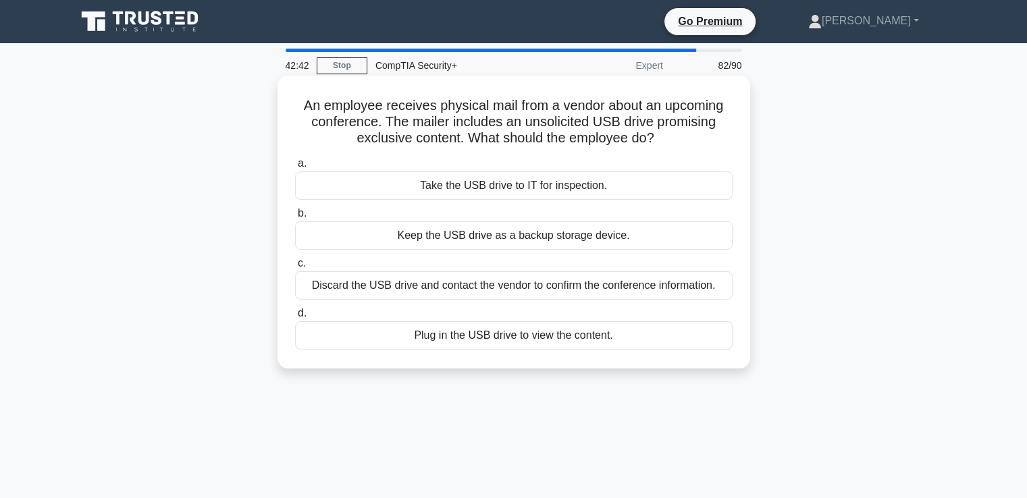
drag, startPoint x: 359, startPoint y: 107, endPoint x: 677, endPoint y: 133, distance: 319.0
click at [677, 133] on h5 "An employee receives physical mail from a vendor about an upcoming conference. …" at bounding box center [514, 122] width 440 height 50
click at [557, 188] on div "Take the USB drive to IT for inspection." at bounding box center [513, 185] width 437 height 28
click at [295, 168] on input "a. Take the USB drive to IT for inspection." at bounding box center [295, 163] width 0 height 9
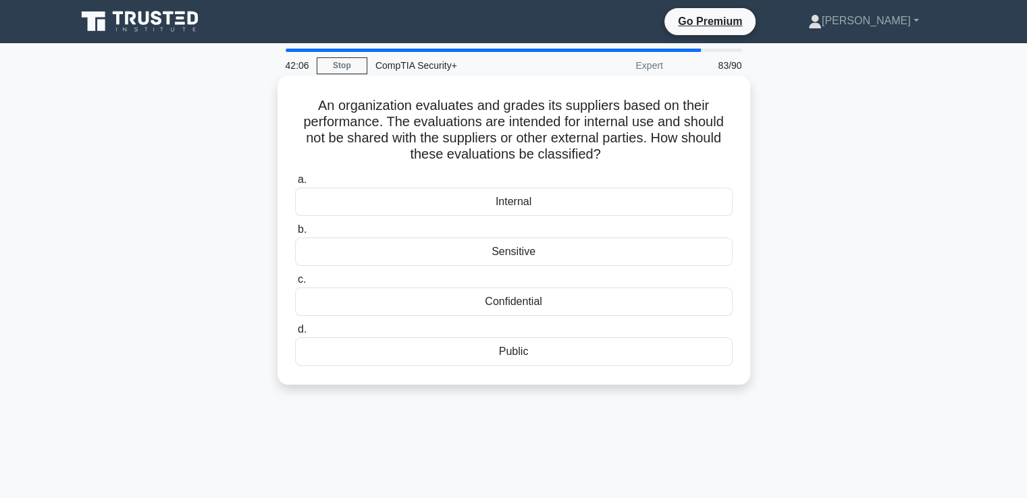
drag, startPoint x: 313, startPoint y: 103, endPoint x: 606, endPoint y: 153, distance: 297.1
click at [606, 153] on h5 "An organization evaluates and grades its suppliers based on their performance. …" at bounding box center [514, 130] width 440 height 66
click at [513, 211] on div "Internal" at bounding box center [513, 202] width 437 height 28
click at [295, 184] on input "a. Internal" at bounding box center [295, 179] width 0 height 9
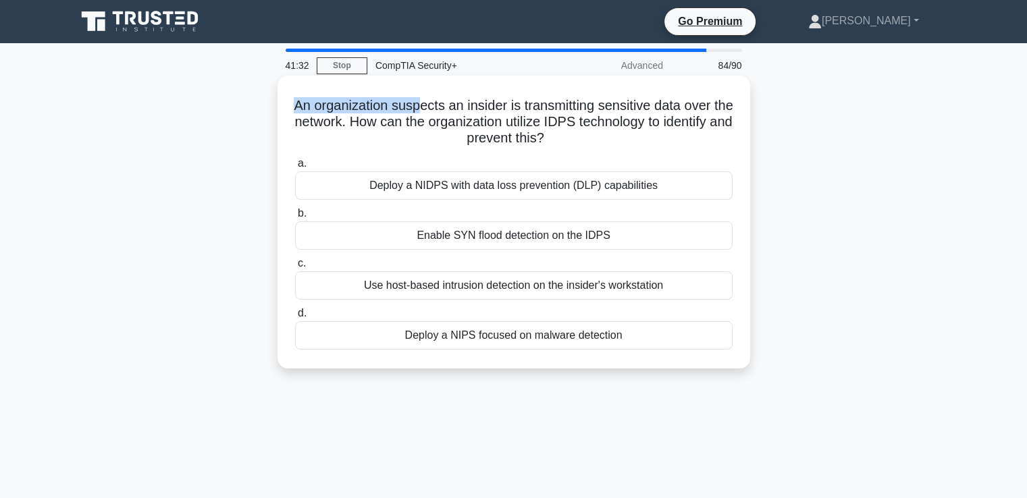
drag, startPoint x: 294, startPoint y: 107, endPoint x: 429, endPoint y: 108, distance: 134.3
click at [429, 108] on h5 "An organization suspects an insider is transmitting sensitive data over the net…" at bounding box center [514, 122] width 440 height 50
drag, startPoint x: 472, startPoint y: 103, endPoint x: 616, endPoint y: 138, distance: 147.2
click at [616, 138] on h5 "An organization suspects an insider is transmitting sensitive data over the net…" at bounding box center [514, 122] width 440 height 50
click at [563, 186] on div "Deploy a NIDPS with data loss prevention (DLP) capabilities" at bounding box center [513, 185] width 437 height 28
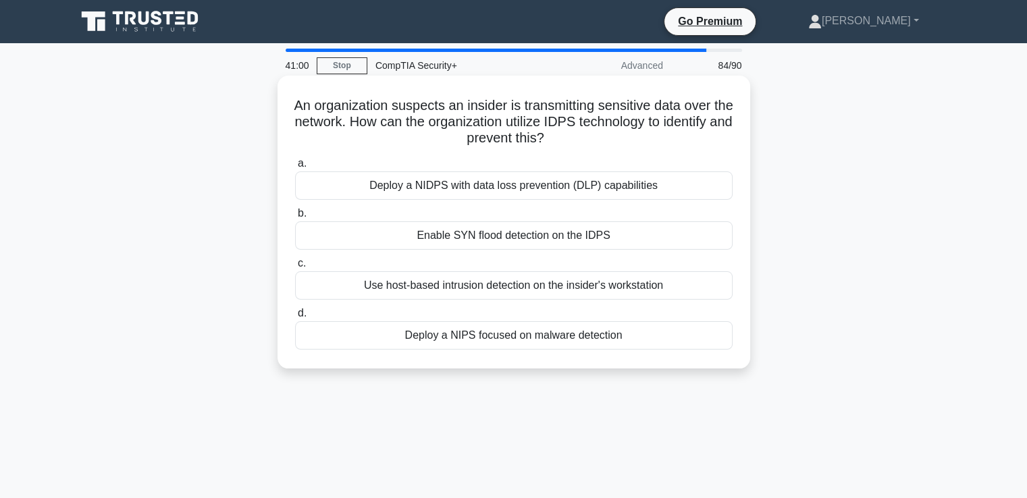
click at [295, 168] on input "a. Deploy a NIDPS with data loss prevention (DLP) capabilities" at bounding box center [295, 163] width 0 height 9
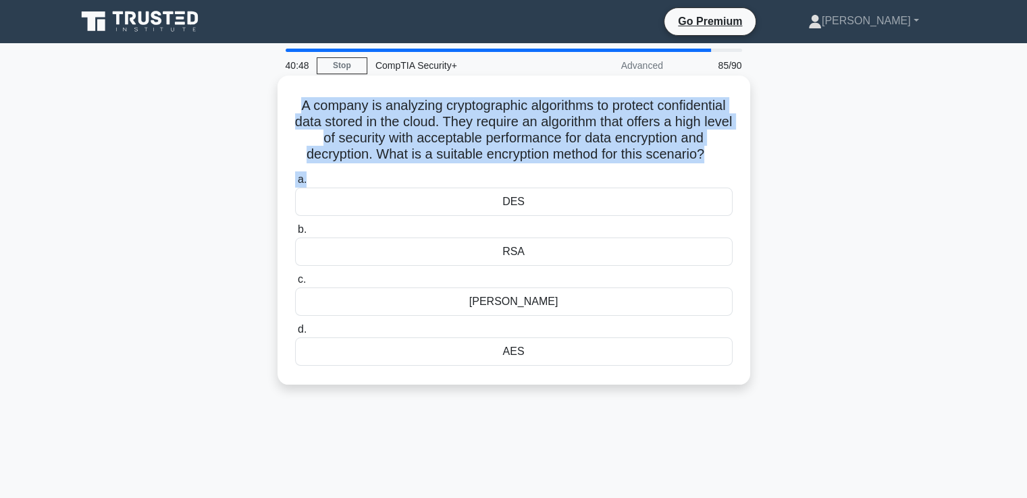
drag, startPoint x: 325, startPoint y: 105, endPoint x: 617, endPoint y: 188, distance: 303.0
click at [617, 188] on div "A company is analyzing cryptographic algorithms to protect confidential data st…" at bounding box center [514, 230] width 462 height 298
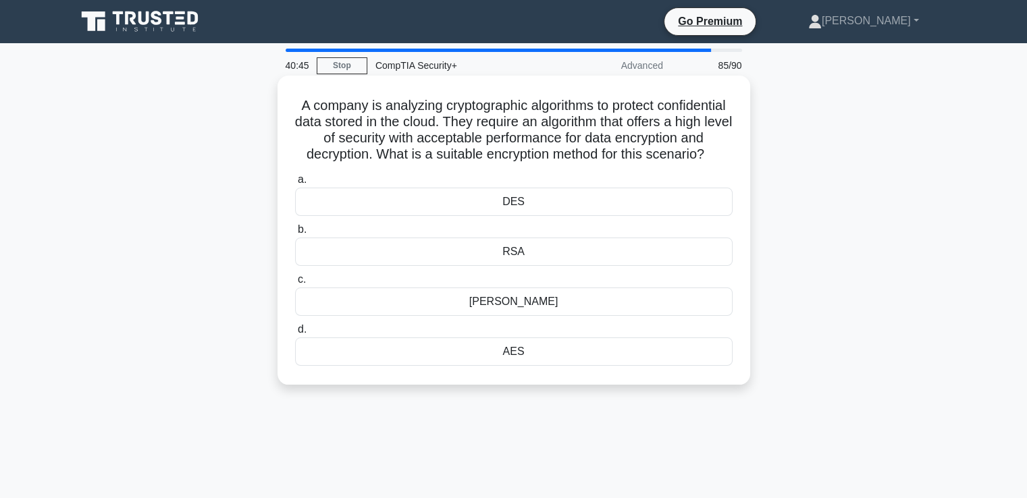
click at [520, 266] on div "RSA" at bounding box center [513, 252] width 437 height 28
click at [295, 234] on input "b. RSA" at bounding box center [295, 229] width 0 height 9
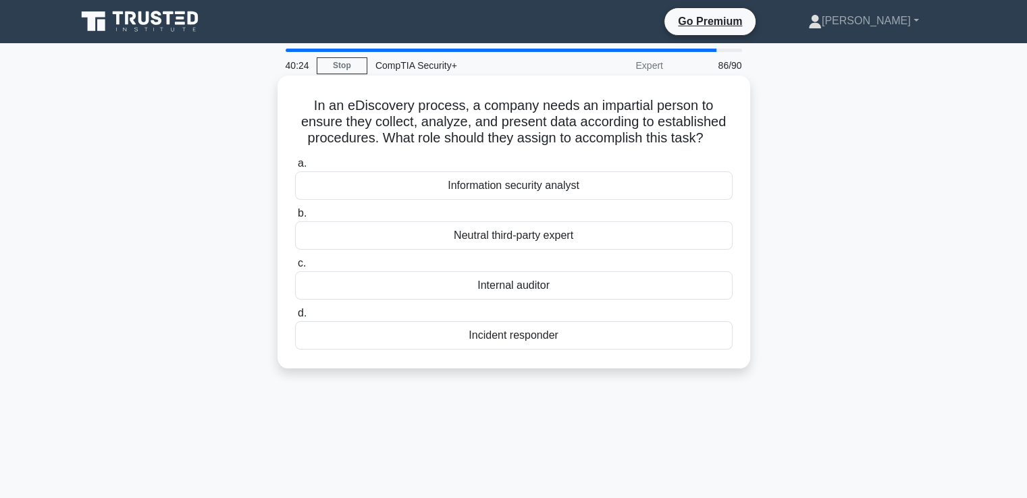
drag, startPoint x: 484, startPoint y: 106, endPoint x: 711, endPoint y: 138, distance: 229.1
click at [711, 138] on h5 "In an eDiscovery process, a company needs an impartial person to ensure they co…" at bounding box center [514, 122] width 440 height 50
click at [509, 294] on div "Internal auditor" at bounding box center [513, 285] width 437 height 28
click at [295, 268] on input "c. Internal auditor" at bounding box center [295, 263] width 0 height 9
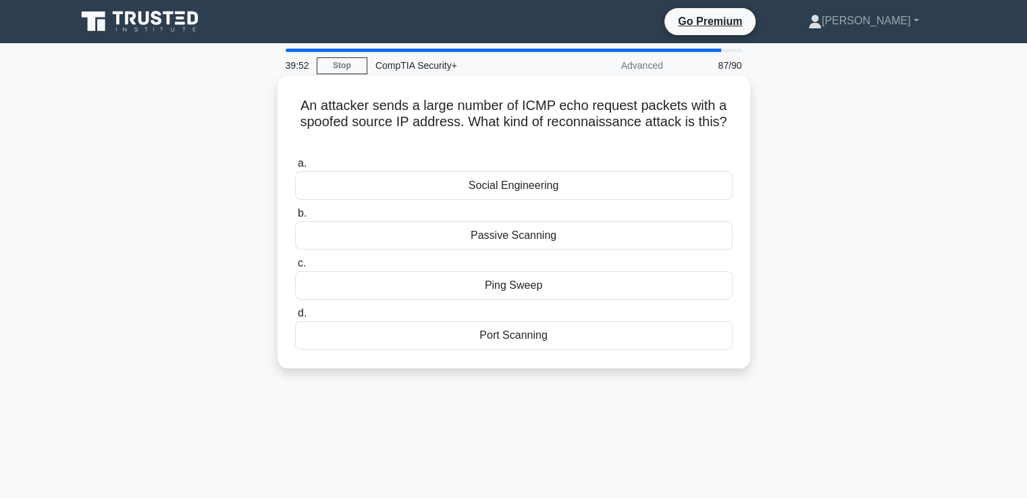
click at [507, 276] on div "Ping Sweep" at bounding box center [513, 285] width 437 height 28
click at [295, 268] on input "c. Ping Sweep" at bounding box center [295, 263] width 0 height 9
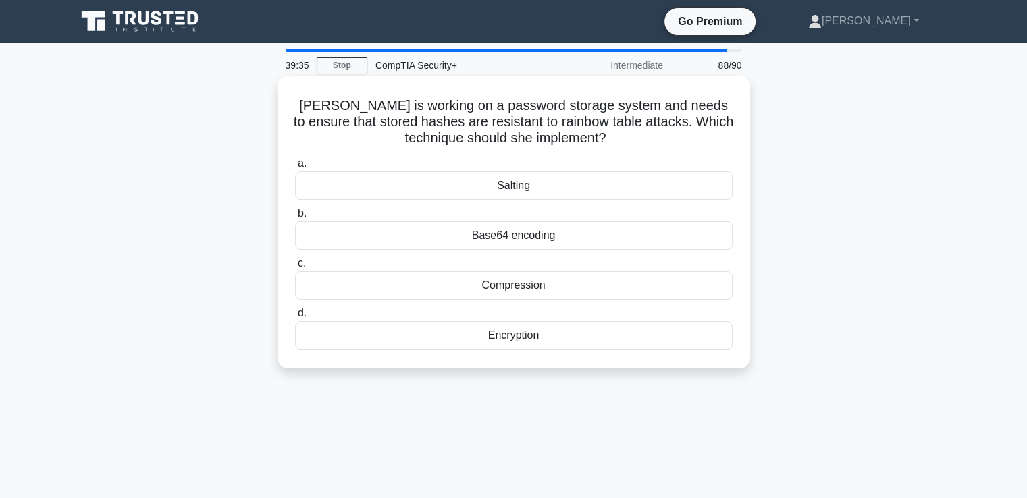
click at [568, 185] on div "Salting" at bounding box center [513, 185] width 437 height 28
click at [295, 168] on input "a. Salting" at bounding box center [295, 163] width 0 height 9
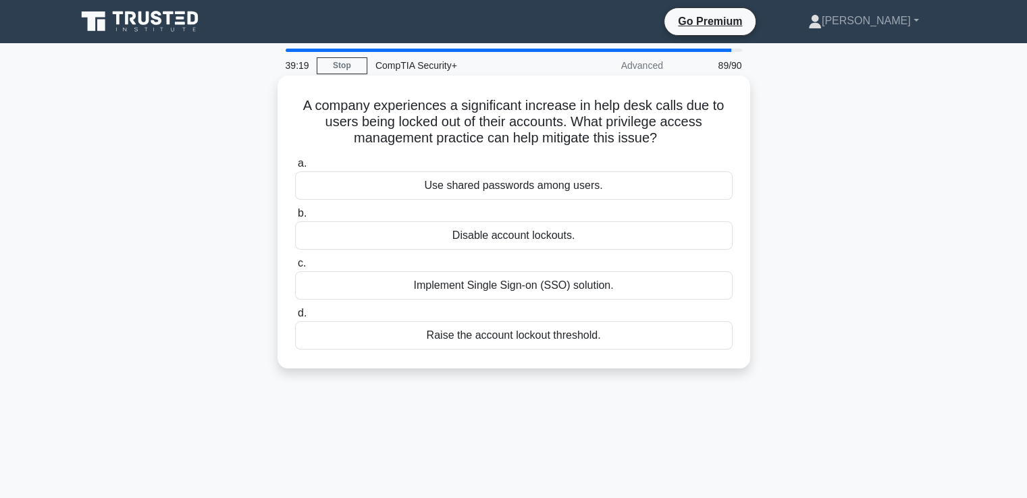
click at [479, 344] on div "Raise the account lockout threshold." at bounding box center [513, 335] width 437 height 28
click at [295, 318] on input "d. Raise the account lockout threshold." at bounding box center [295, 313] width 0 height 9
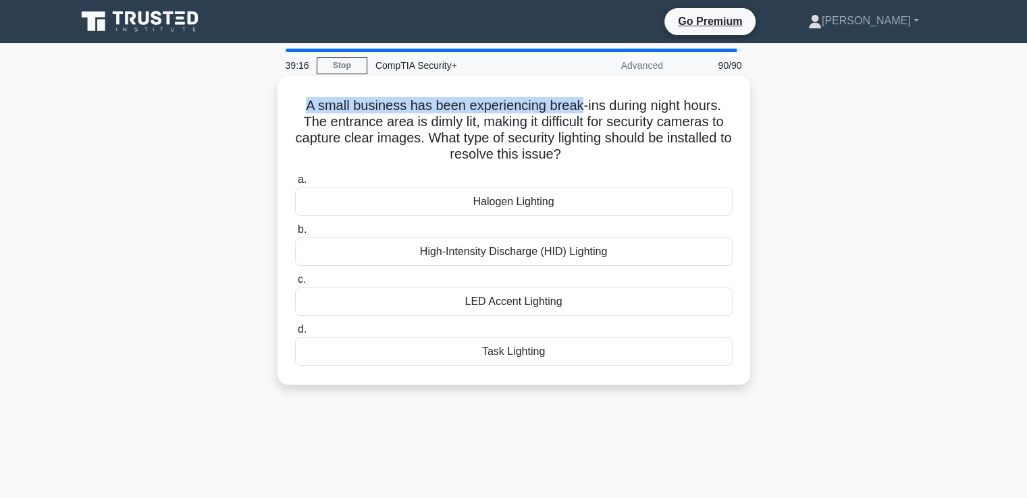
drag, startPoint x: 300, startPoint y: 106, endPoint x: 578, endPoint y: 101, distance: 278.1
click at [578, 101] on h5 "A small business has been experiencing break-ins during night hours. The entran…" at bounding box center [514, 130] width 440 height 66
click at [509, 256] on div "High-Intensity Discharge (HID) Lighting" at bounding box center [513, 252] width 437 height 28
click at [295, 234] on input "b. High-Intensity Discharge (HID) Lighting" at bounding box center [295, 229] width 0 height 9
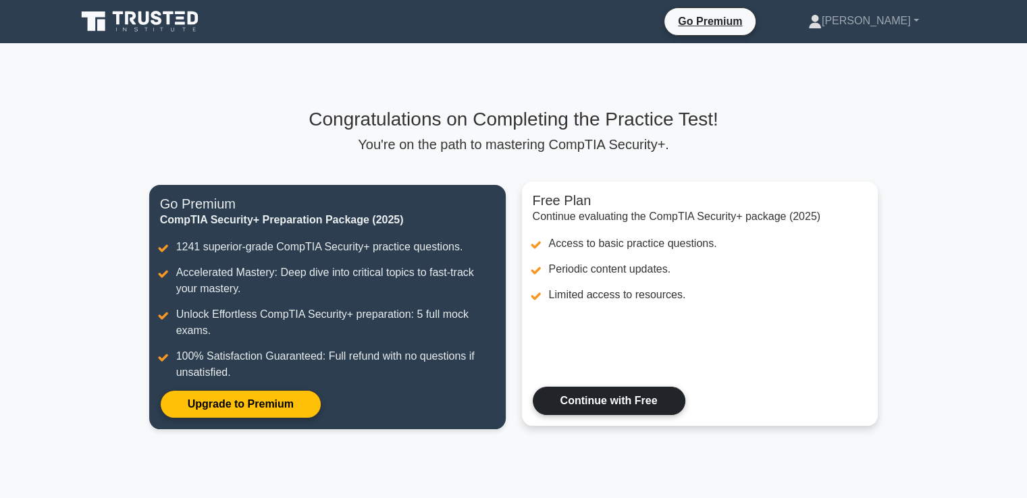
click at [629, 400] on link "Continue with Free" at bounding box center [609, 401] width 153 height 28
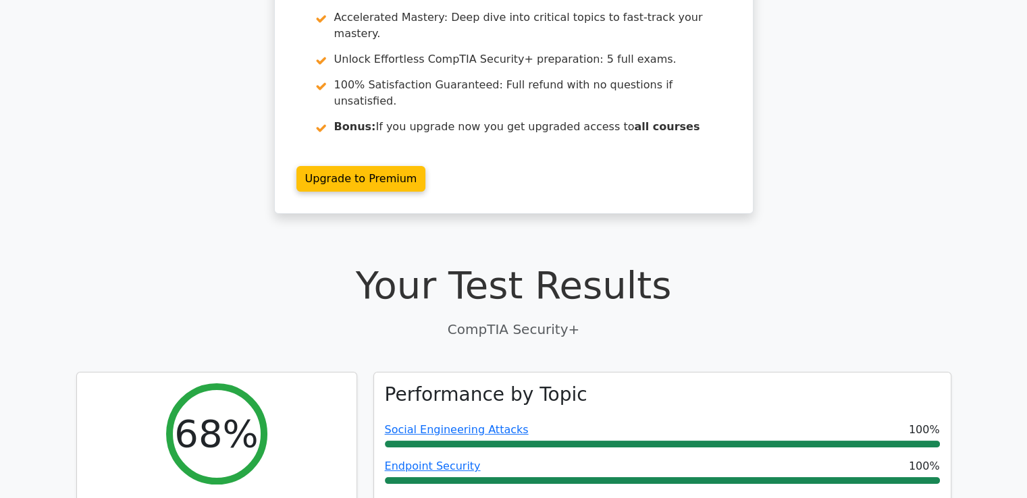
scroll to position [202, 0]
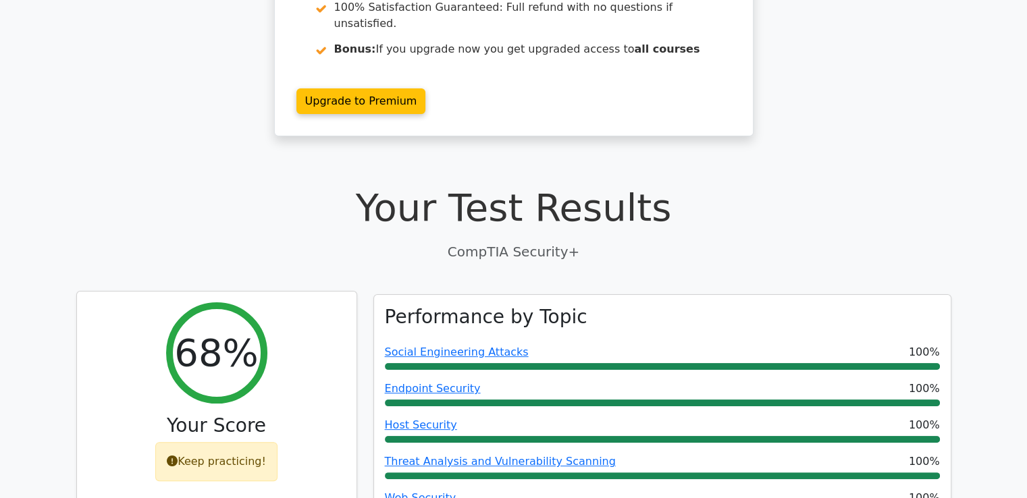
drag, startPoint x: 192, startPoint y: 430, endPoint x: 278, endPoint y: 434, distance: 85.8
click at [278, 434] on div "68% Your Score Keep practicing!" at bounding box center [216, 398] width 279 height 212
